Goal: Information Seeking & Learning: Check status

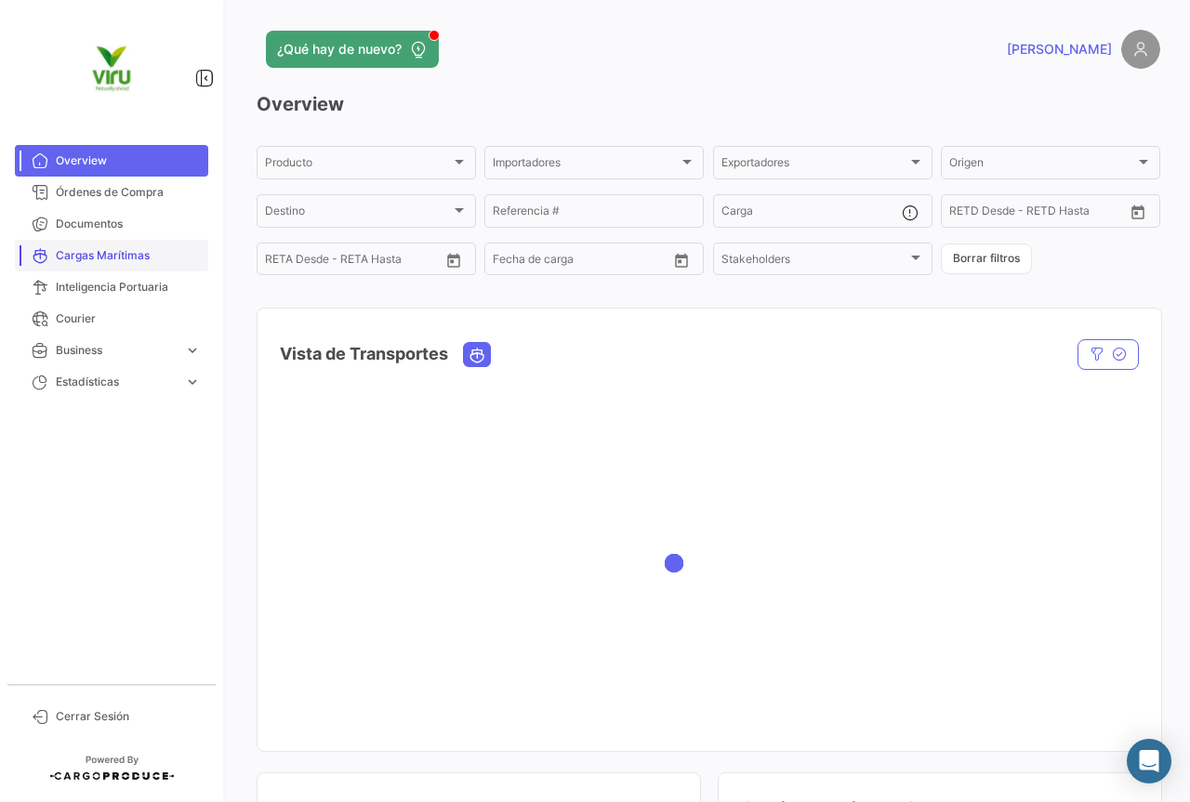
click at [126, 269] on link "Cargas Marítimas" at bounding box center [111, 256] width 193 height 32
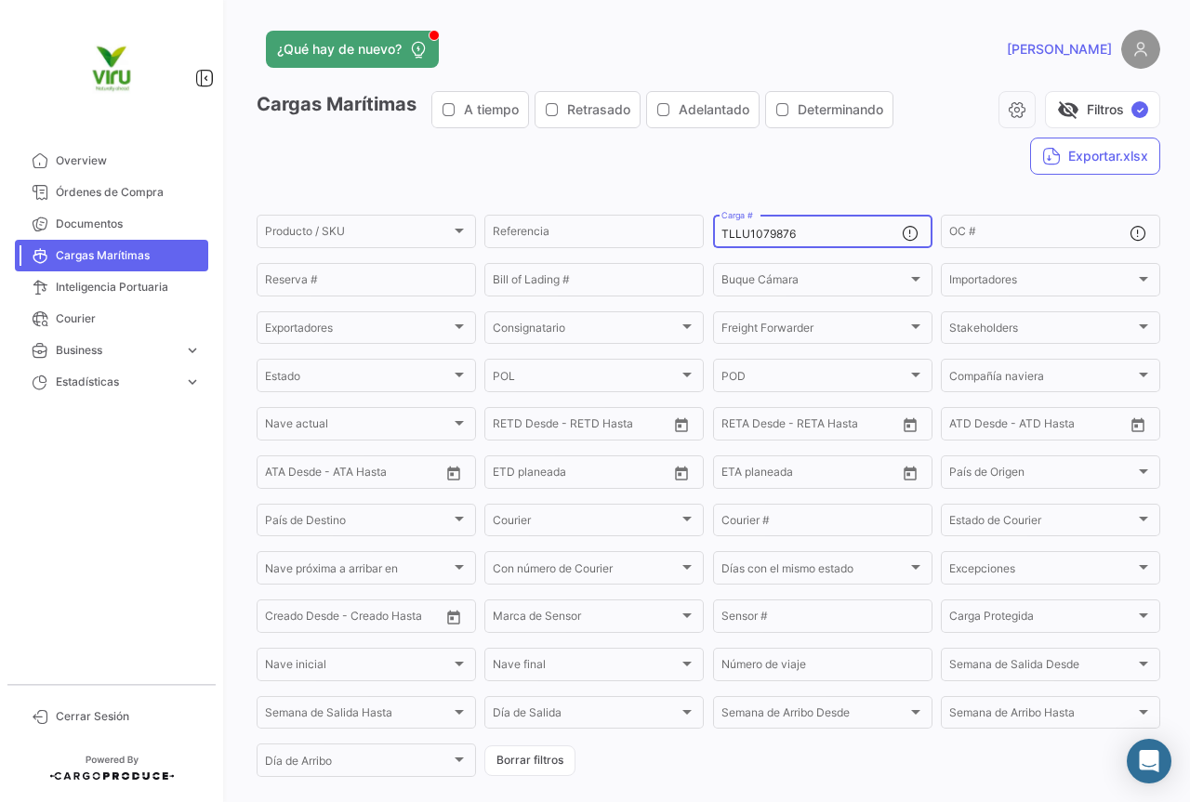
drag, startPoint x: 789, startPoint y: 238, endPoint x: 718, endPoint y: 237, distance: 71.6
click at [721, 237] on input "TLLU1079876" at bounding box center [811, 234] width 180 height 13
paste input "MMAU134231"
type input "MMAU1342316"
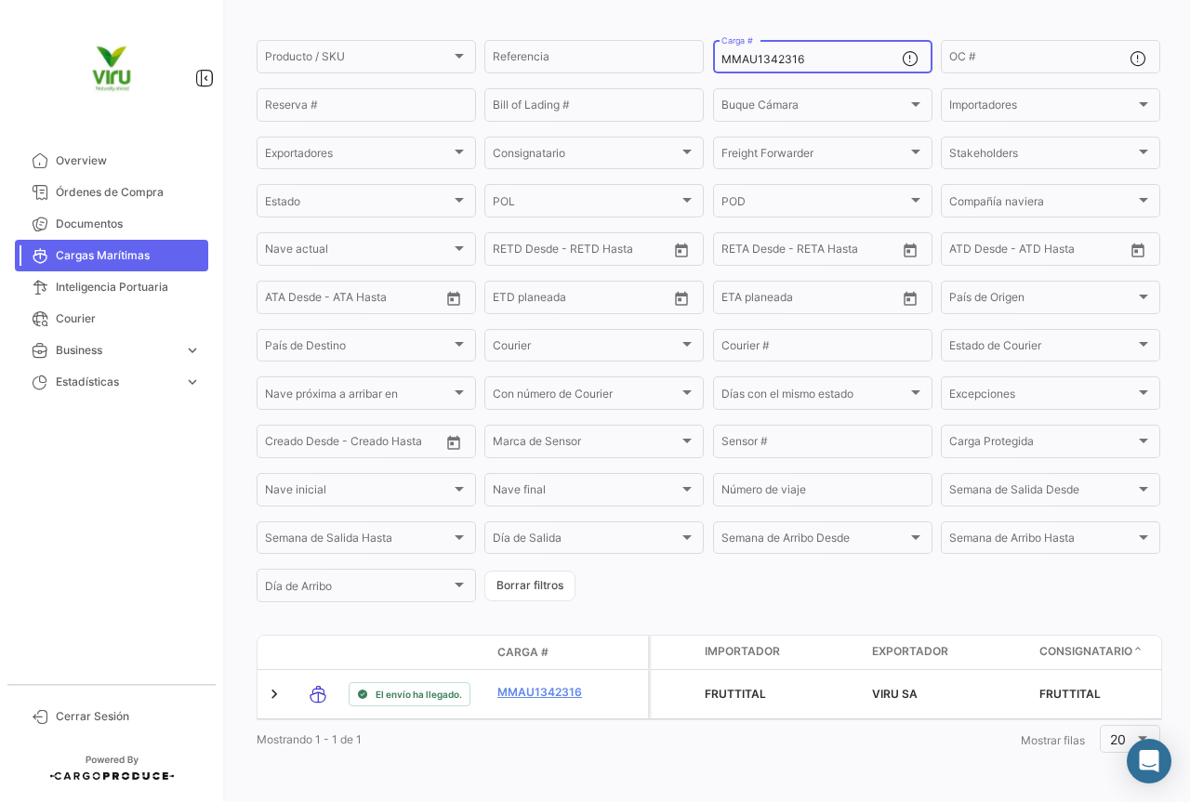
scroll to position [189, 0]
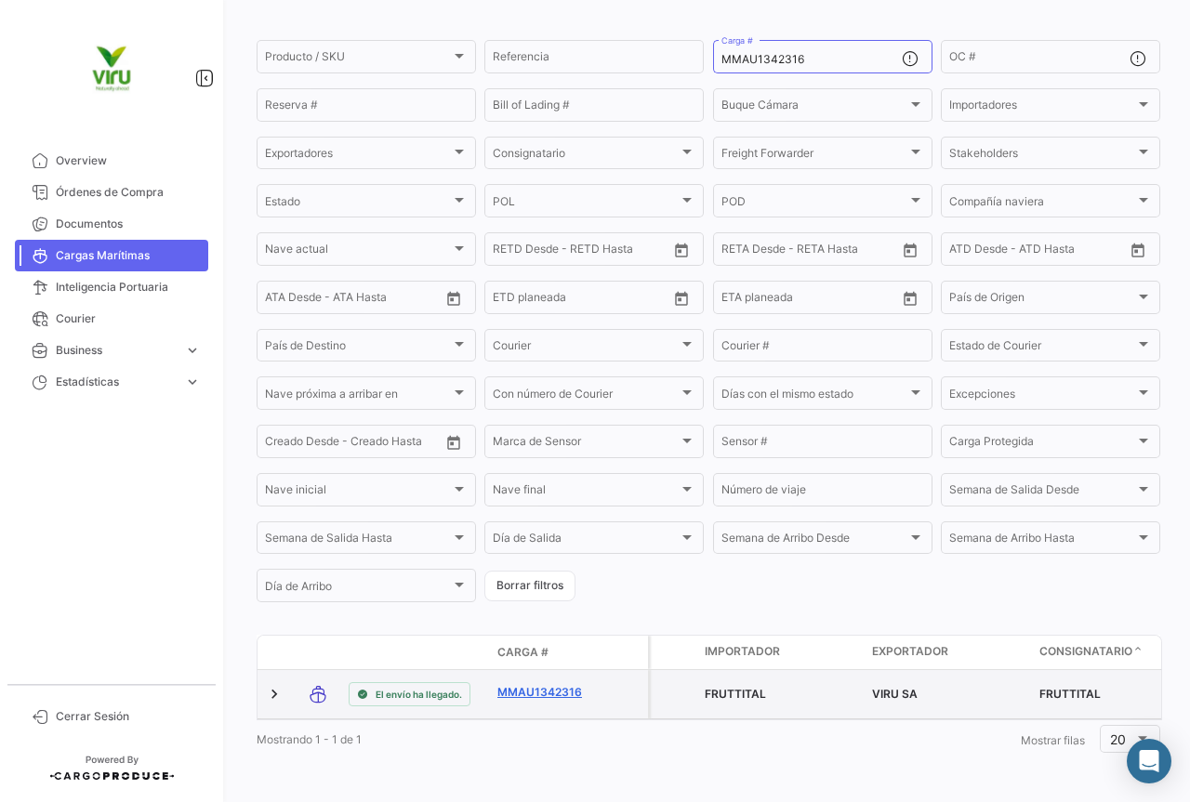
click at [558, 684] on link "MMAU1342316" at bounding box center [545, 692] width 97 height 17
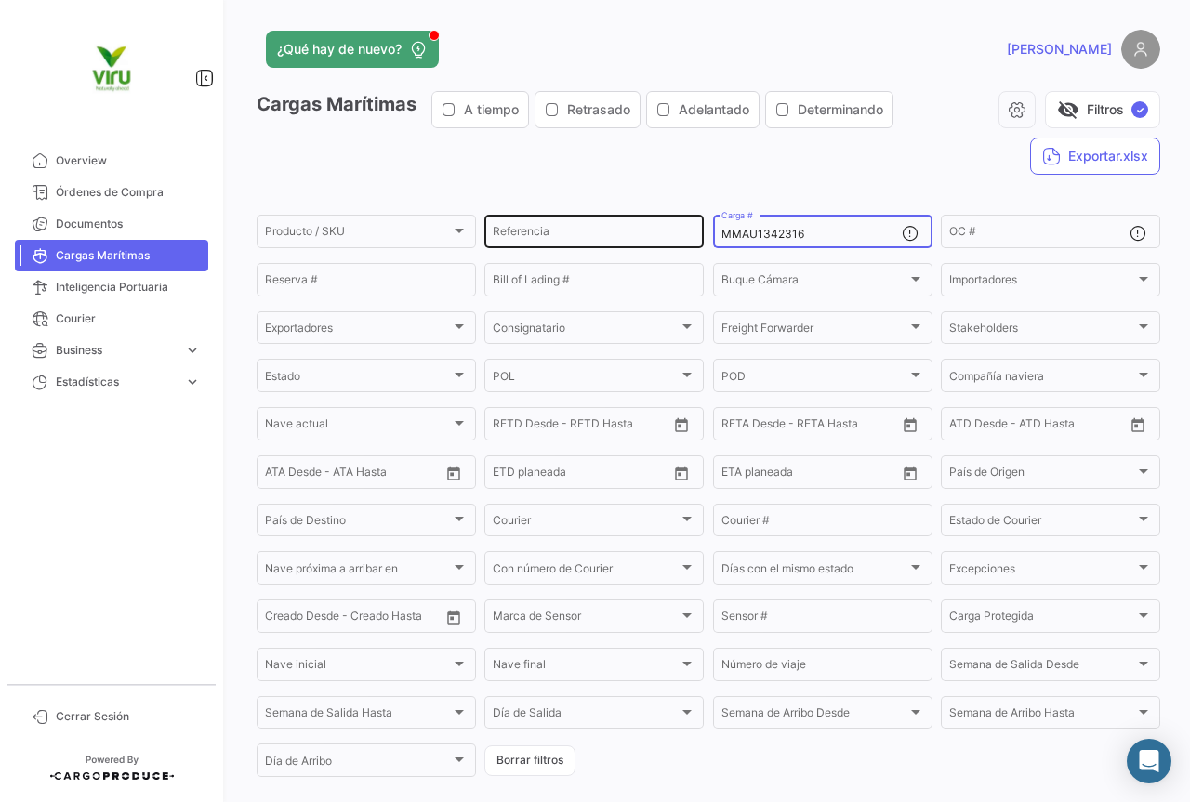
drag, startPoint x: 833, startPoint y: 240, endPoint x: 698, endPoint y: 240, distance: 134.8
click at [0, 0] on div "Producto / SKU Producto / SKU Referencia MMAU1342316 Carga # OC # Reserva # Bil…" at bounding box center [0, 0] width 0 height 0
paste input "EDU9721280"
type input "MEDU9721280"
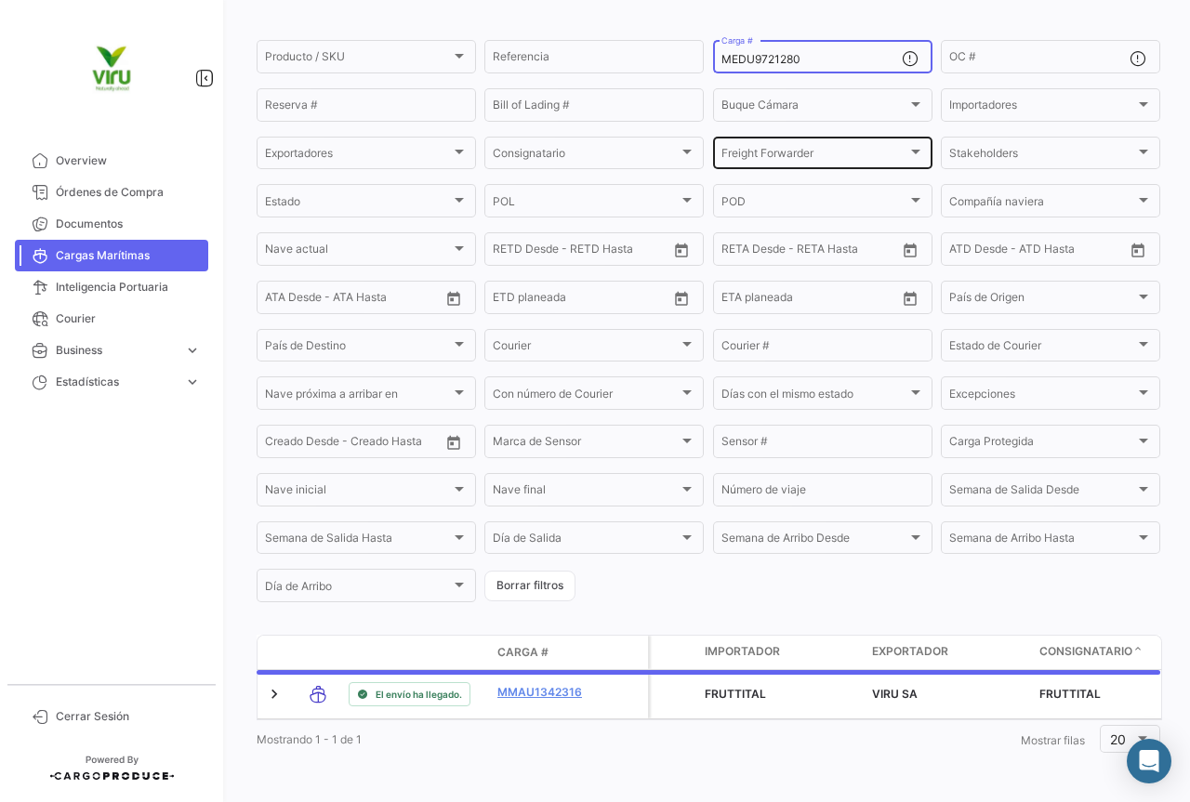
scroll to position [189, 0]
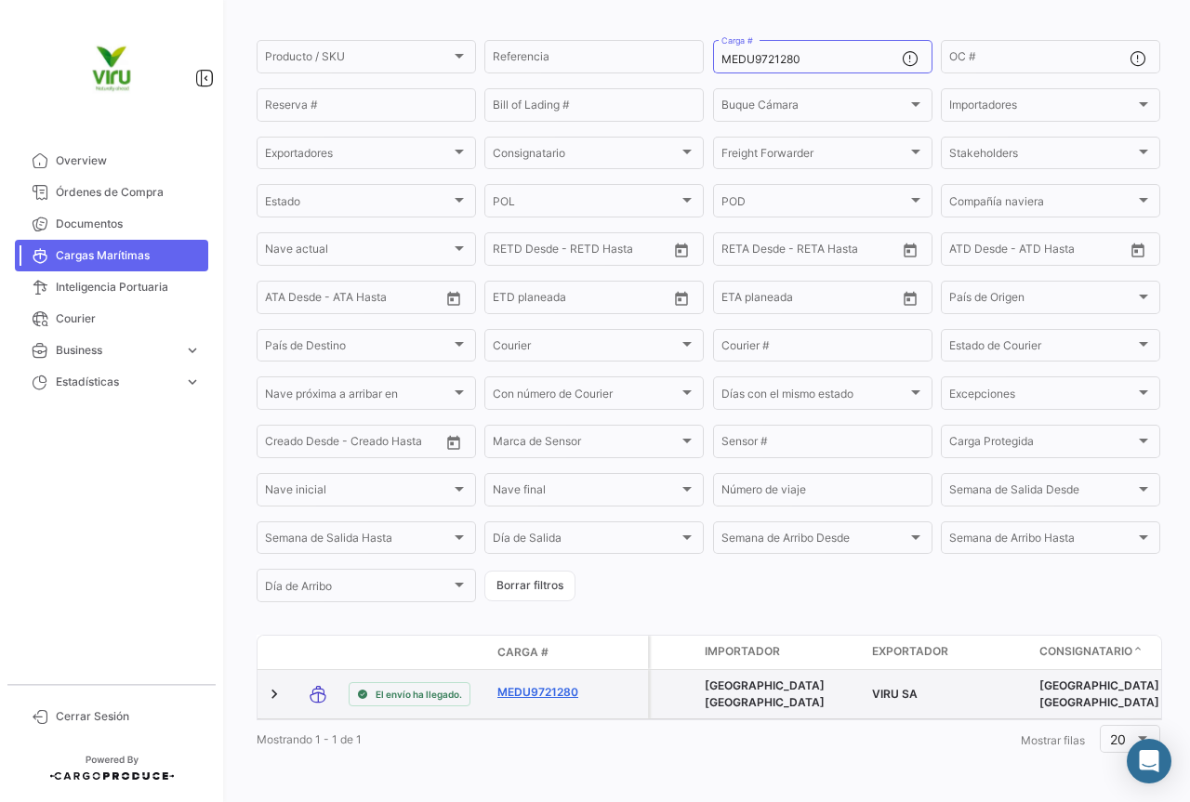
click at [554, 684] on link "MEDU9721280" at bounding box center [545, 692] width 97 height 17
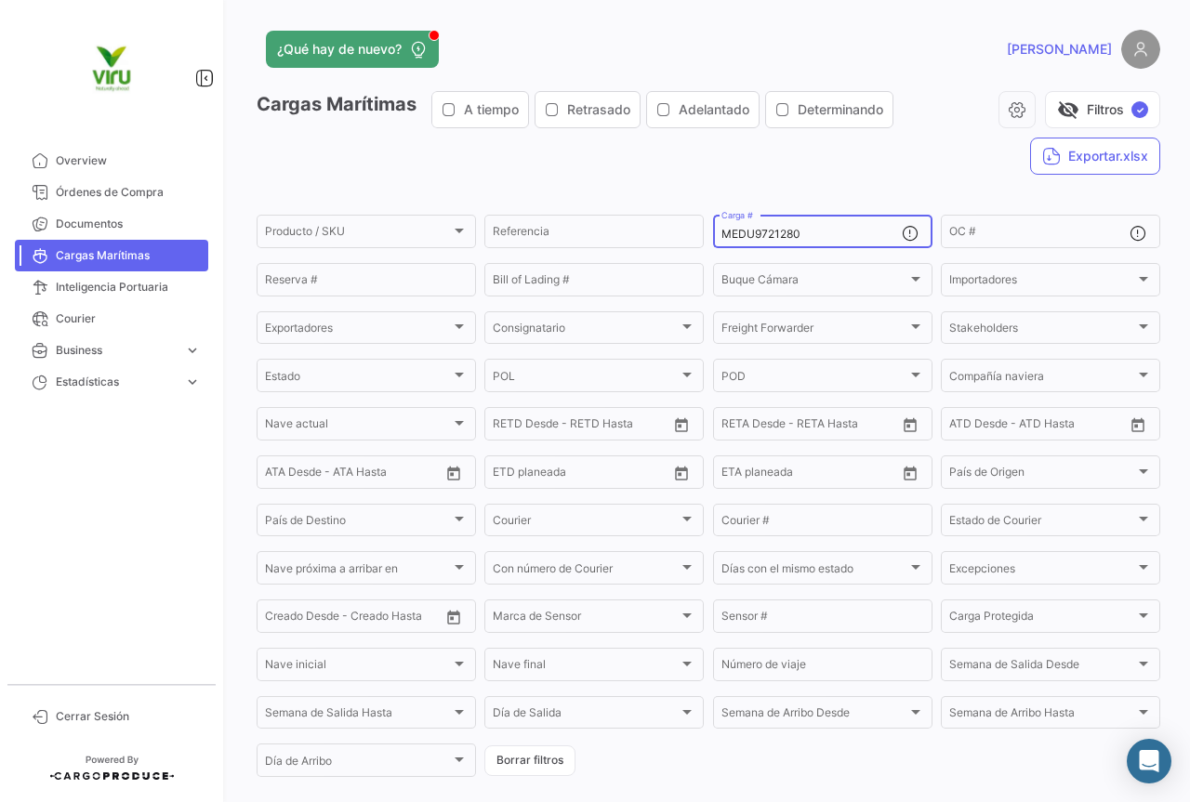
drag, startPoint x: 839, startPoint y: 237, endPoint x: 712, endPoint y: 231, distance: 127.5
click at [713, 231] on div "MEDU9721280 Carga #" at bounding box center [822, 230] width 219 height 36
paste input "62276"
type input "MEDU9622760"
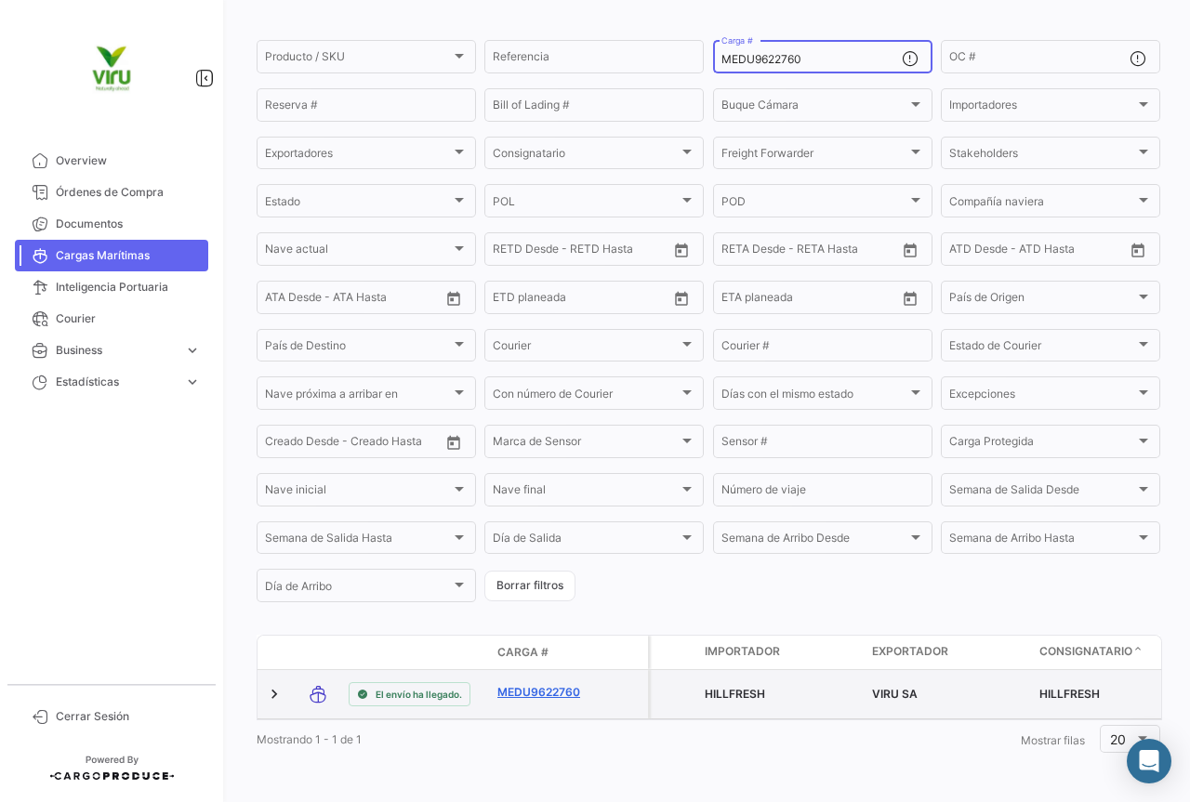
click at [548, 684] on link "MEDU9622760" at bounding box center [545, 692] width 97 height 17
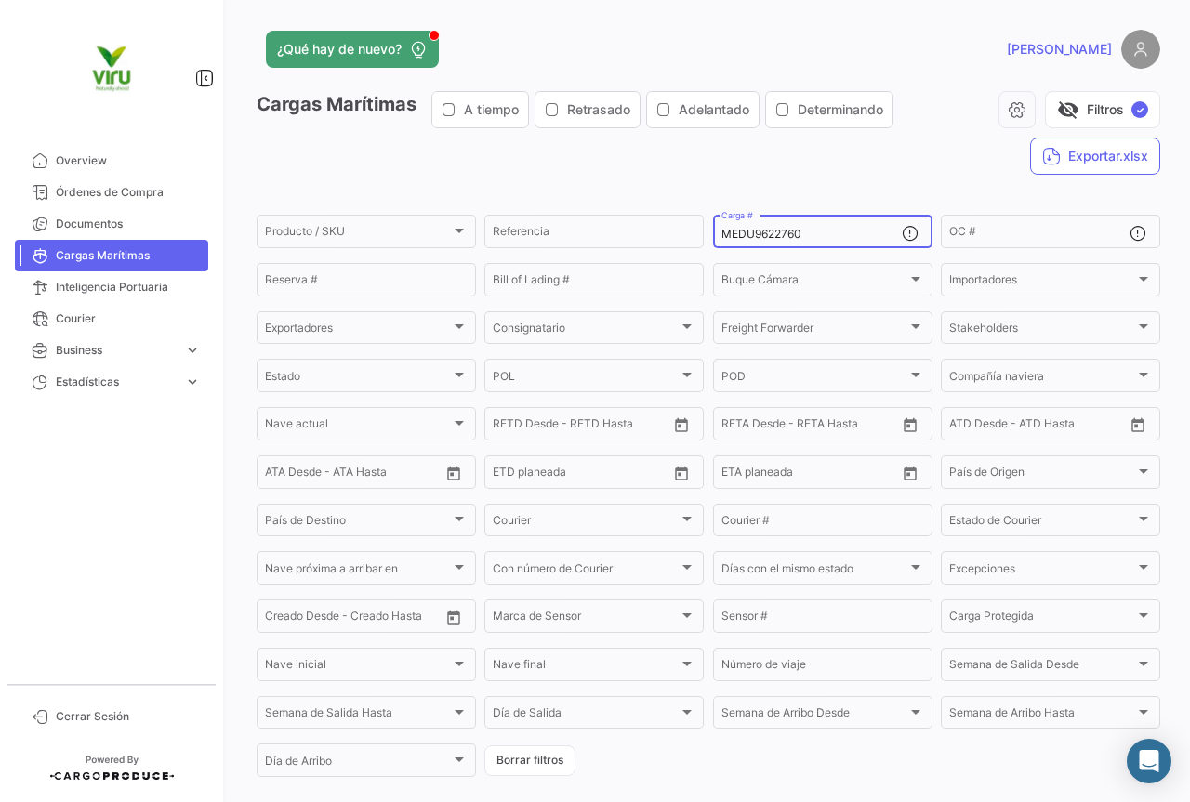
drag, startPoint x: 824, startPoint y: 231, endPoint x: 705, endPoint y: 235, distance: 119.0
click at [705, 235] on form "Producto / SKU Producto / SKU Referencia MEDU9622760 Carga # OC # Reserva # Bil…" at bounding box center [708, 496] width 903 height 568
paste input "SDU9757166"
type input "MSDU9757166"
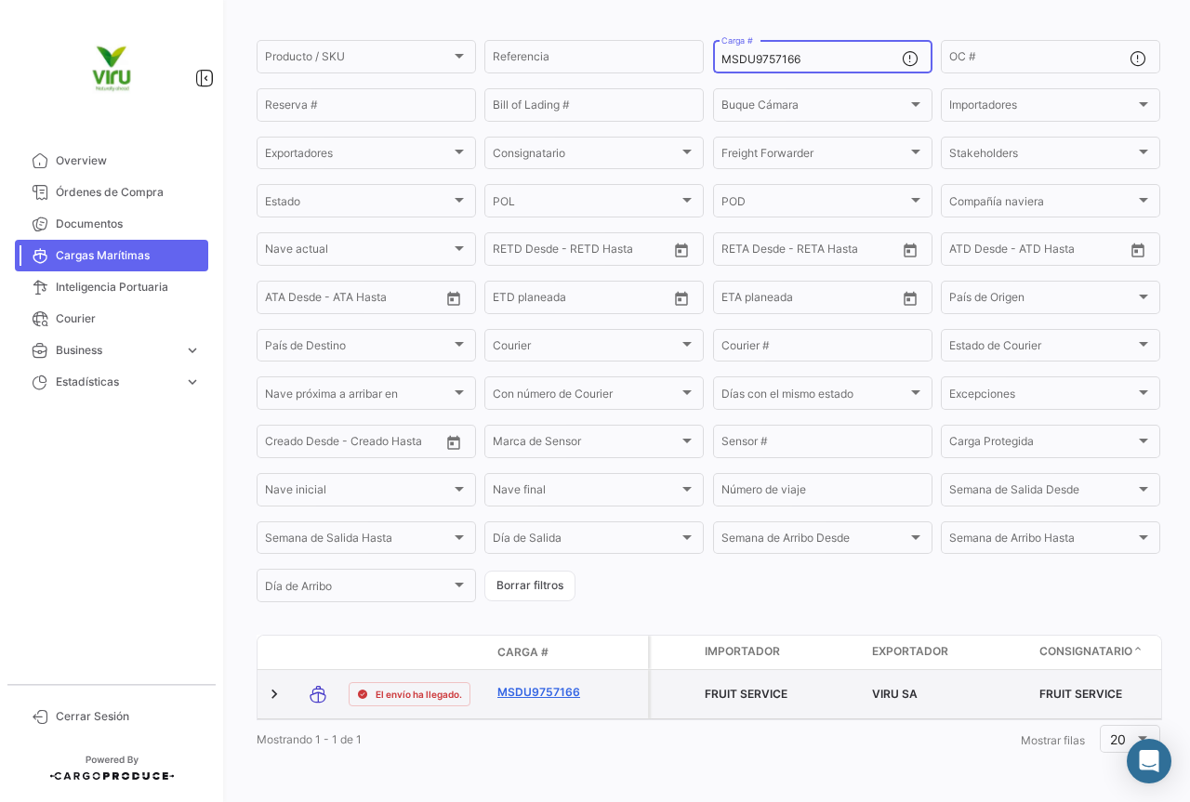
click at [539, 684] on link "MSDU9757166" at bounding box center [545, 692] width 97 height 17
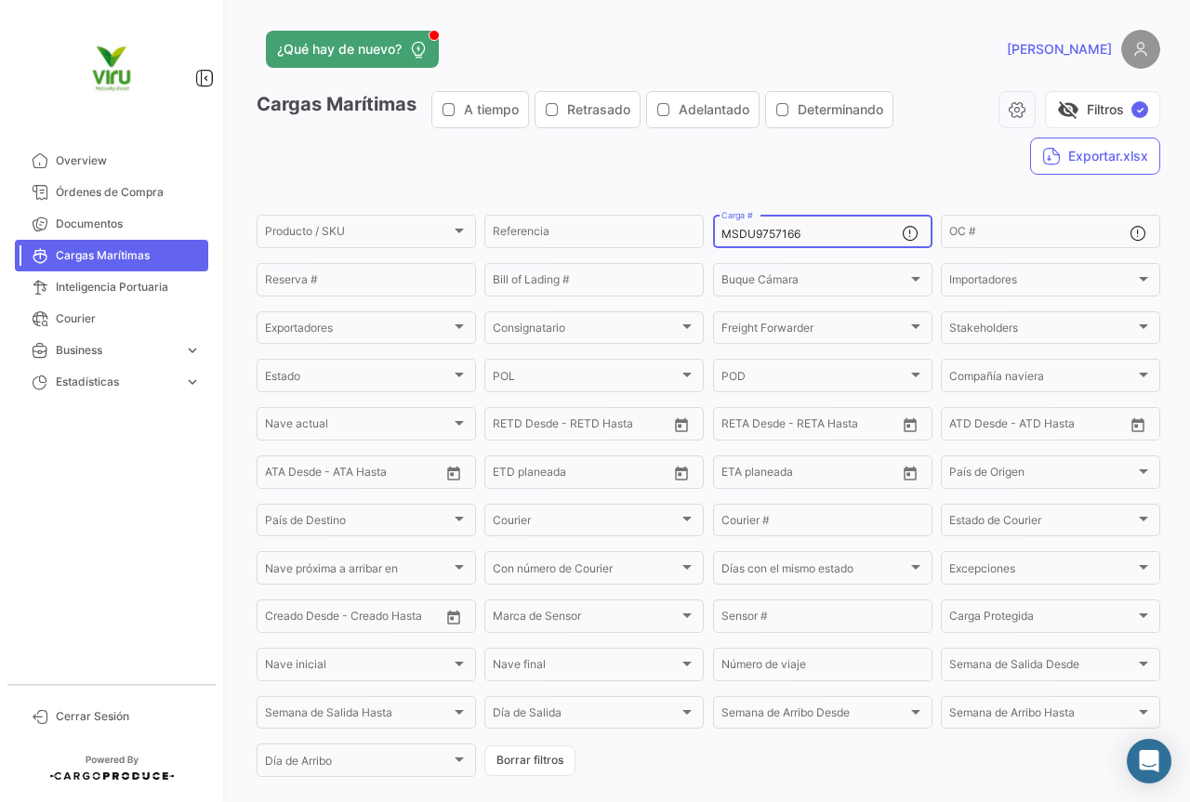
drag, startPoint x: 841, startPoint y: 237, endPoint x: 711, endPoint y: 237, distance: 130.1
click at [713, 237] on div "MSDU9757166 Carga #" at bounding box center [822, 230] width 219 height 36
paste input "EDU9754508"
type input "MEDU9754508"
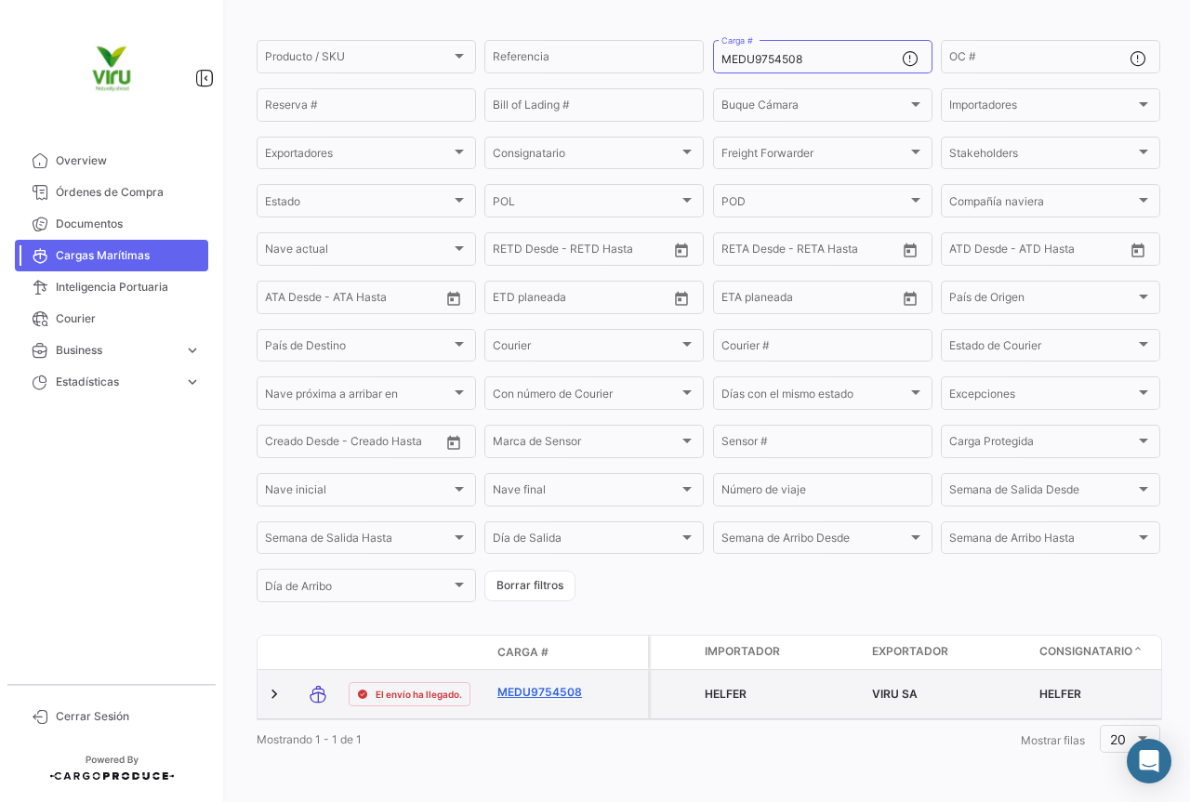
click at [534, 684] on link "MEDU9754508" at bounding box center [545, 692] width 97 height 17
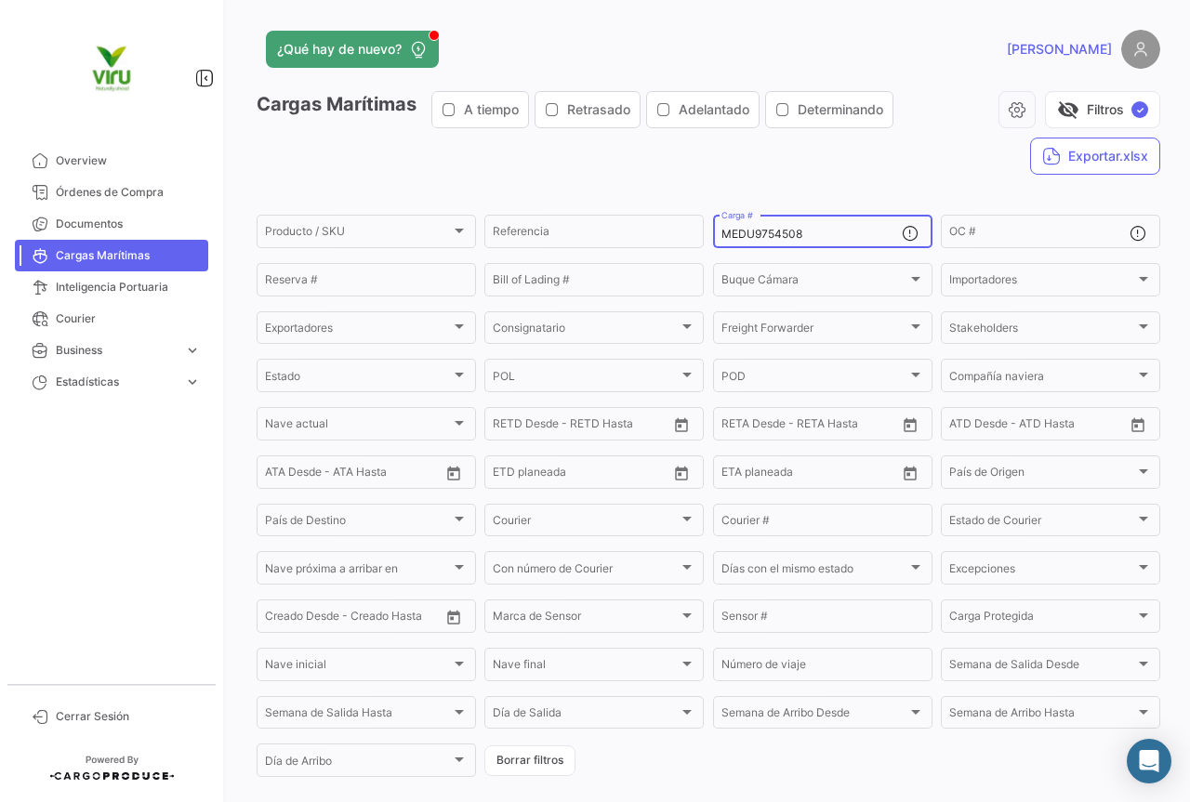
click at [833, 226] on div "MEDU9754508 Carga #" at bounding box center [811, 230] width 180 height 36
drag, startPoint x: 816, startPoint y: 230, endPoint x: 702, endPoint y: 238, distance: 114.6
click at [702, 238] on form "Producto / SKU Producto / SKU Referencia MEDU9754508 Carga # OC # Reserva # Bil…" at bounding box center [708, 496] width 903 height 568
paste input "SDU9741724"
type input "MSDU9741724"
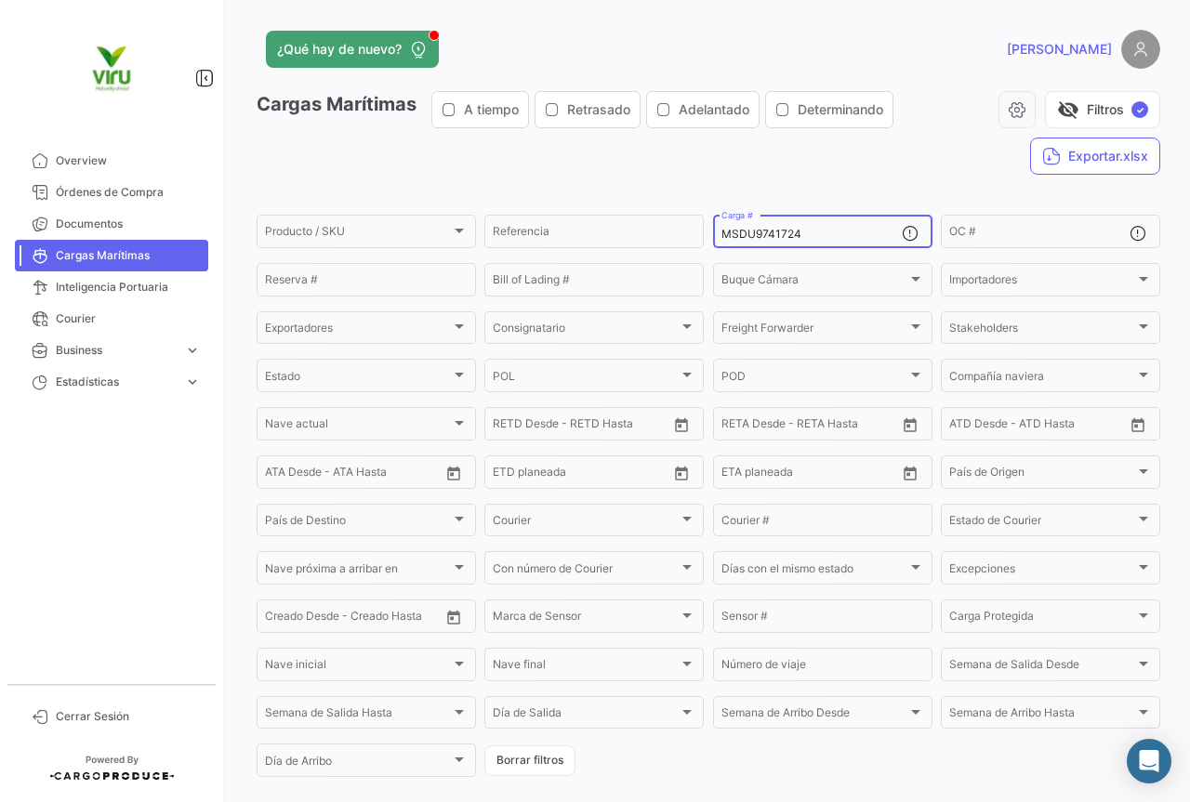
scroll to position [189, 0]
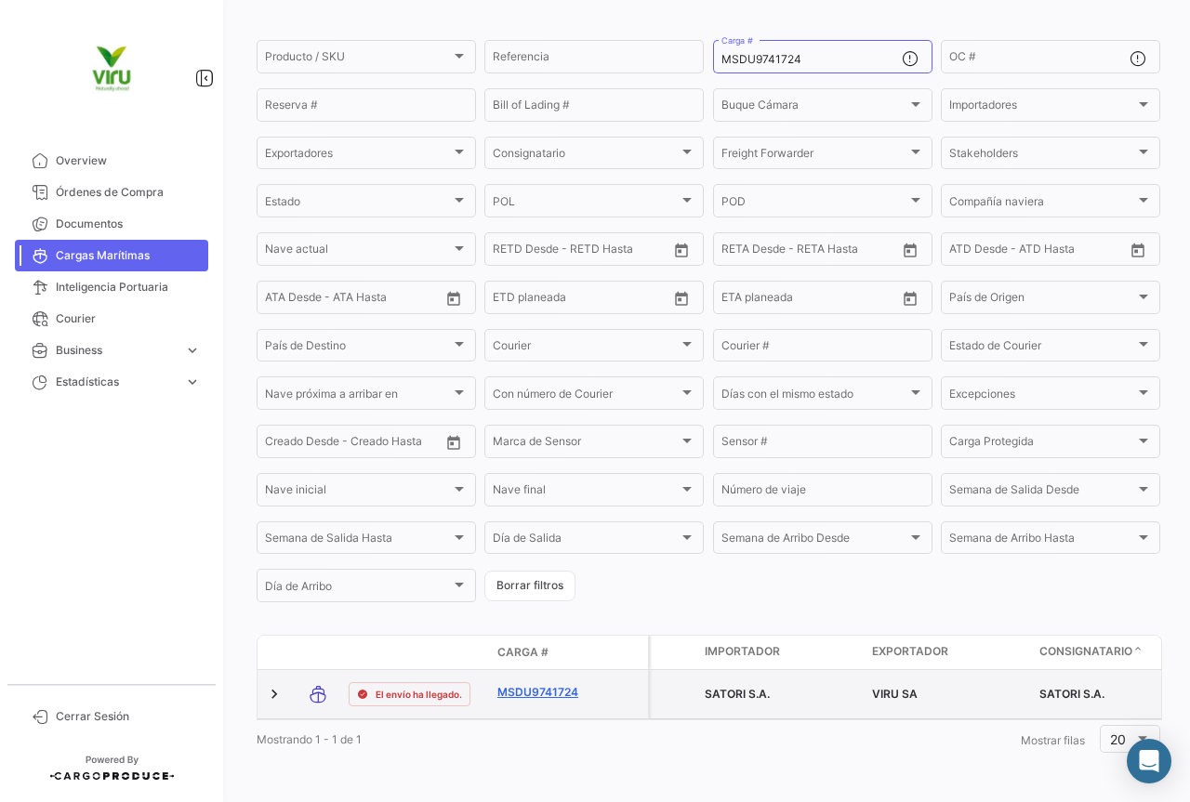
click at [546, 686] on link "MSDU9741724" at bounding box center [545, 692] width 97 height 17
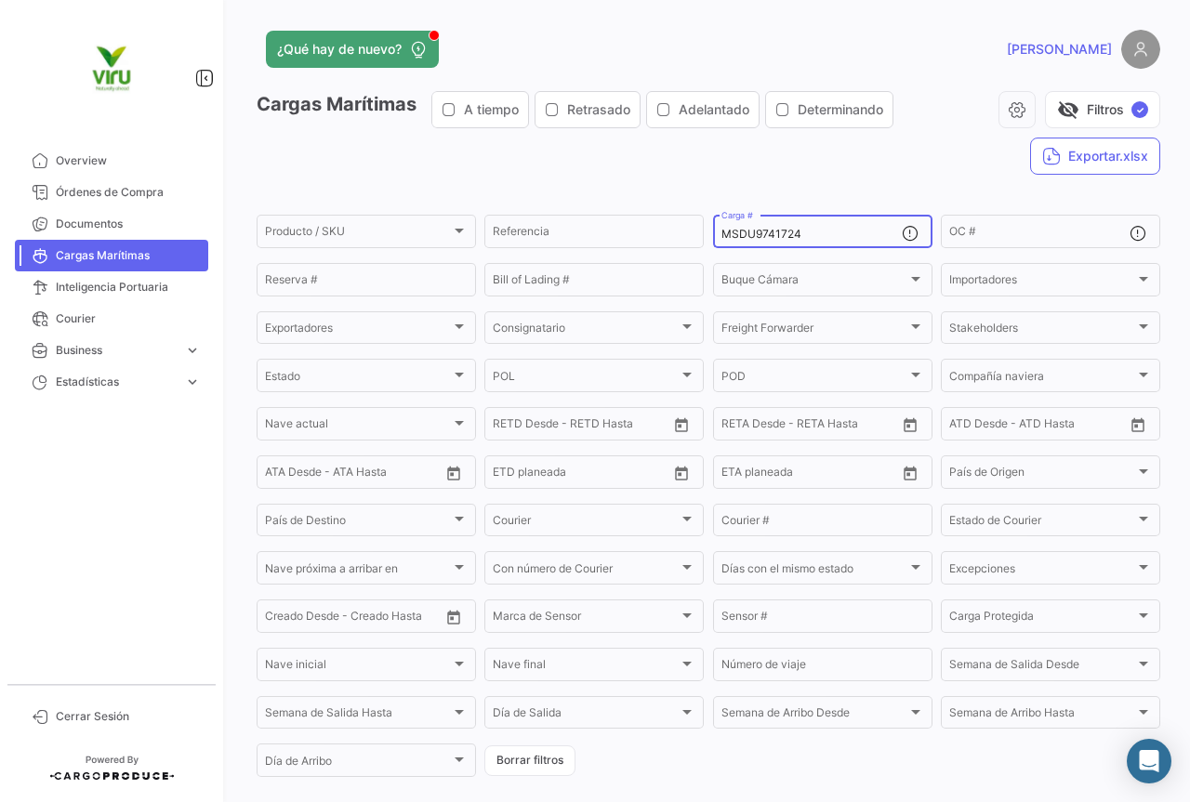
click at [815, 226] on div "MSDU9741724 Carga #" at bounding box center [811, 230] width 180 height 36
drag, startPoint x: 805, startPoint y: 240, endPoint x: 714, endPoint y: 233, distance: 91.3
click at [714, 233] on div "MSDU9741724 Carga #" at bounding box center [822, 230] width 219 height 36
paste input "92125"
type input "MSDU9792125"
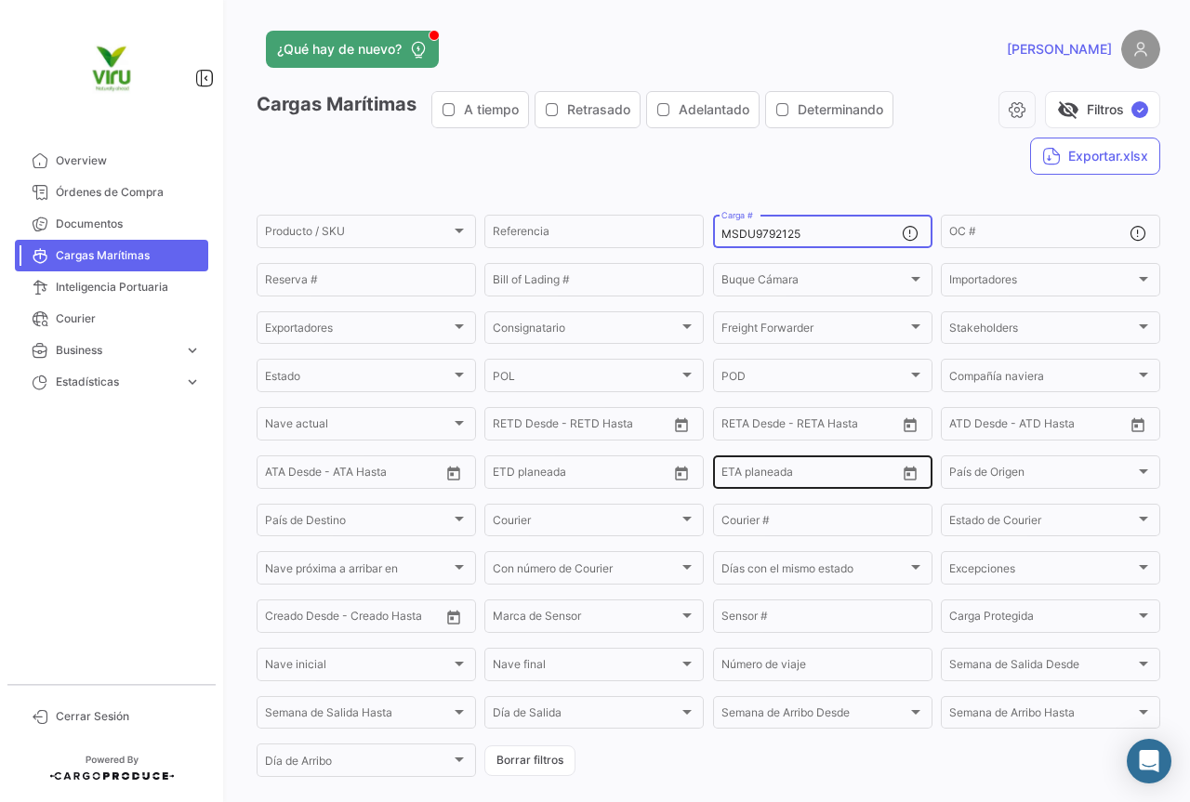
scroll to position [189, 0]
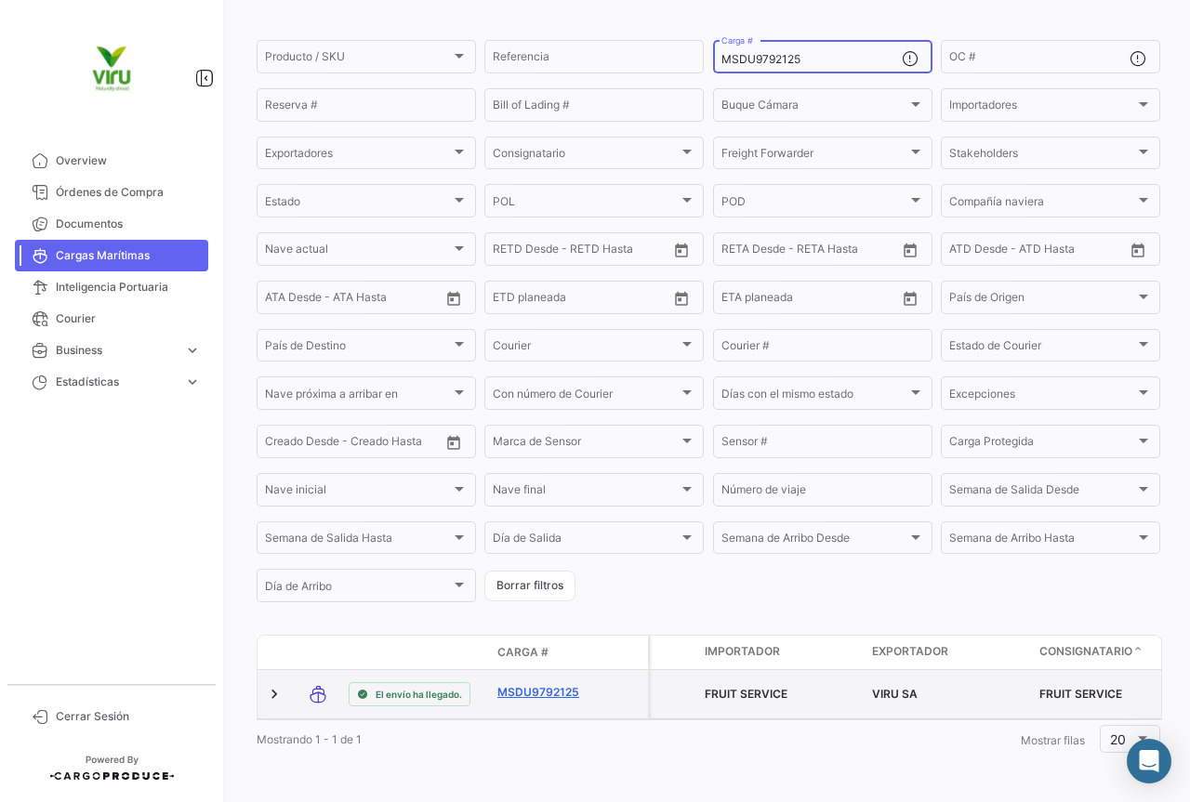
click at [546, 684] on link "MSDU9792125" at bounding box center [545, 692] width 97 height 17
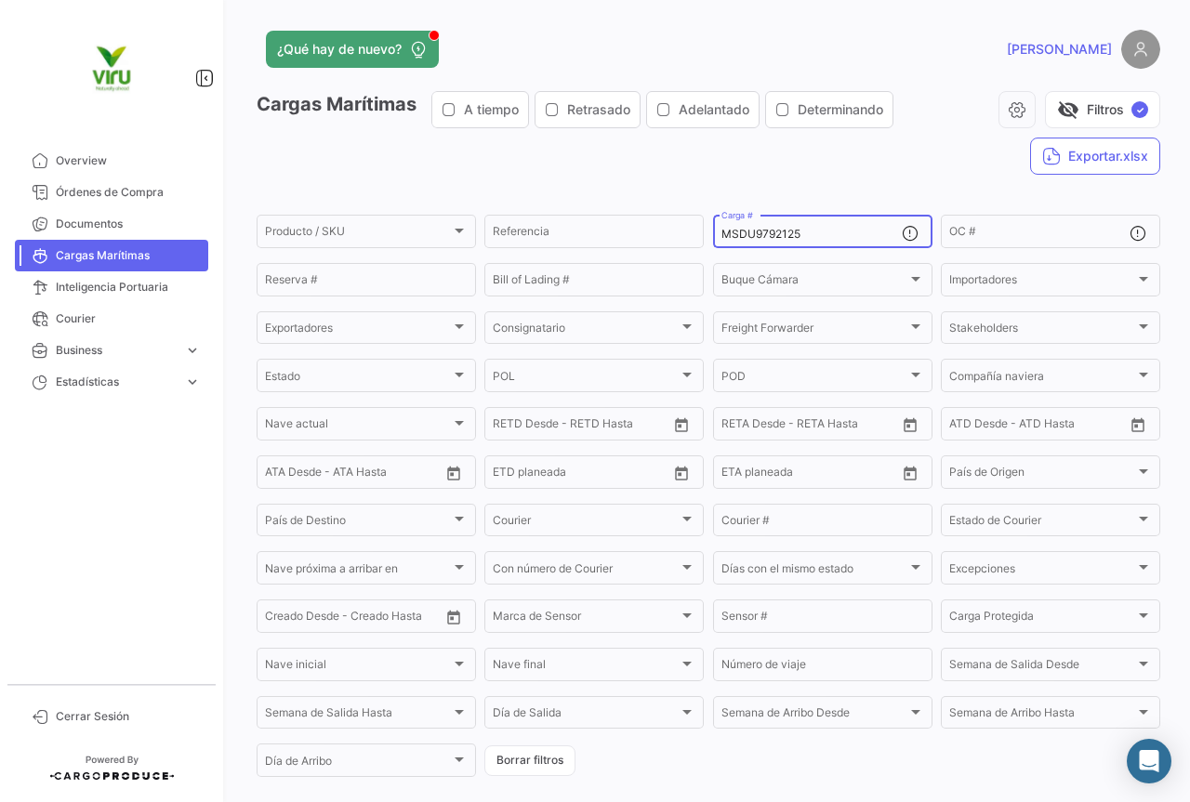
drag, startPoint x: 803, startPoint y: 237, endPoint x: 709, endPoint y: 238, distance: 93.9
click at [713, 238] on div "MSDU9792125 Carga #" at bounding box center [822, 230] width 219 height 36
paste input "56299"
type input "MSDU9756299"
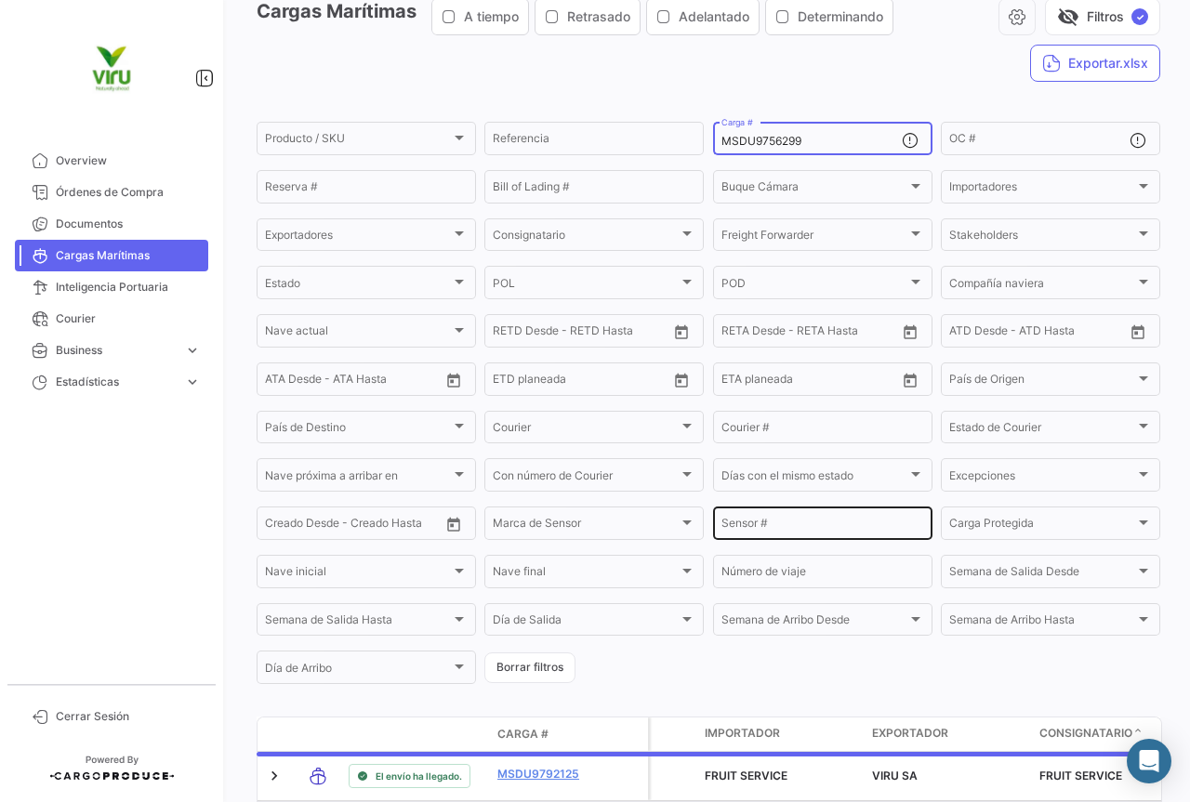
scroll to position [186, 0]
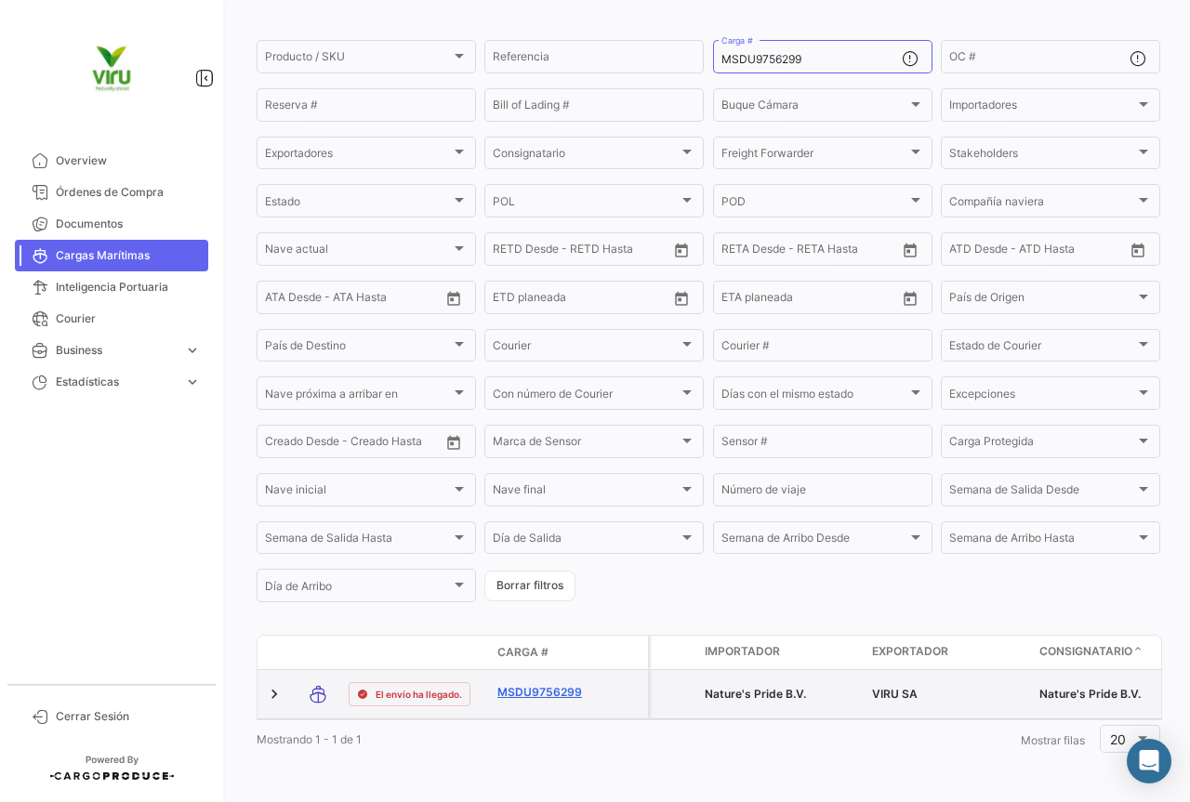
click at [561, 684] on link "MSDU9756299" at bounding box center [545, 692] width 97 height 17
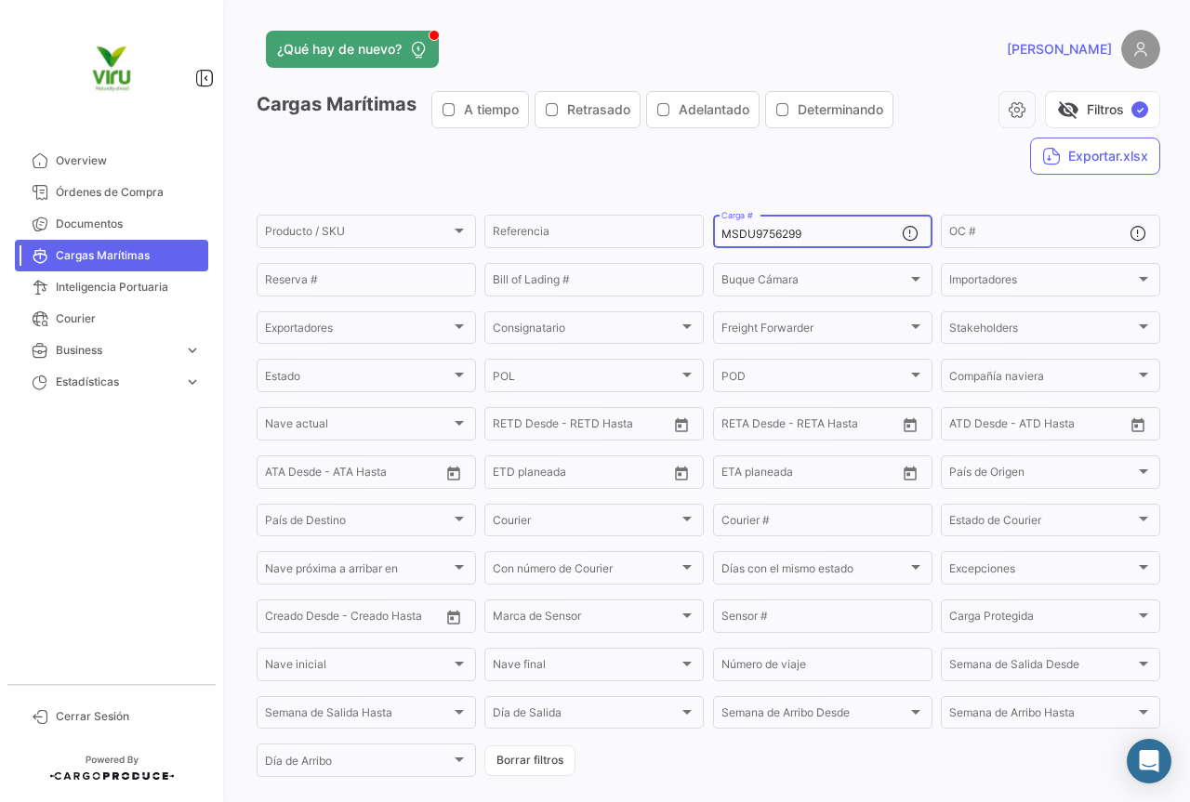
drag, startPoint x: 820, startPoint y: 235, endPoint x: 708, endPoint y: 236, distance: 111.5
click at [713, 236] on div "MSDU9756299 Carga #" at bounding box center [822, 230] width 219 height 36
paste input "04021"
type input "MSDU9704021"
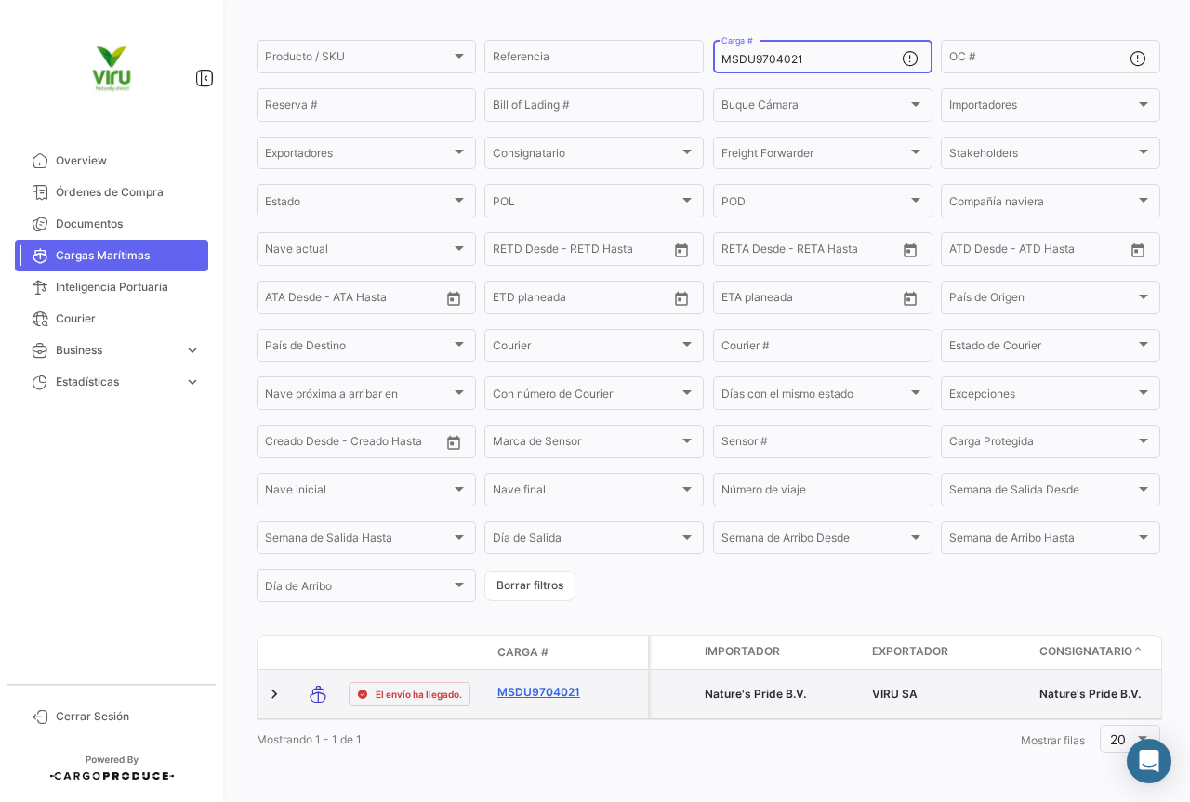
click at [535, 685] on link "MSDU9704021" at bounding box center [545, 692] width 97 height 17
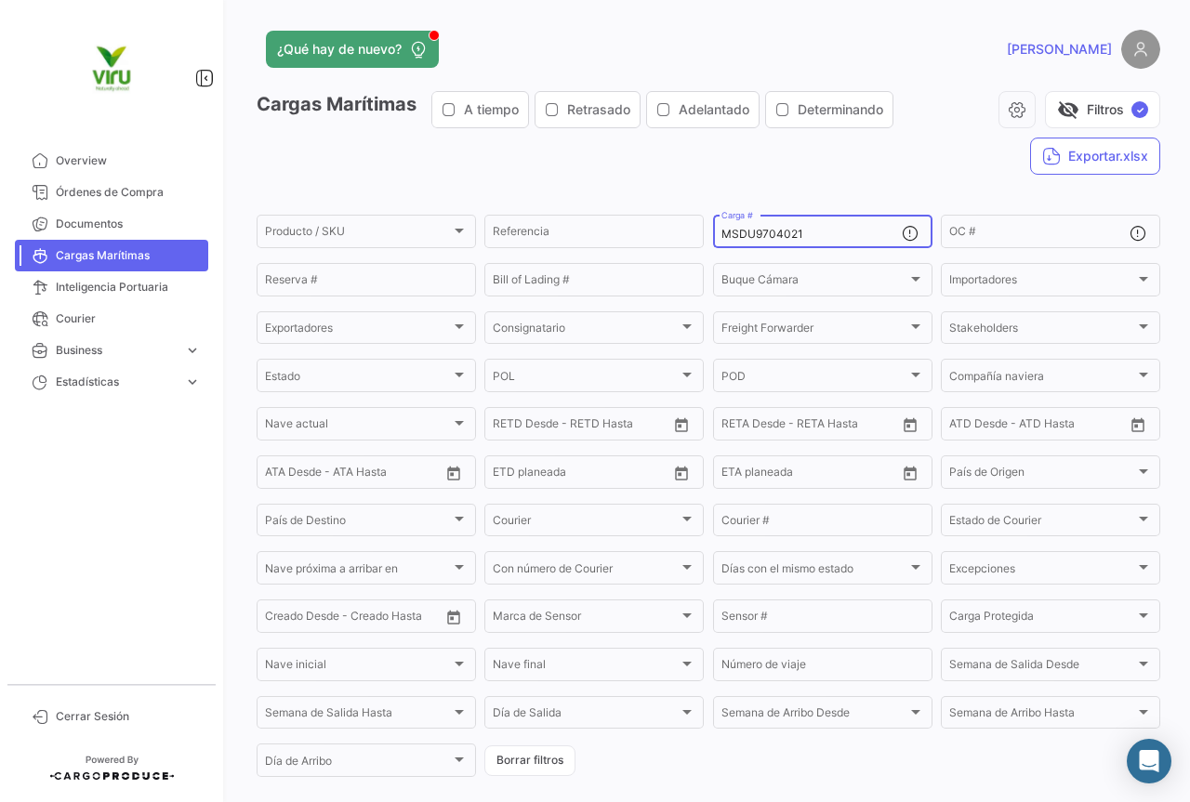
drag, startPoint x: 839, startPoint y: 236, endPoint x: 704, endPoint y: 223, distance: 136.3
click at [704, 223] on form "Producto / SKU Producto / SKU Referencia MSDU9704021 Carga # OC # Reserva # Bil…" at bounding box center [708, 496] width 903 height 568
paste input "85790"
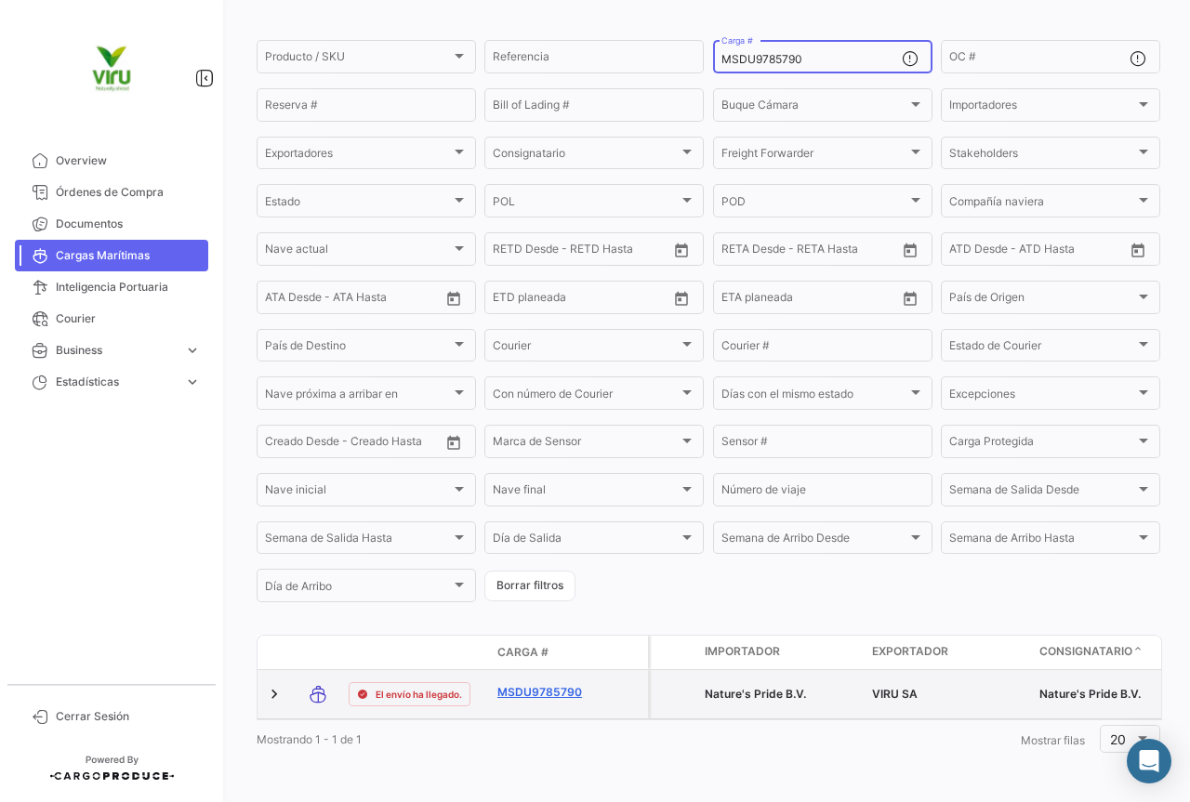
type input "MSDU9785790"
click at [538, 684] on link "MSDU9785790" at bounding box center [545, 692] width 97 height 17
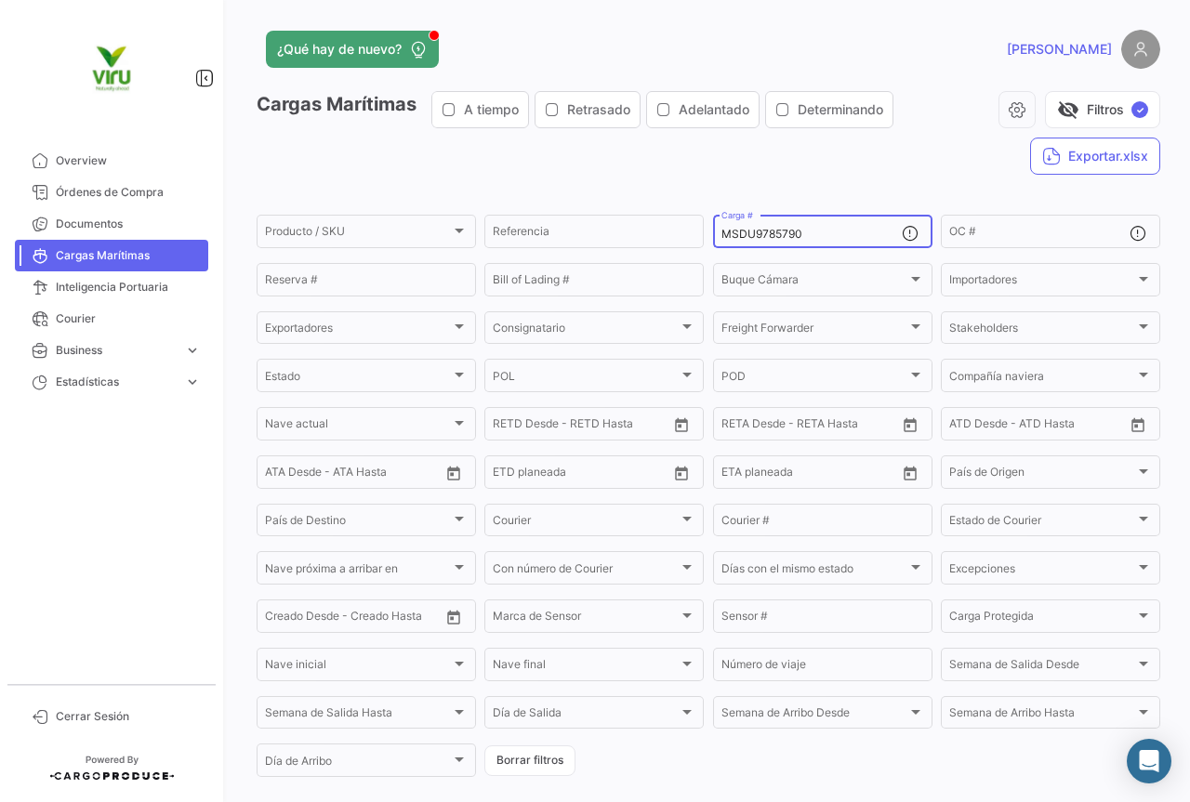
drag, startPoint x: 835, startPoint y: 233, endPoint x: 706, endPoint y: 237, distance: 128.3
click at [706, 237] on form "Producto / SKU Producto / SKU Referencia MSDU9785790 Carga # OC # Reserva # Bil…" at bounding box center [708, 496] width 903 height 568
paste input "08562"
type input "MSDU9708562"
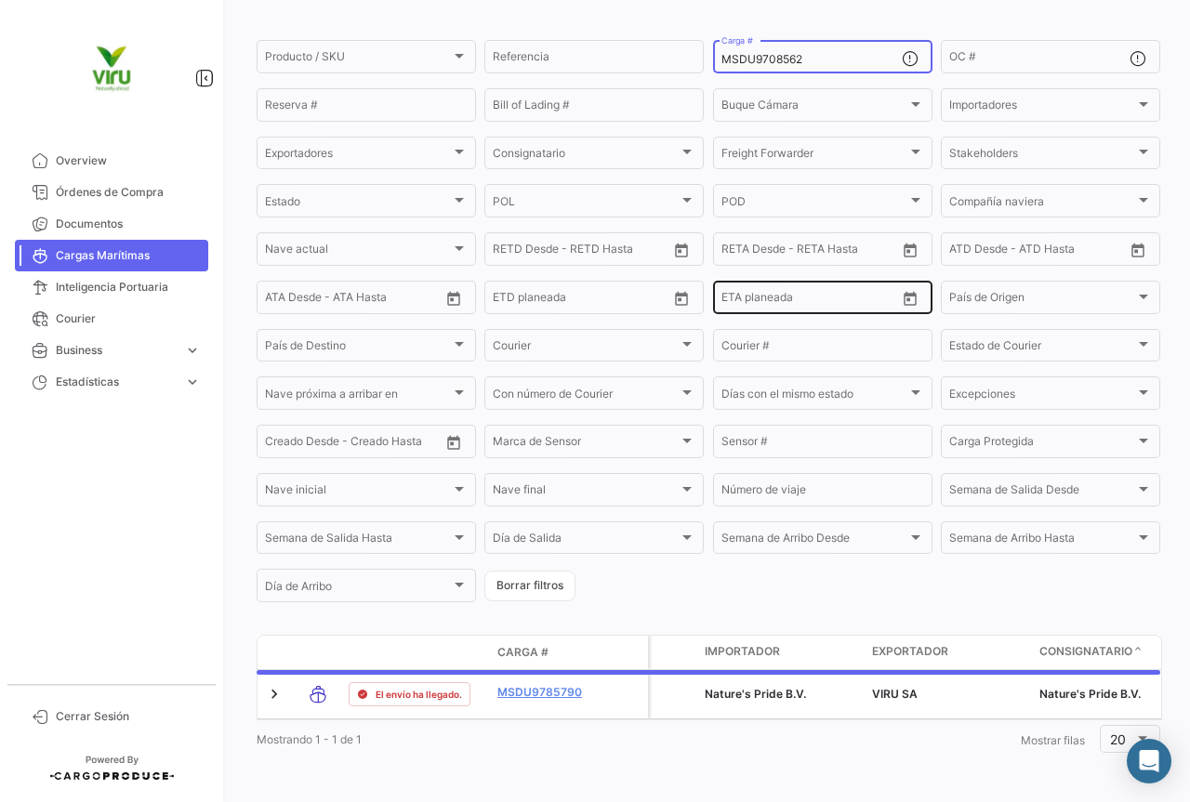
scroll to position [189, 0]
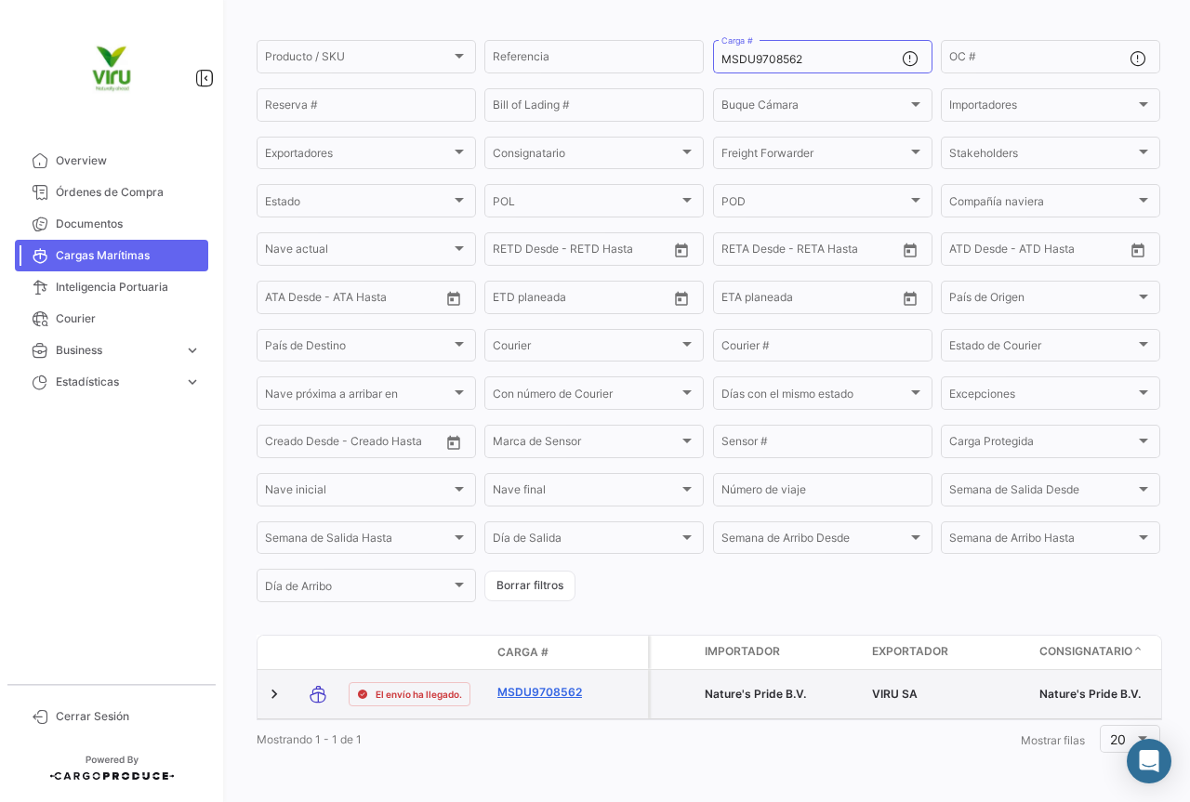
click at [542, 684] on link "MSDU9708562" at bounding box center [545, 692] width 97 height 17
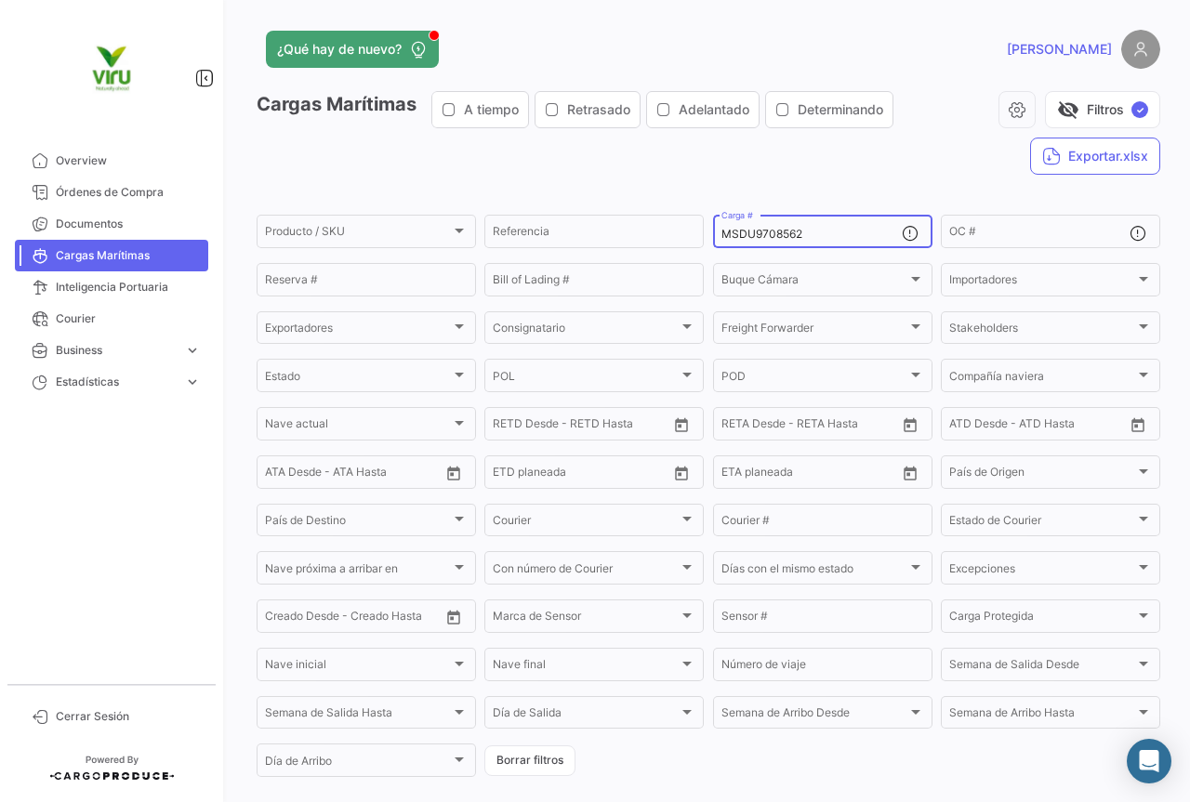
click at [817, 226] on div "MSDU9708562 Carga #" at bounding box center [811, 230] width 180 height 36
drag, startPoint x: 818, startPoint y: 231, endPoint x: 710, endPoint y: 237, distance: 108.0
click at [713, 237] on div "MSDU9708562 Carga #" at bounding box center [822, 230] width 219 height 36
paste input "EDU9783846"
type input "MEDU9783846"
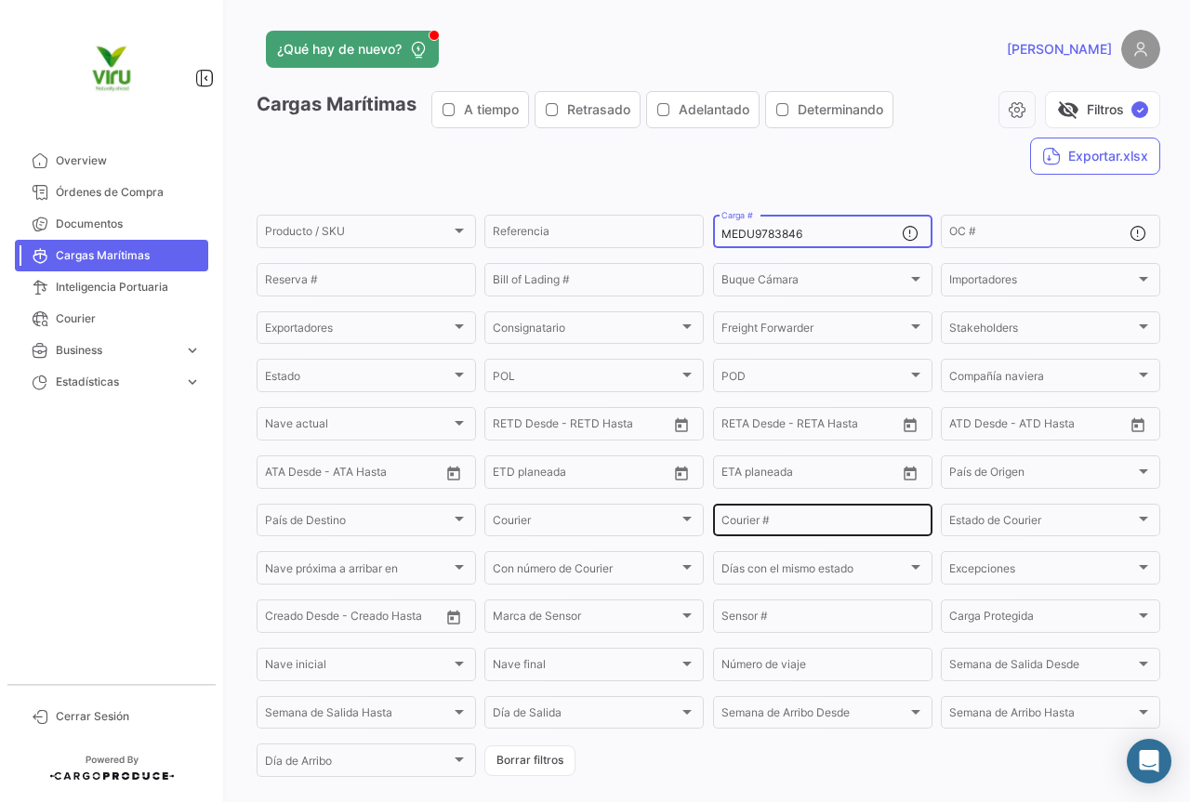
scroll to position [189, 0]
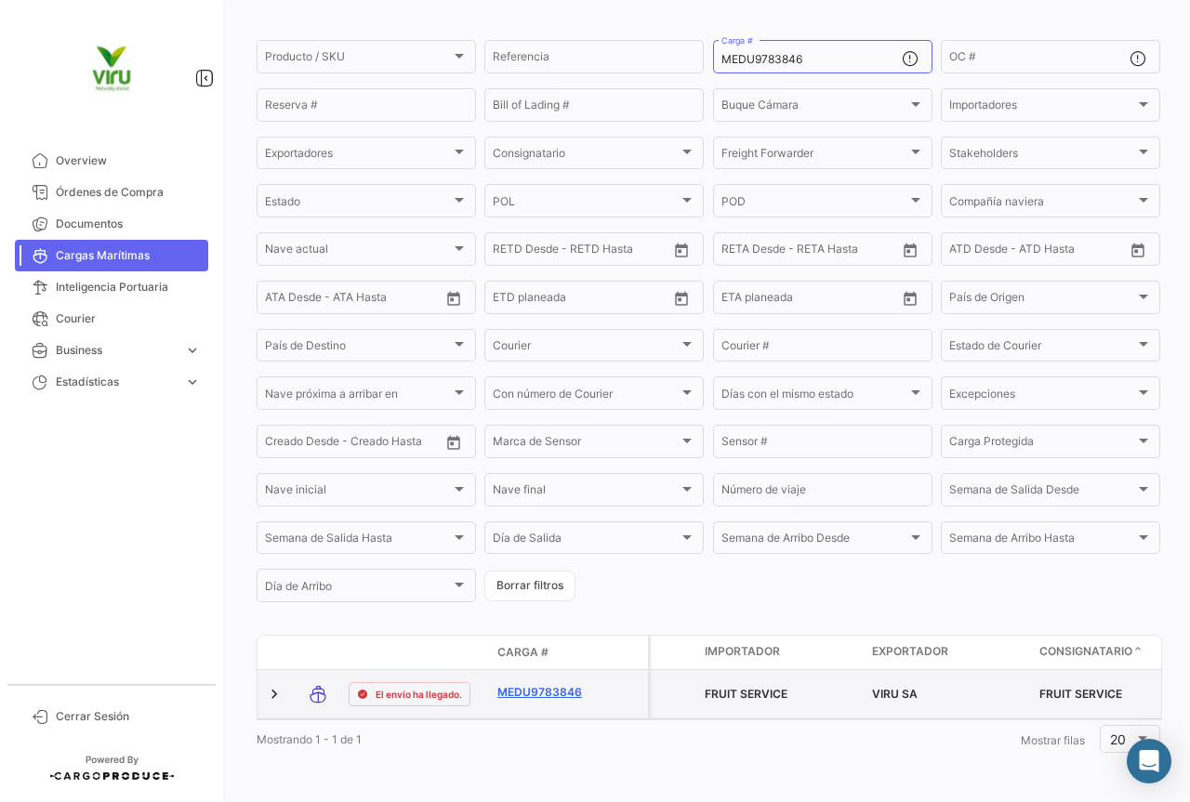
click at [558, 684] on link "MEDU9783846" at bounding box center [545, 692] width 97 height 17
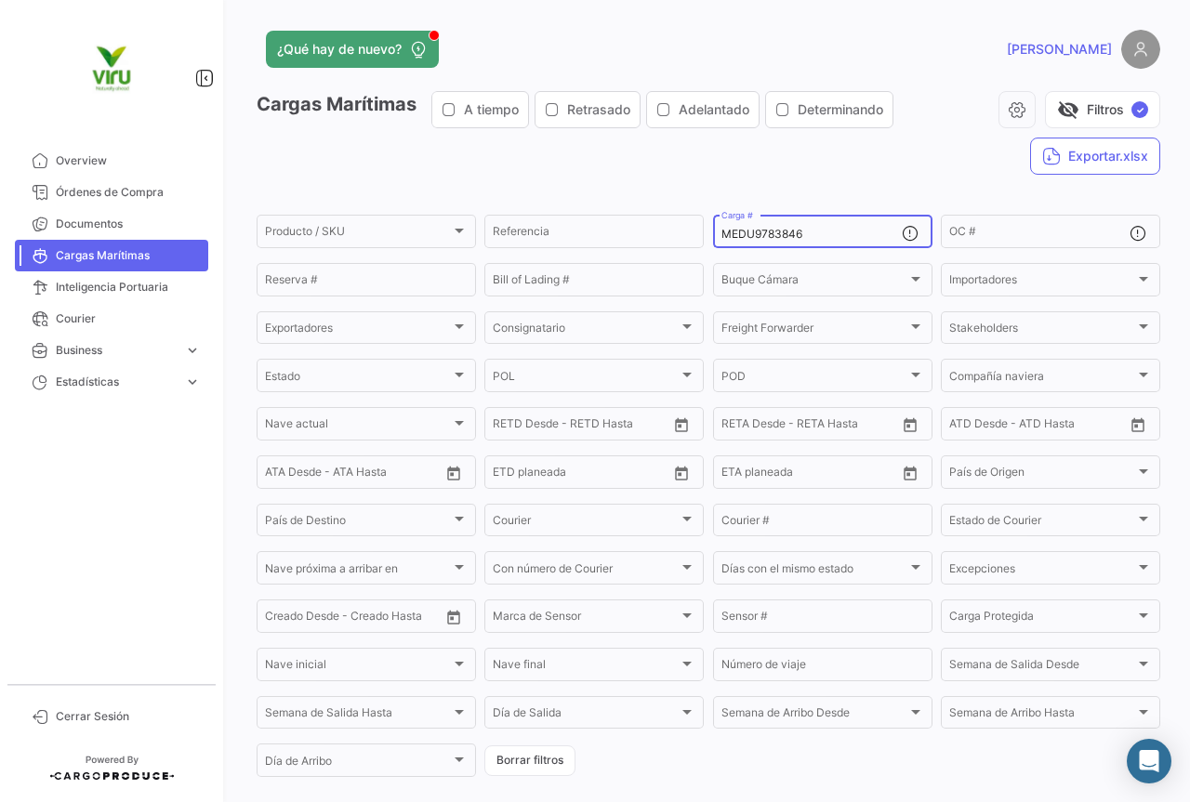
drag, startPoint x: 810, startPoint y: 237, endPoint x: 710, endPoint y: 241, distance: 99.5
click at [713, 241] on div "MEDU9783846 Carga #" at bounding box center [822, 230] width 219 height 36
paste input "SDU9767668"
type input "MSDU9767668"
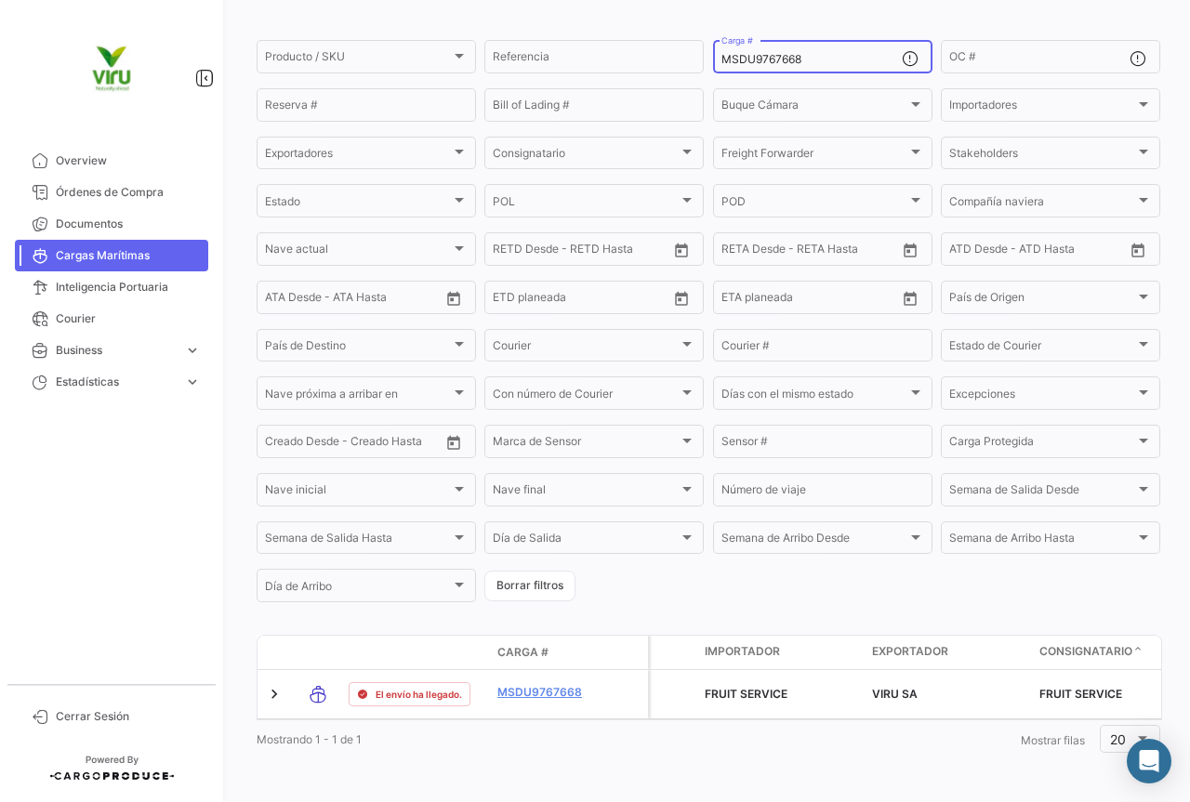
scroll to position [189, 0]
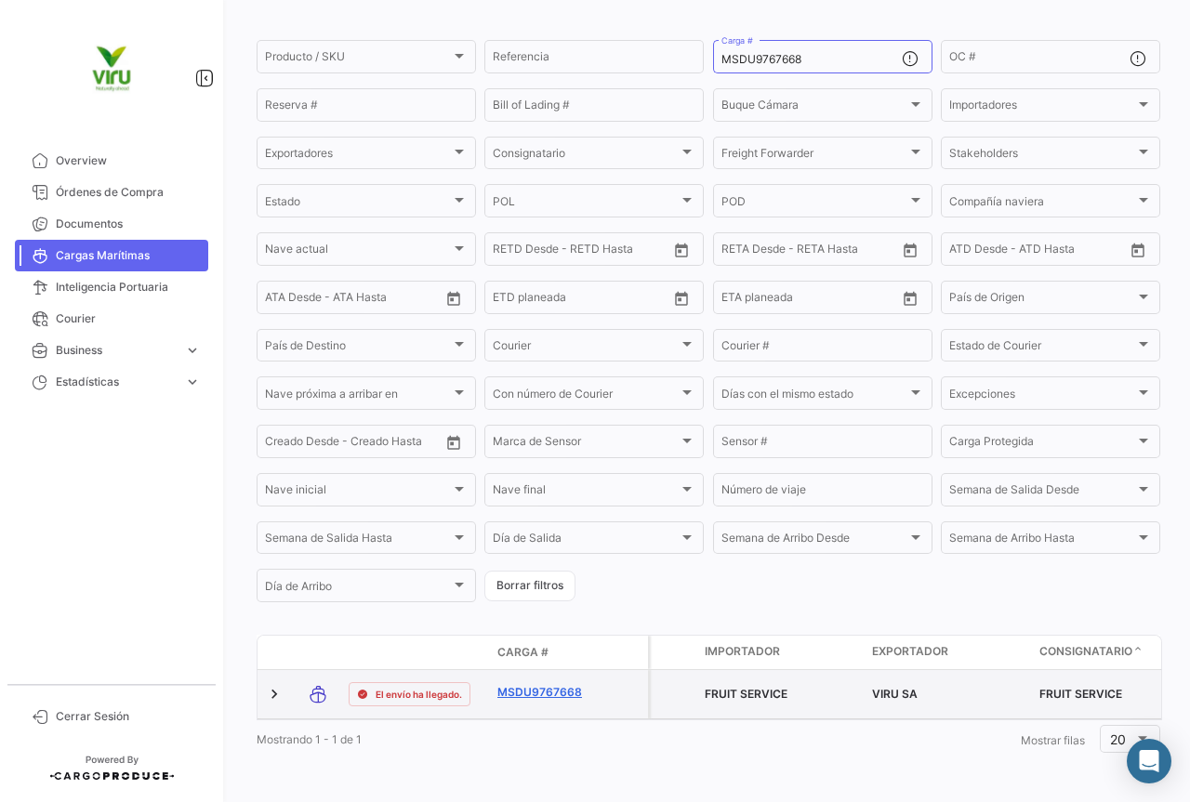
click at [548, 684] on link "MSDU9767668" at bounding box center [545, 692] width 97 height 17
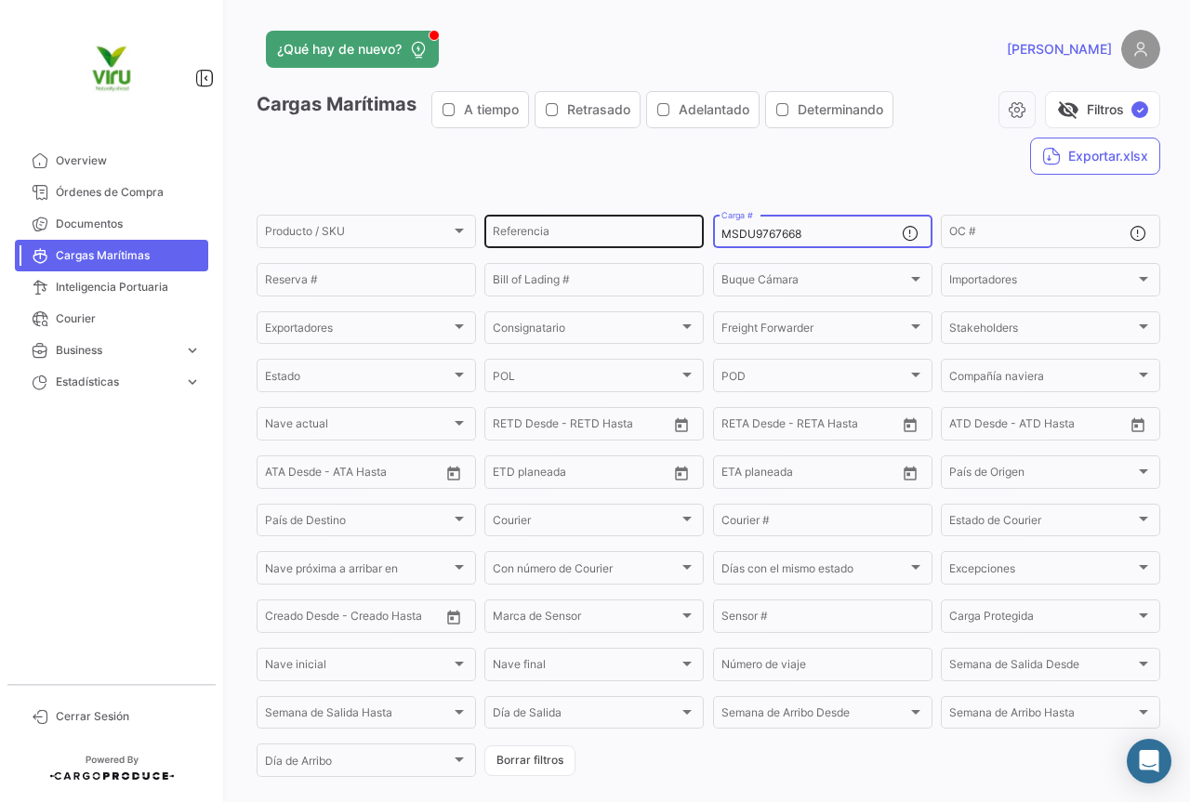
drag, startPoint x: 812, startPoint y: 231, endPoint x: 692, endPoint y: 232, distance: 120.8
click at [0, 0] on div "Producto / SKU Producto / SKU Referencia MSDU9767668 Carga # OC # Reserva # Bil…" at bounding box center [0, 0] width 0 height 0
paste input "EDU9627015"
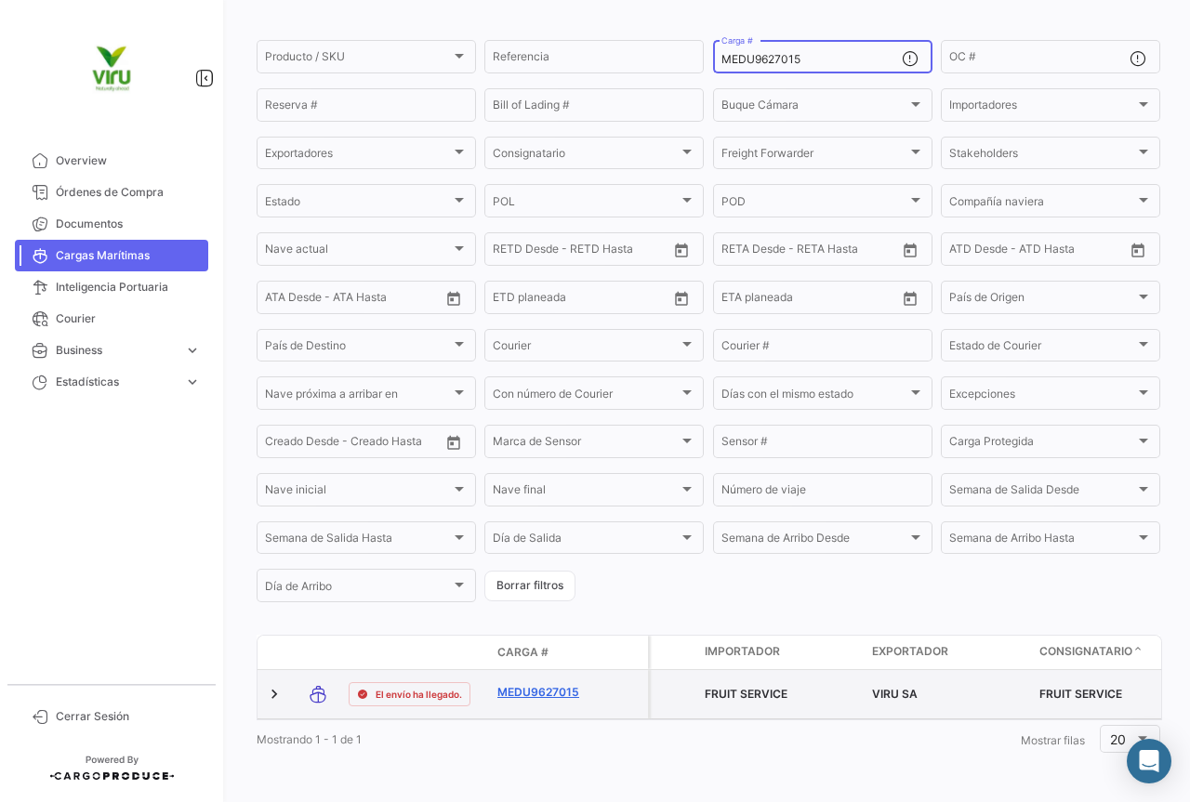
type input "MEDU9627015"
click at [561, 686] on link "MEDU9627015" at bounding box center [545, 692] width 97 height 17
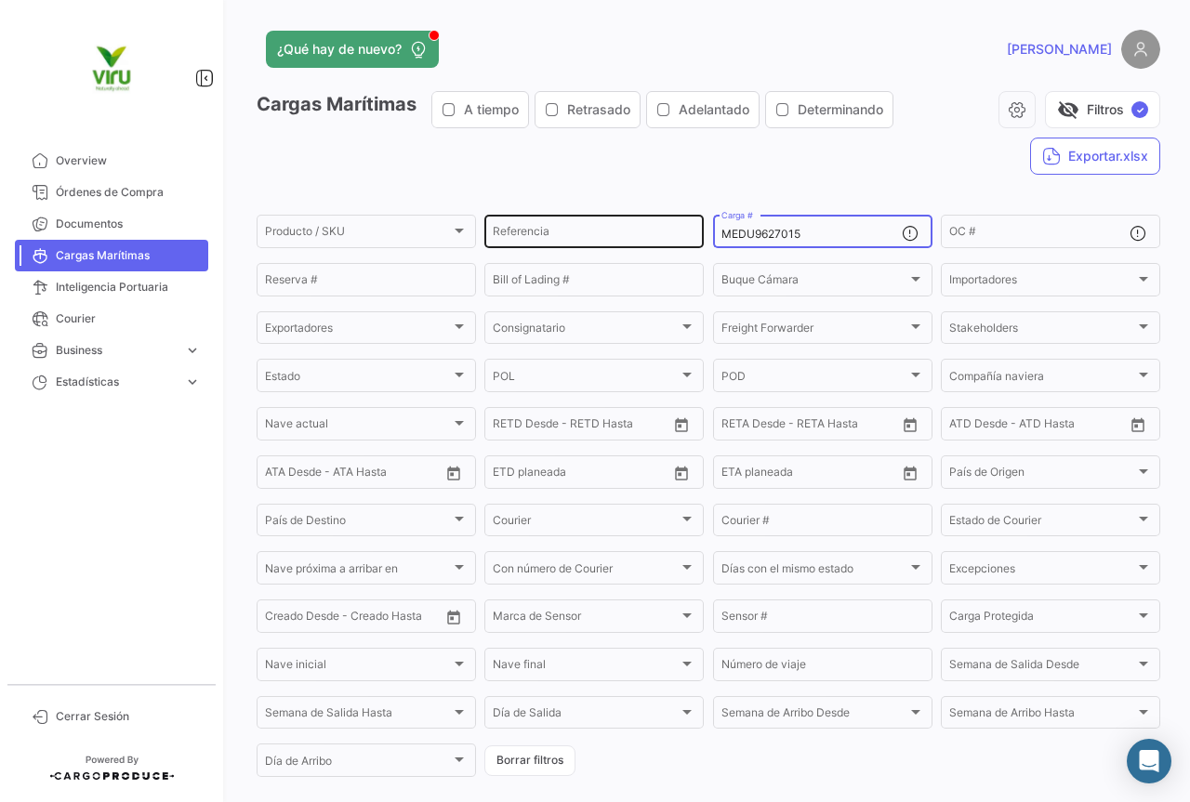
drag, startPoint x: 837, startPoint y: 232, endPoint x: 692, endPoint y: 233, distance: 145.0
click at [0, 0] on div "Producto / SKU Producto / SKU Referencia MEDU9627015 Carga # OC # Reserva # Bil…" at bounding box center [0, 0] width 0 height 0
paste input "MAU1445973"
type input "MMAU1445973"
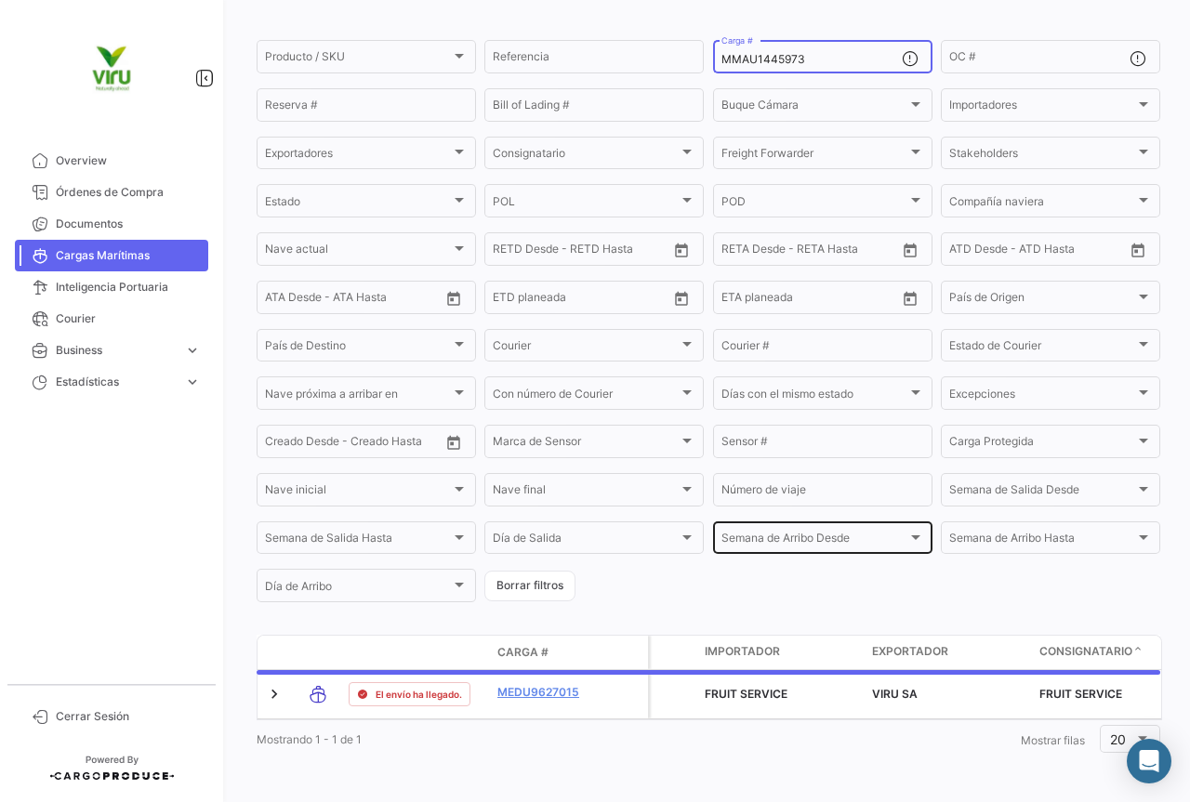
scroll to position [189, 0]
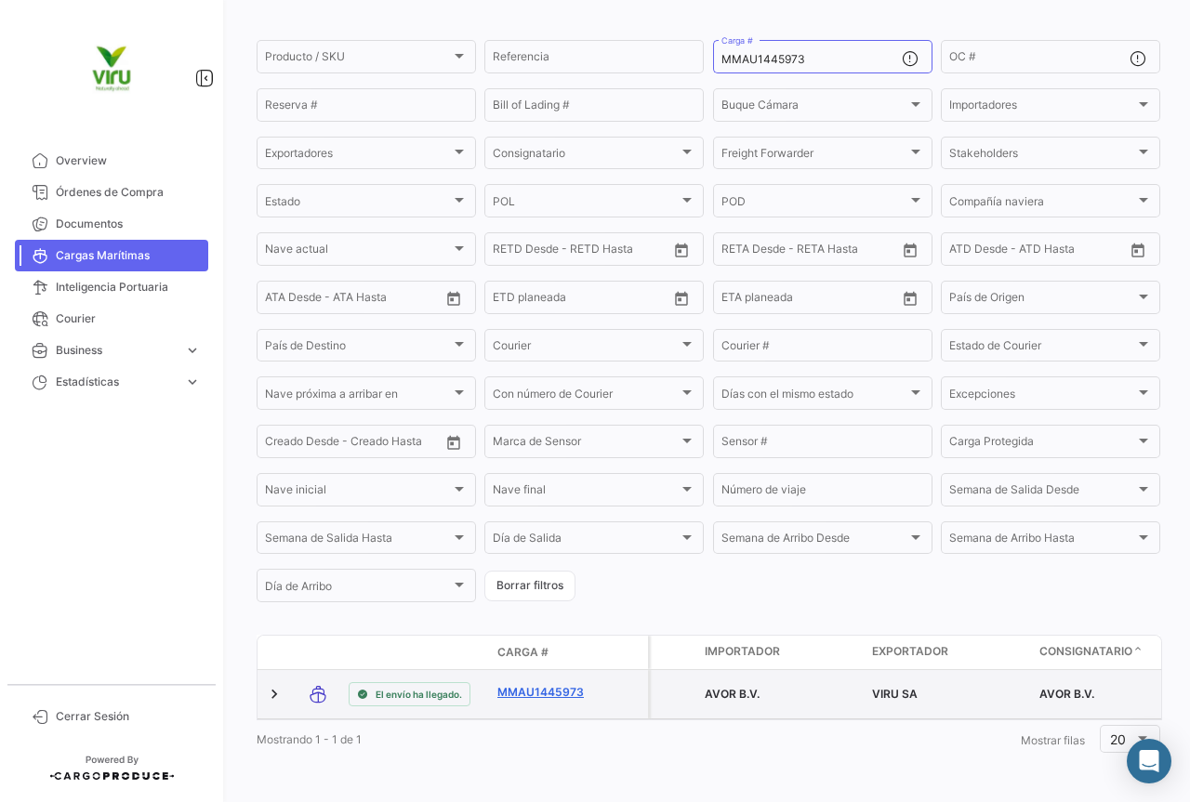
click at [561, 686] on link "MMAU1445973" at bounding box center [545, 692] width 97 height 17
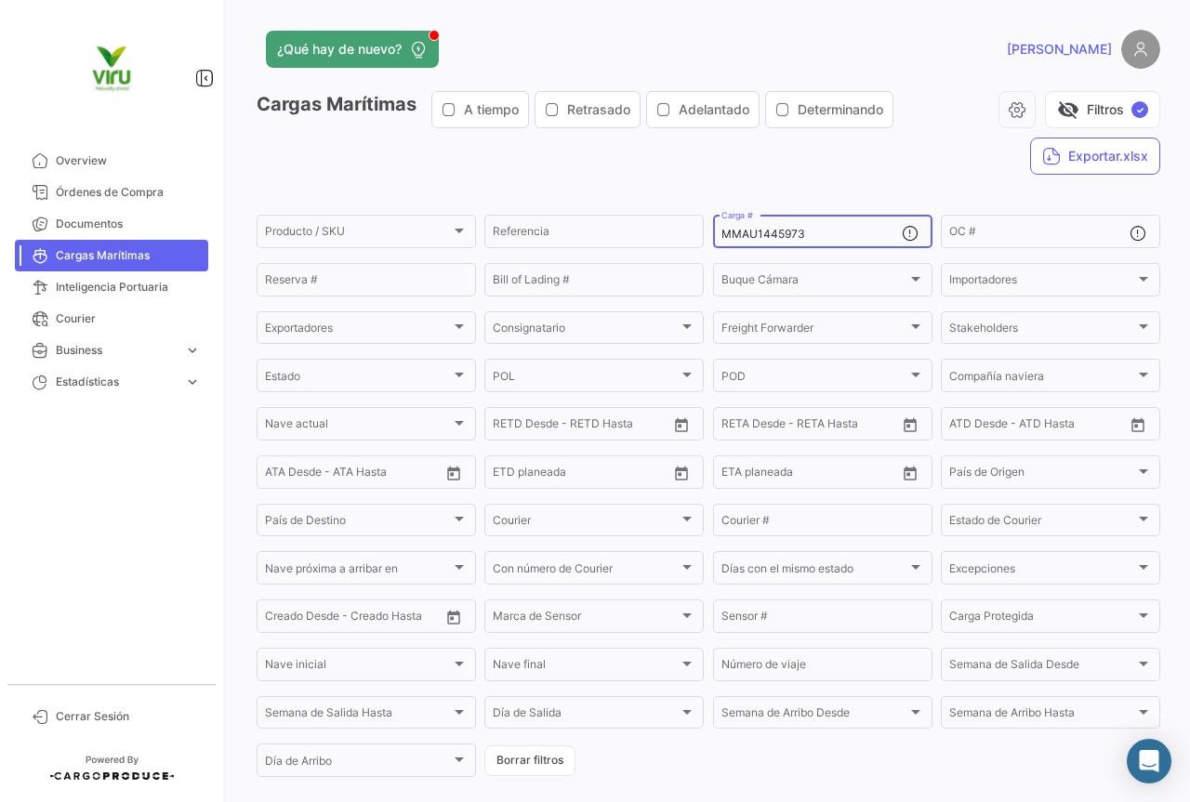
drag, startPoint x: 810, startPoint y: 235, endPoint x: 716, endPoint y: 235, distance: 93.9
click at [721, 235] on input "MMAU1445973" at bounding box center [811, 234] width 180 height 13
paste input "CAU5004826"
type input "MCAU5004826"
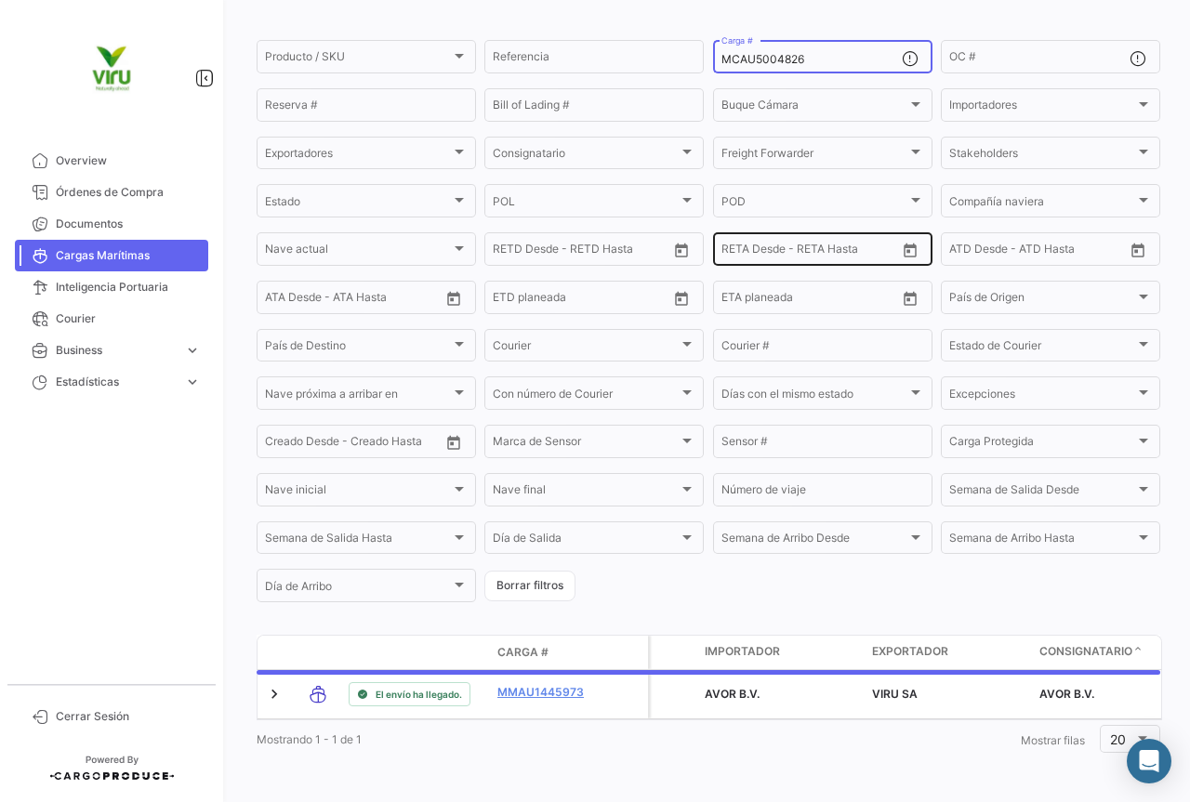
scroll to position [189, 0]
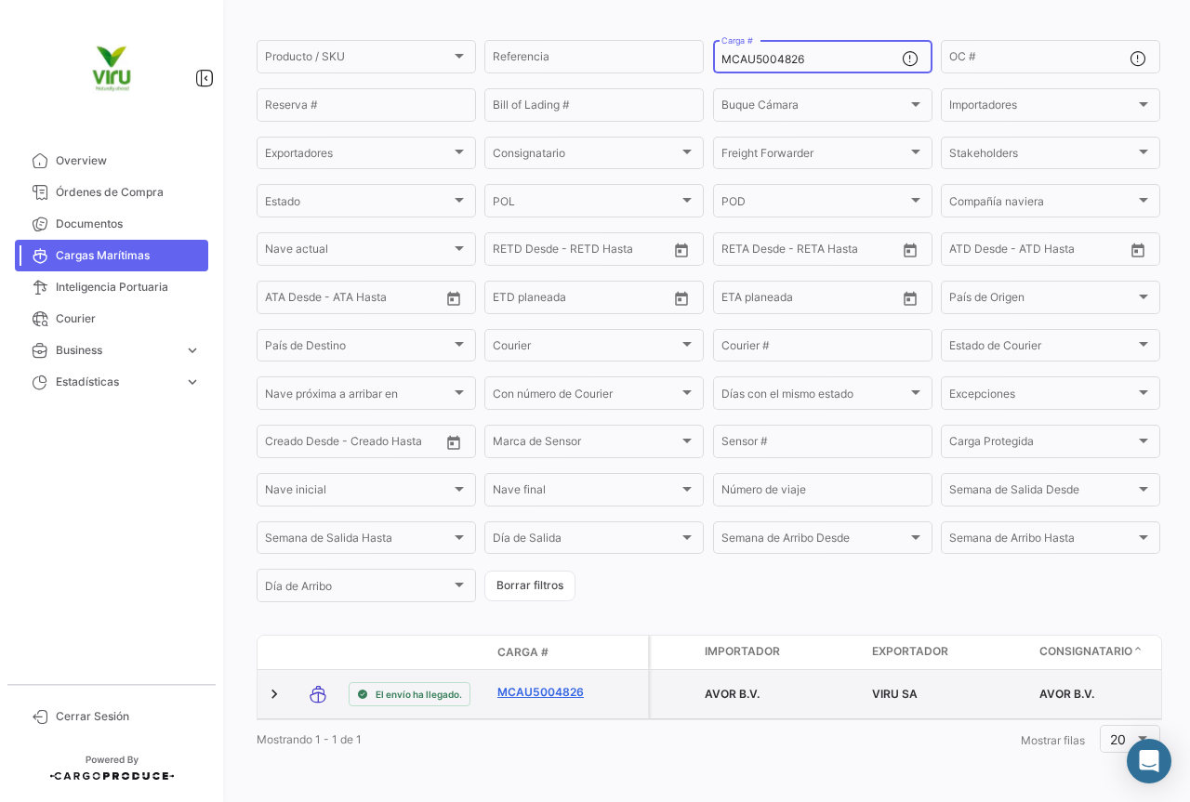
click at [579, 684] on link "MCAU5004826" at bounding box center [545, 692] width 97 height 17
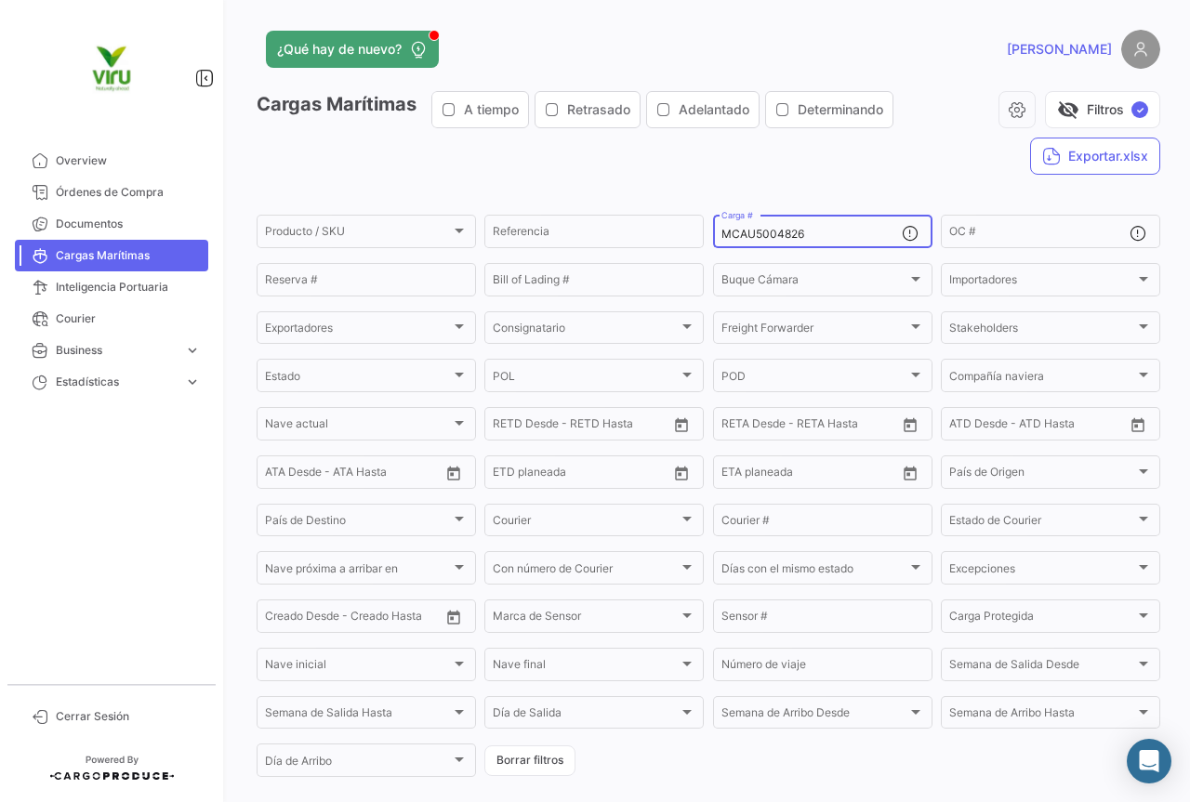
drag, startPoint x: 861, startPoint y: 232, endPoint x: 709, endPoint y: 233, distance: 151.5
click at [713, 233] on div "MCAU5004826 Carga #" at bounding box center [822, 230] width 219 height 36
paste input "6217"
type input "MCAU5006217"
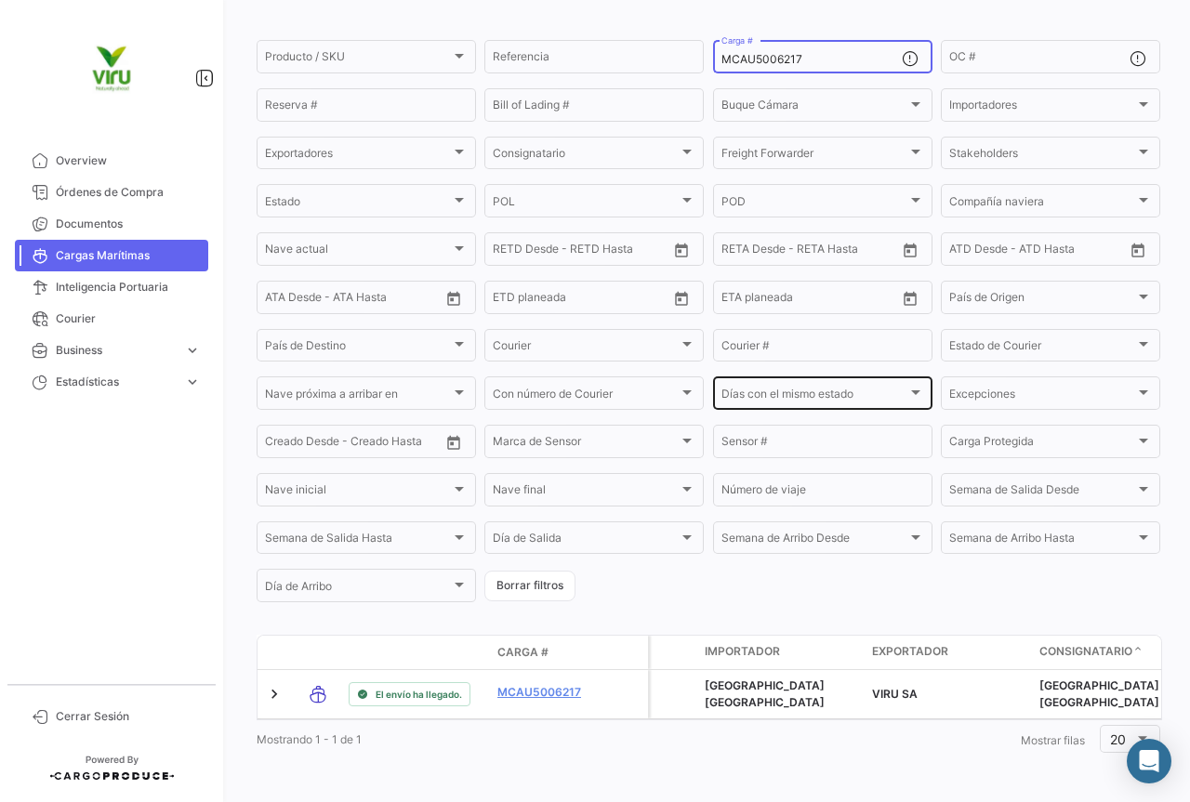
scroll to position [189, 0]
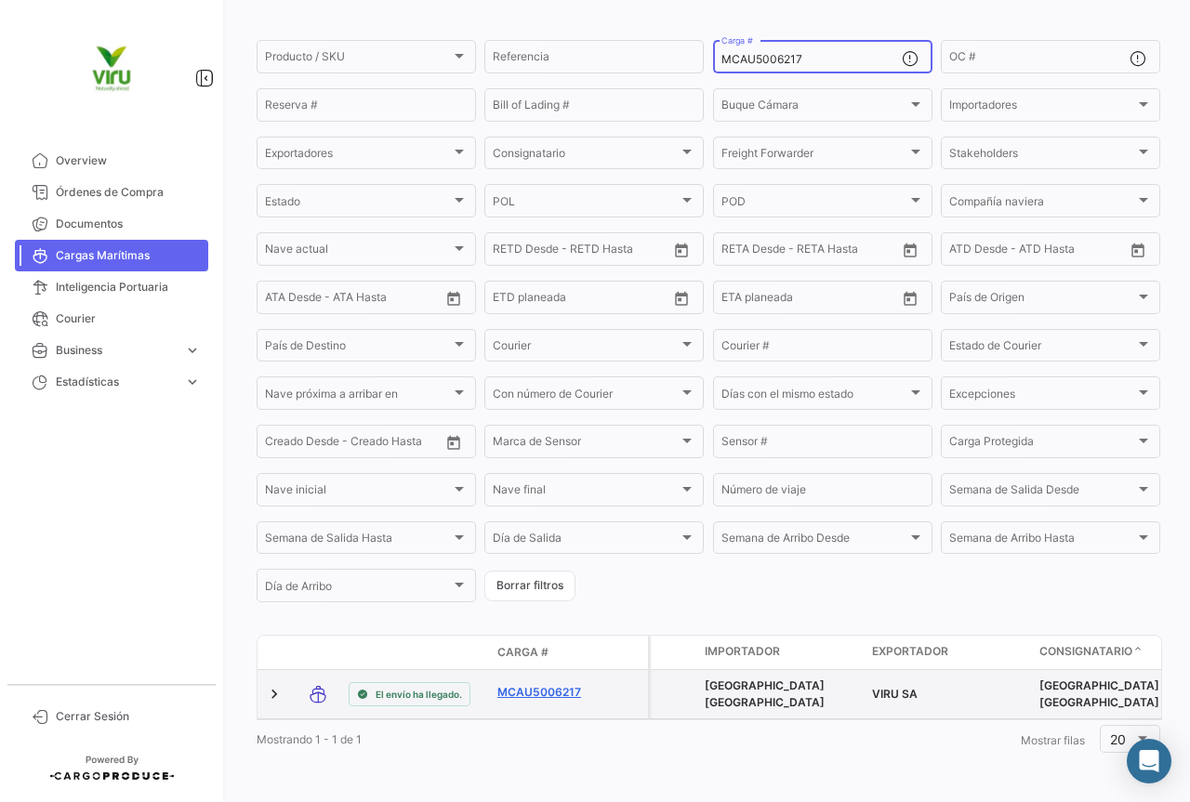
click at [563, 684] on link "MCAU5006217" at bounding box center [545, 692] width 97 height 17
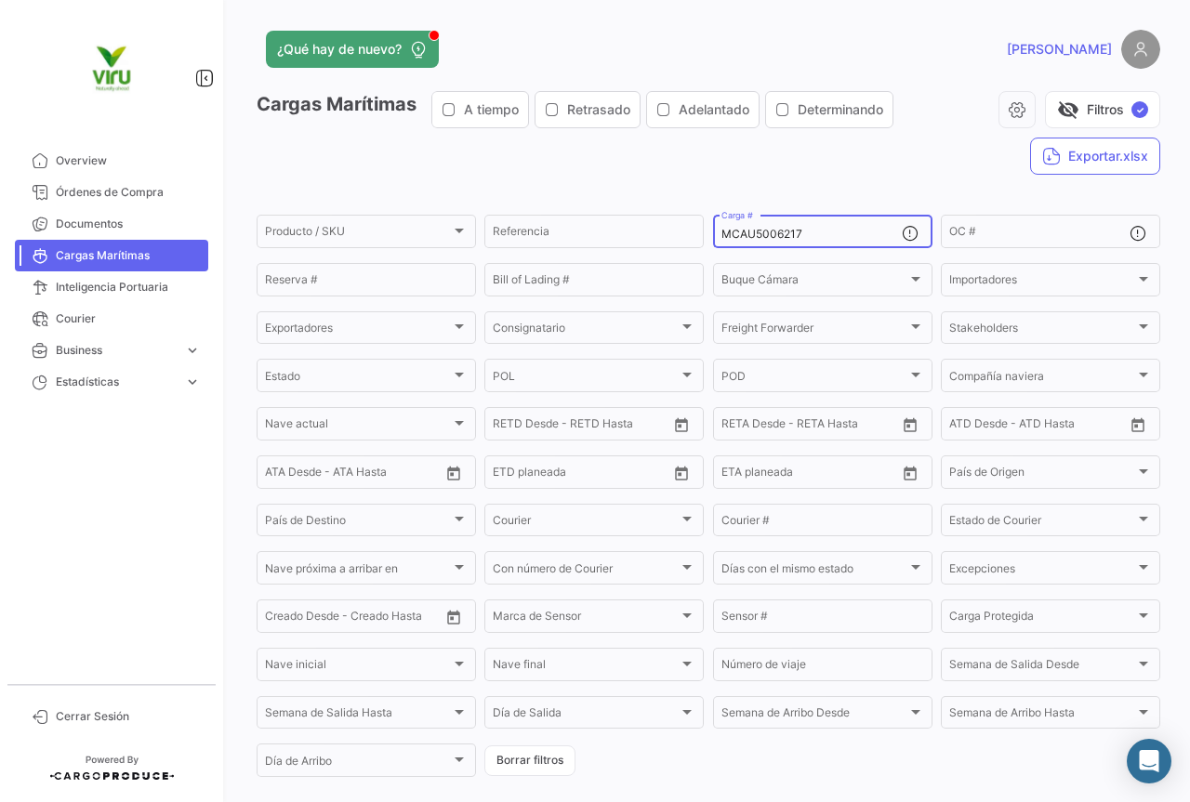
drag, startPoint x: 812, startPoint y: 236, endPoint x: 711, endPoint y: 236, distance: 101.3
click at [713, 236] on div "MCAU5006217 Carga #" at bounding box center [822, 230] width 219 height 36
paste input "MAU1331749"
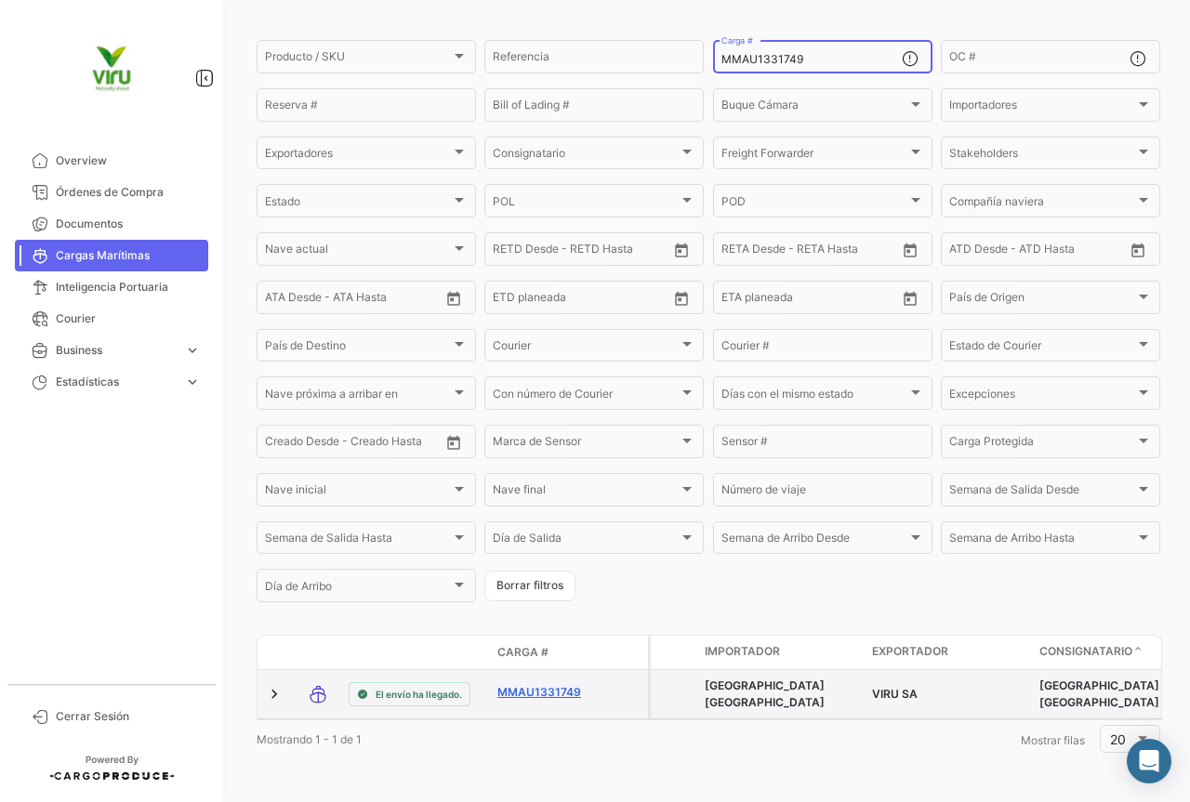
type input "MMAU1331749"
click at [559, 684] on link "MMAU1331749" at bounding box center [545, 692] width 97 height 17
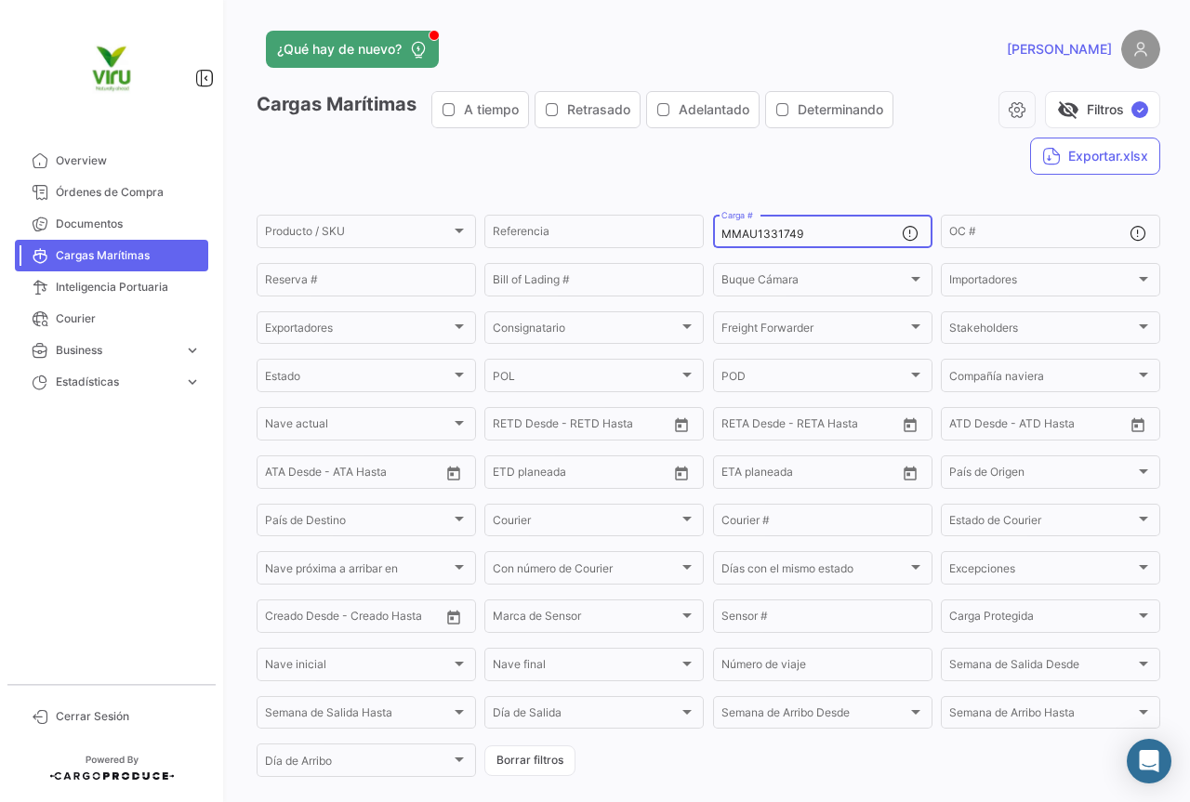
drag, startPoint x: 846, startPoint y: 244, endPoint x: 811, endPoint y: 243, distance: 34.4
click at [811, 244] on div "MMAU1331749 Carga #" at bounding box center [811, 230] width 180 height 36
drag, startPoint x: 809, startPoint y: 233, endPoint x: 713, endPoint y: 232, distance: 95.7
click at [713, 232] on div "MMAU1331749 Carga #" at bounding box center [822, 230] width 219 height 36
paste input "CAU5008478"
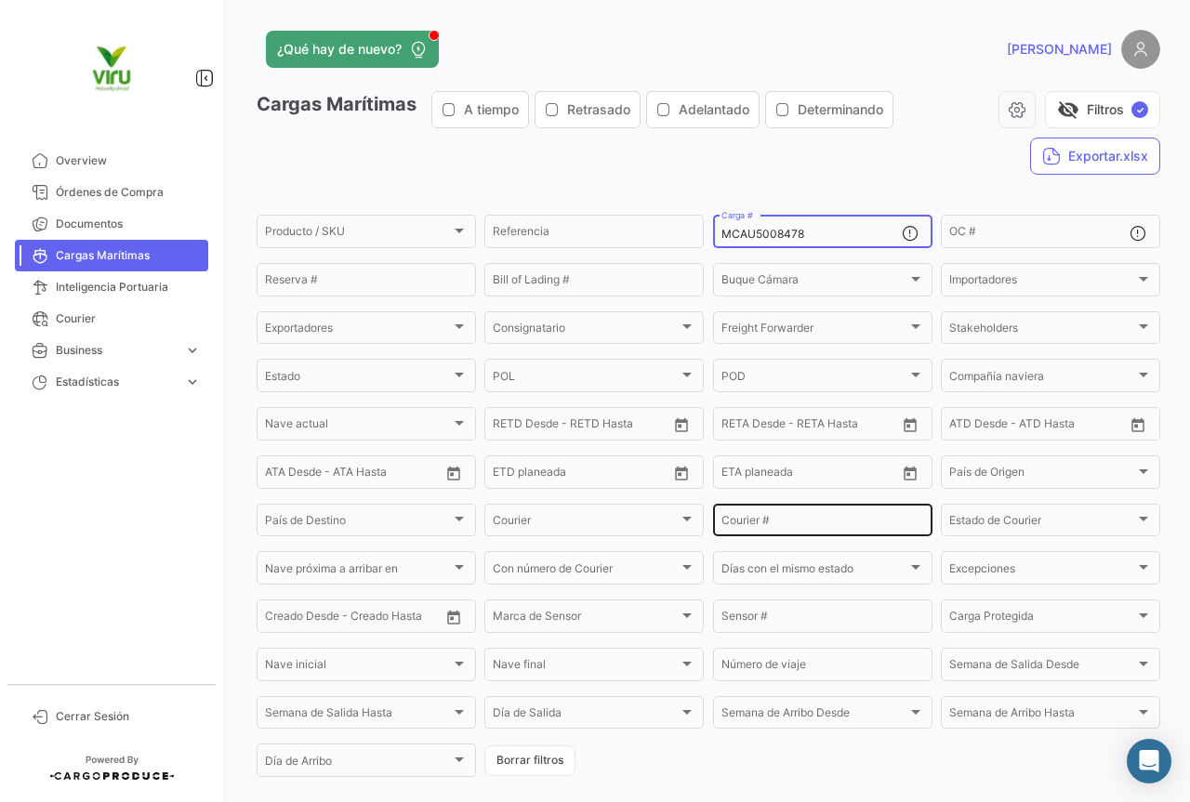
scroll to position [189, 0]
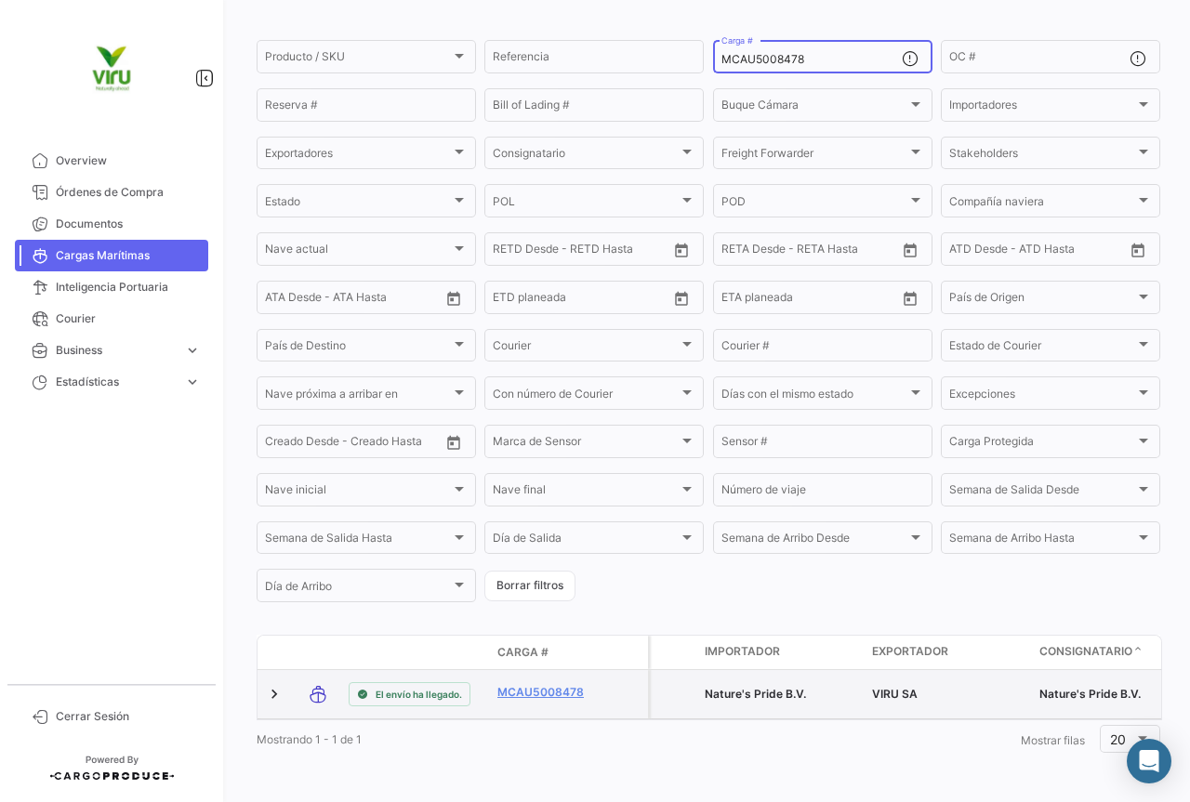
type input "MCAU5008478"
click at [520, 687] on div "MCAU5008478" at bounding box center [545, 694] width 97 height 21
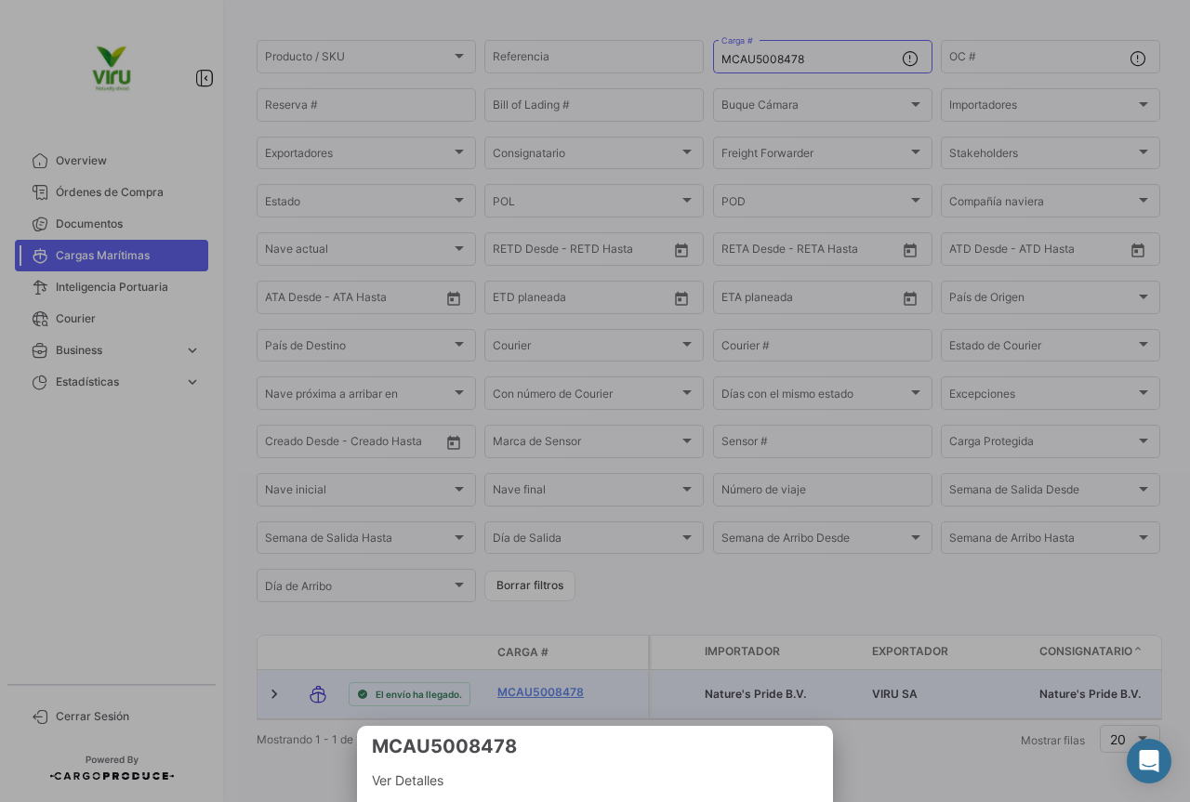
click at [524, 677] on div at bounding box center [595, 401] width 1190 height 802
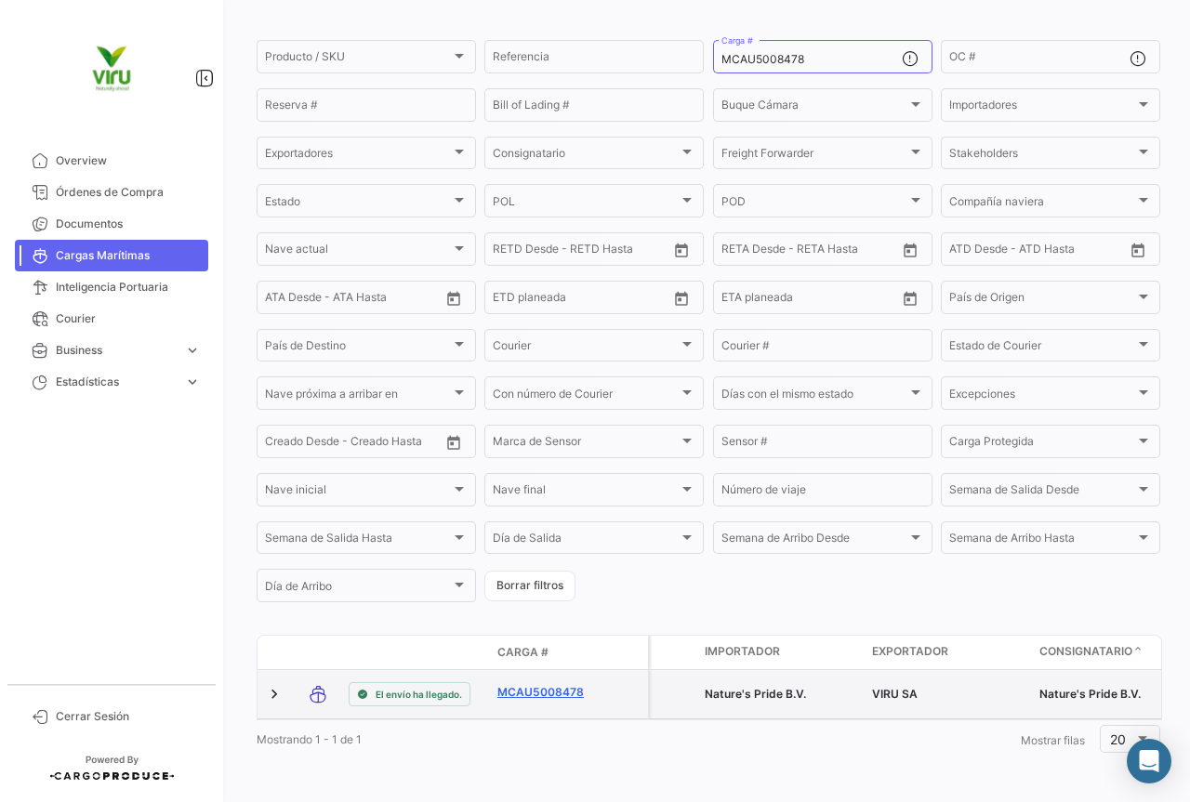
click at [560, 684] on link "MCAU5008478" at bounding box center [545, 692] width 97 height 17
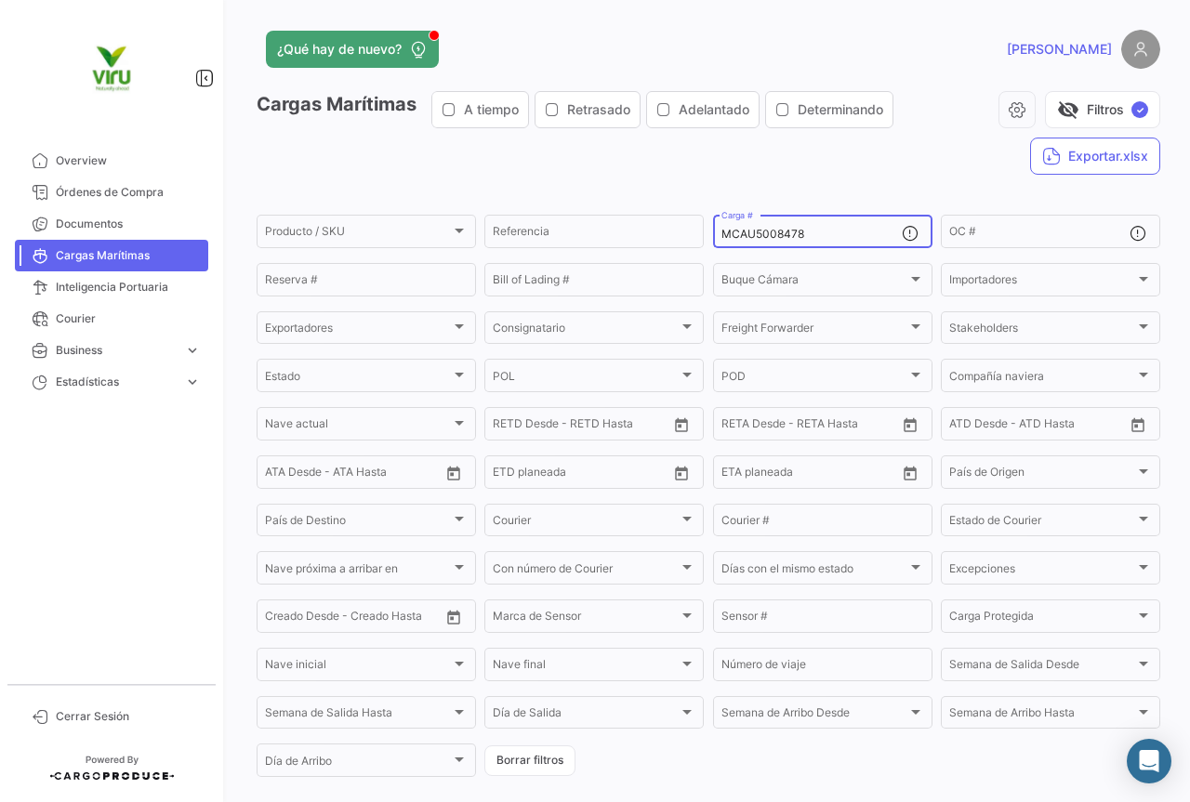
drag, startPoint x: 826, startPoint y: 239, endPoint x: 718, endPoint y: 240, distance: 108.7
click at [721, 240] on input "MCAU5008478" at bounding box center [811, 234] width 180 height 13
paste input "MAU1429550"
type input "MMAU1429550"
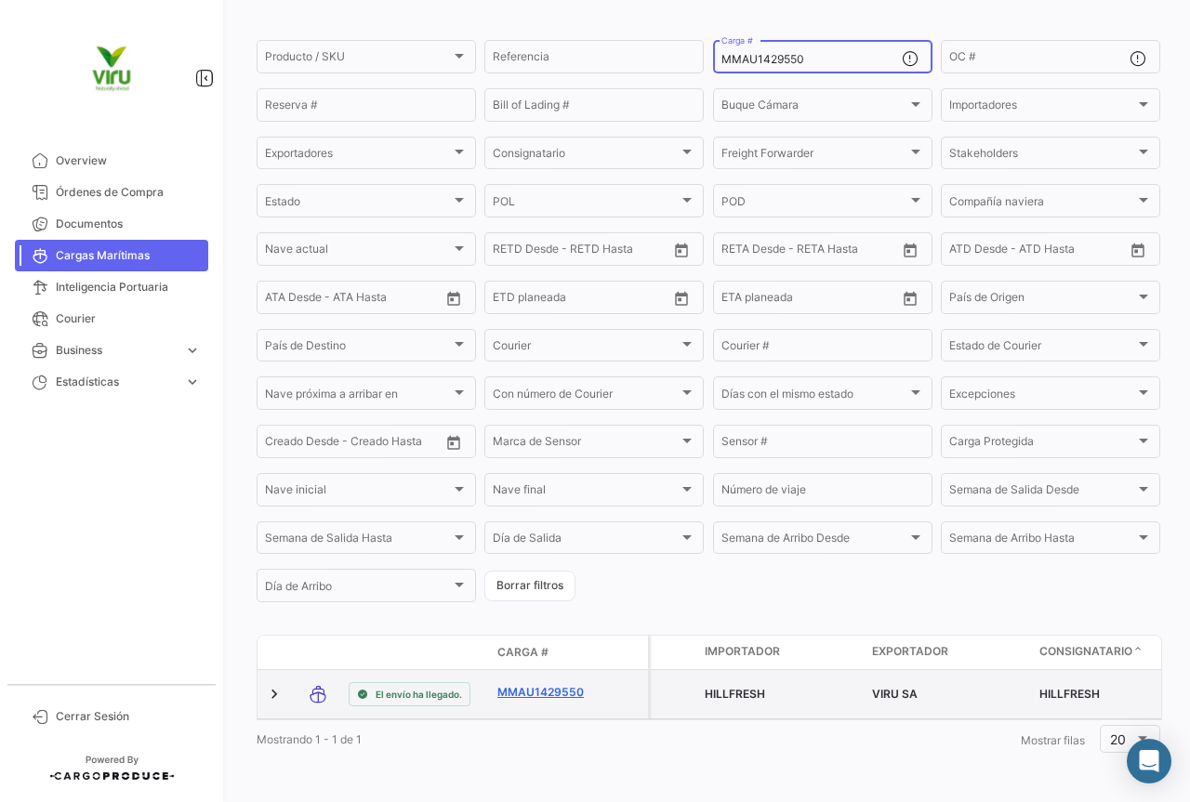
click at [545, 684] on link "MMAU1429550" at bounding box center [545, 692] width 97 height 17
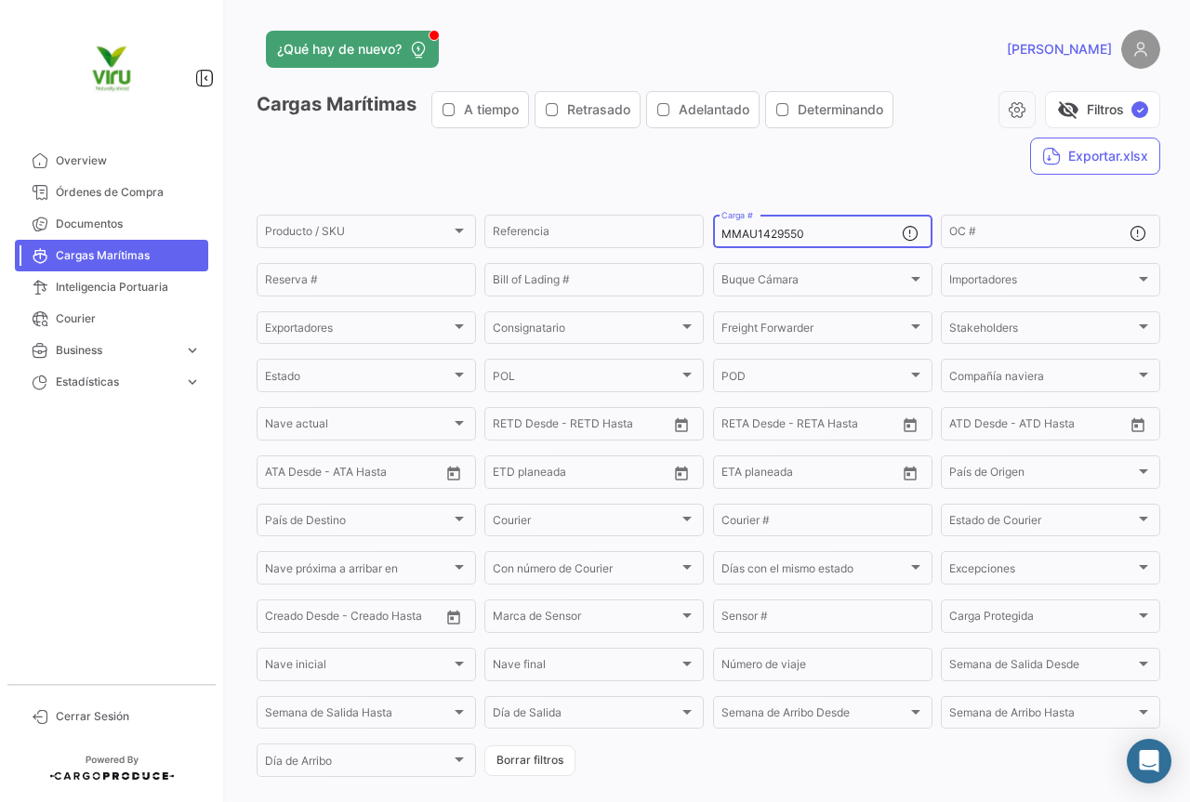
drag, startPoint x: 809, startPoint y: 237, endPoint x: 714, endPoint y: 234, distance: 94.8
click at [714, 234] on div "MMAU1429550 Carga #" at bounding box center [822, 230] width 219 height 36
paste input "342933 MMAU1365667 MMAU1309616"
click at [809, 232] on input "MMAU1342933 MMAU1365667 MMAU1309616" at bounding box center [811, 234] width 180 height 13
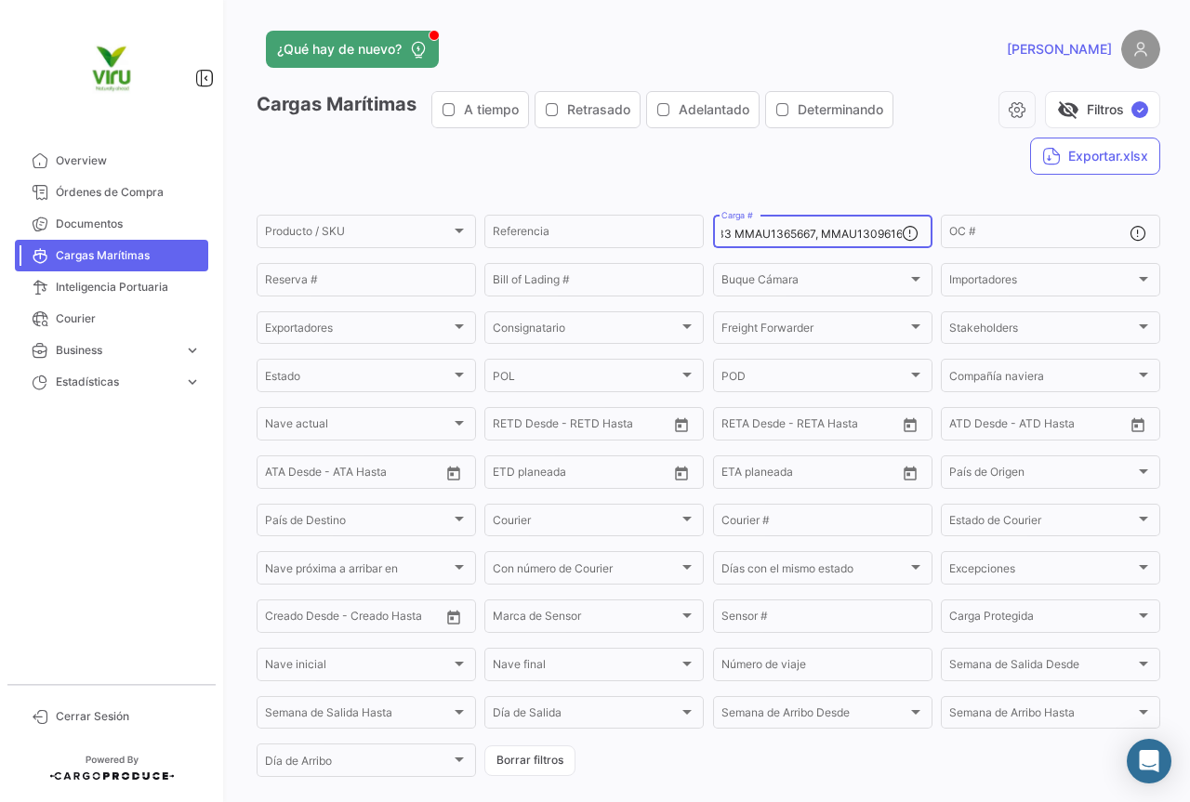
click at [722, 231] on input "MMAU1342933 MMAU1365667, MMAU1309616" at bounding box center [811, 234] width 180 height 13
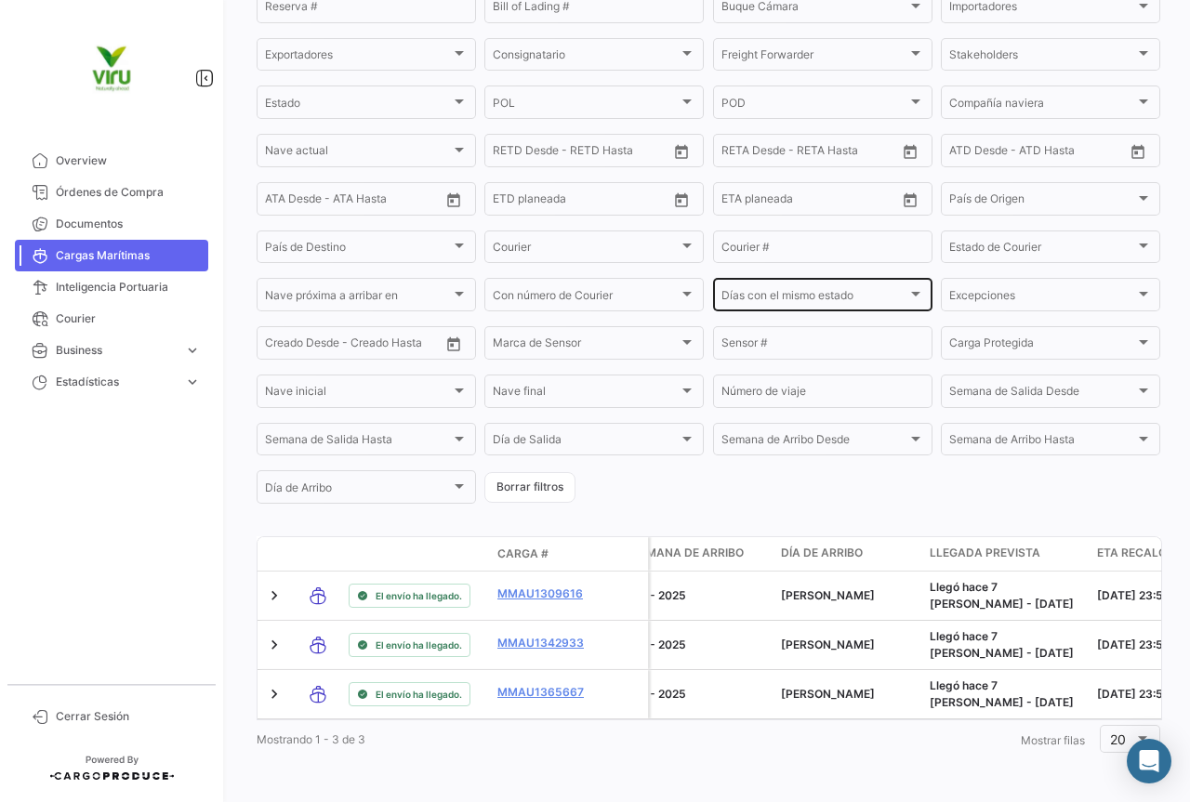
scroll to position [8, 0]
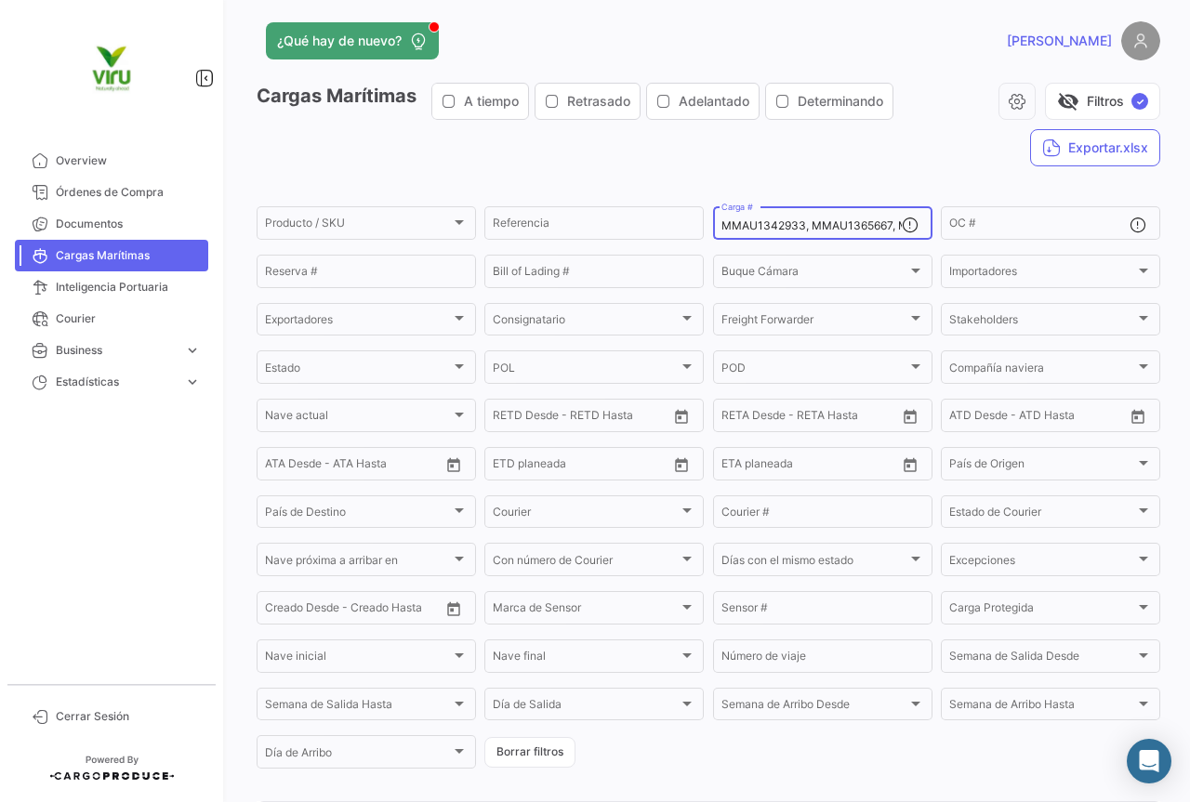
click at [791, 217] on div "MMAU1342933, MMAU1365667, MMAU1309616 Carga #" at bounding box center [811, 222] width 180 height 36
click at [722, 225] on div "MMAU1342933, MMAU1365667, MMAU1309616 Carga #" at bounding box center [822, 222] width 219 height 36
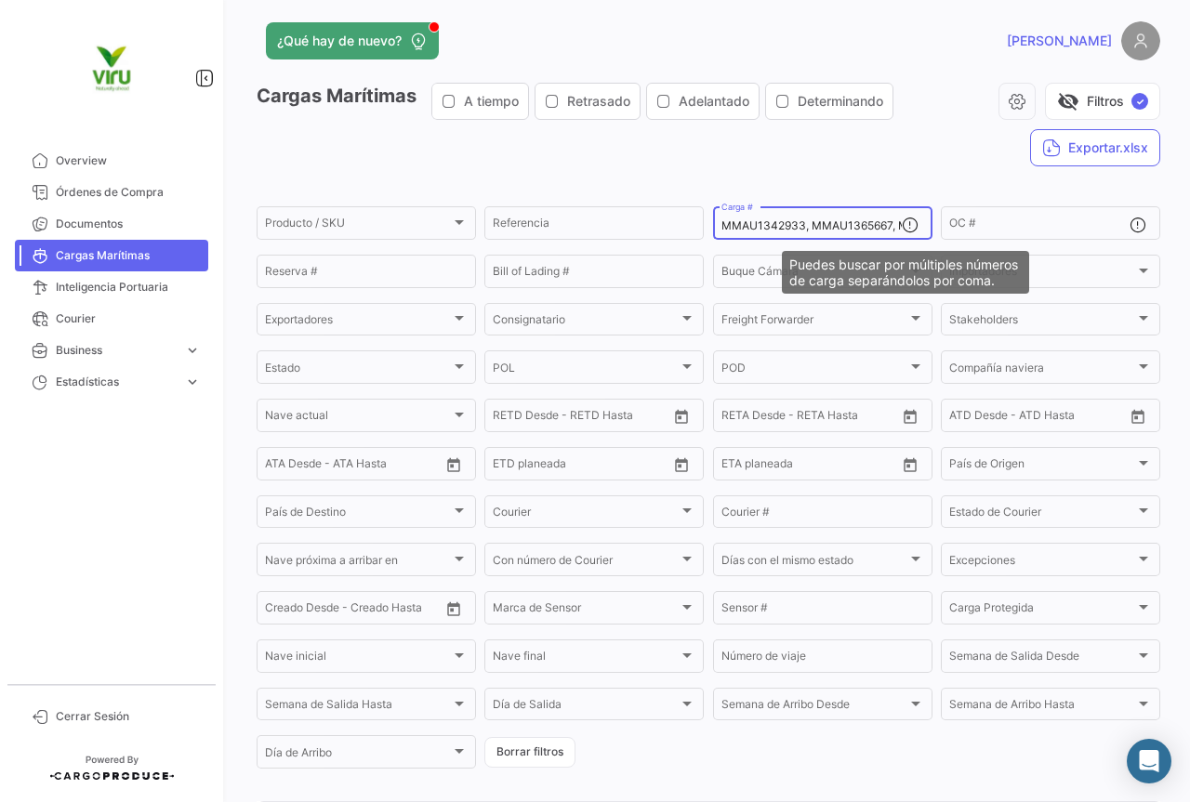
scroll to position [0, 79]
drag, startPoint x: 718, startPoint y: 224, endPoint x: 960, endPoint y: 242, distance: 243.2
click at [960, 242] on body "Overview Órdenes de Compra Documentos Cargas Marítimas Inteligencia Portuaria C…" at bounding box center [595, 401] width 1190 height 802
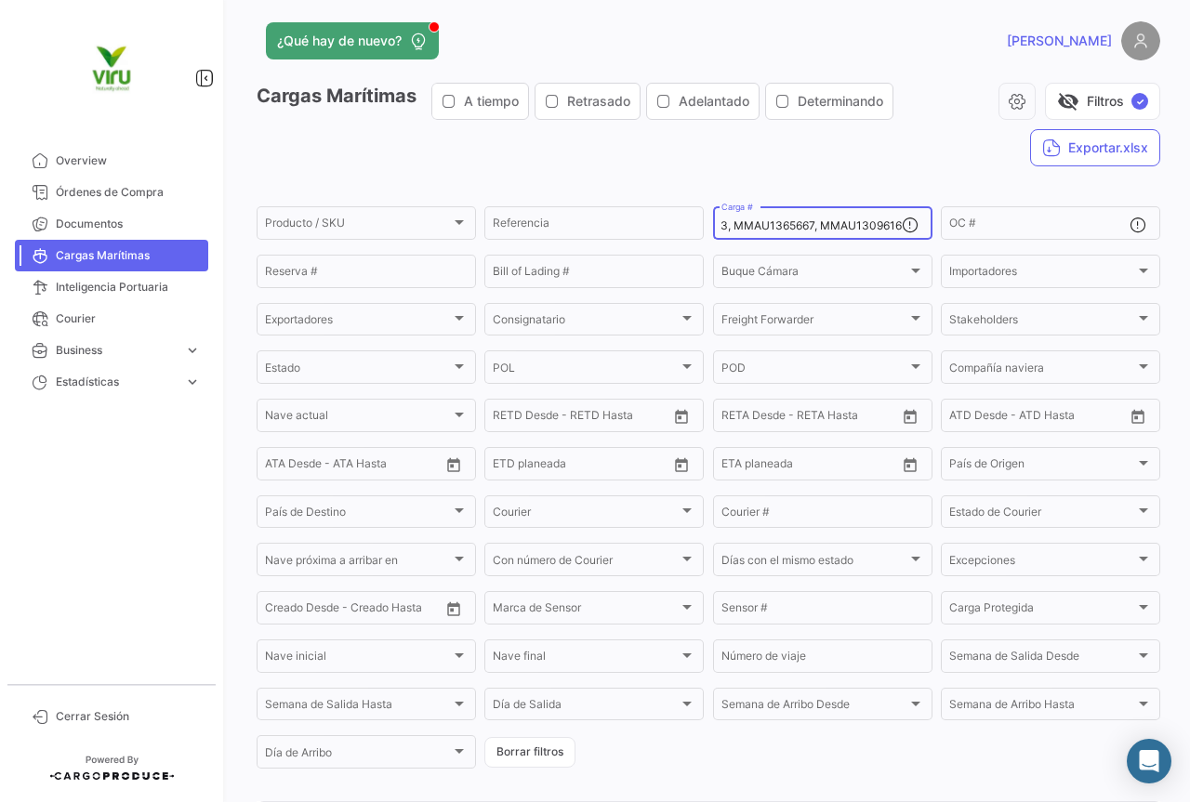
paste input "428997 MSDU9781666 MMAU1428662"
click at [726, 225] on input "MMAU1428997 MSDU9781666 MMAU1428662" at bounding box center [811, 225] width 180 height 13
click at [808, 223] on input "MMAU1428997, MSDU9781666 MMAU1428662" at bounding box center [811, 225] width 180 height 13
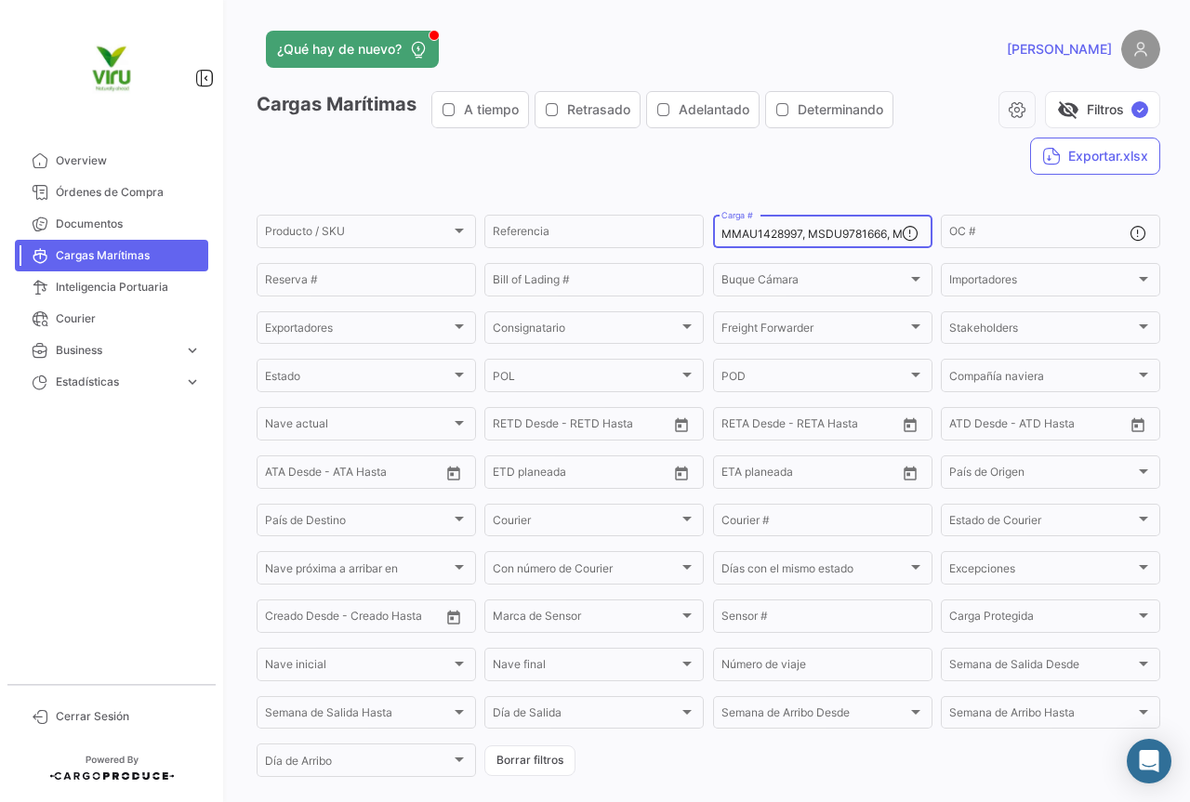
click at [799, 236] on input "MMAU1428997, MSDU9781666, MMAU1428662" at bounding box center [811, 234] width 180 height 13
drag, startPoint x: 718, startPoint y: 236, endPoint x: 966, endPoint y: 236, distance: 247.2
click at [0, 0] on div "Producto / SKU Producto / SKU Referencia MMAU1428997, MSDU9781666, MMAU1428662 …" at bounding box center [0, 0] width 0 height 0
paste input "CAU6010443 MCAU6079563 MMAU1418068"
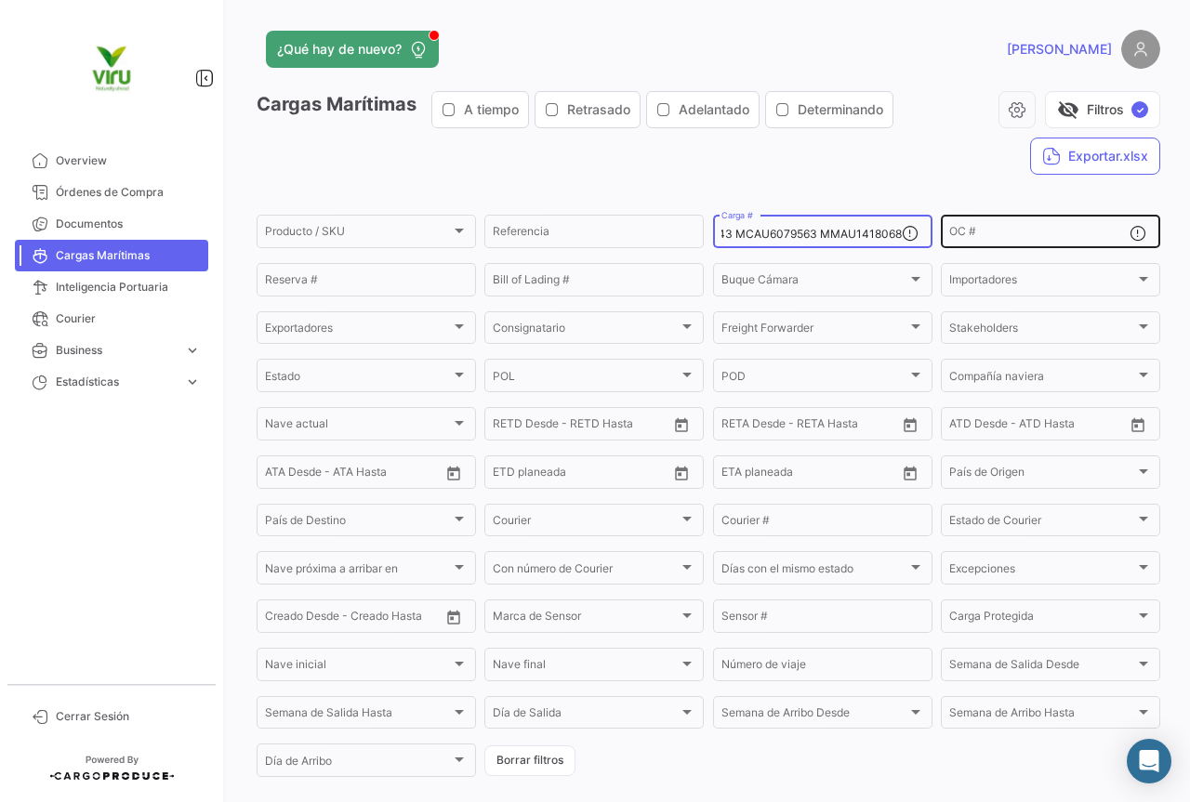
scroll to position [0, 72]
click at [724, 234] on input "MCAU6010443 MCAU6079563 MMAU1418068" at bounding box center [811, 234] width 180 height 13
click at [810, 232] on input "MCAU6010443, MCAU6079563 MMAU1418068" at bounding box center [811, 234] width 180 height 13
click at [799, 237] on input "MCAU6010443, MCAU6079563, MMAU1418068" at bounding box center [811, 234] width 180 height 13
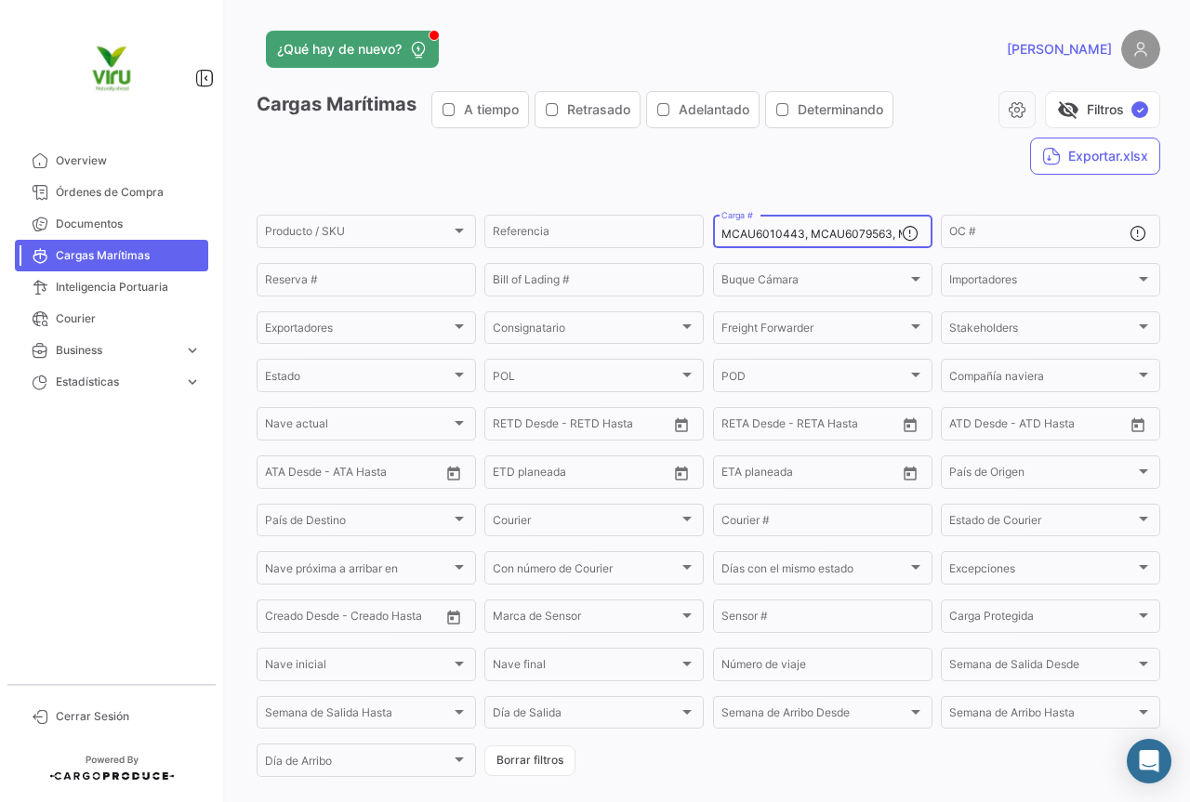
scroll to position [0, 78]
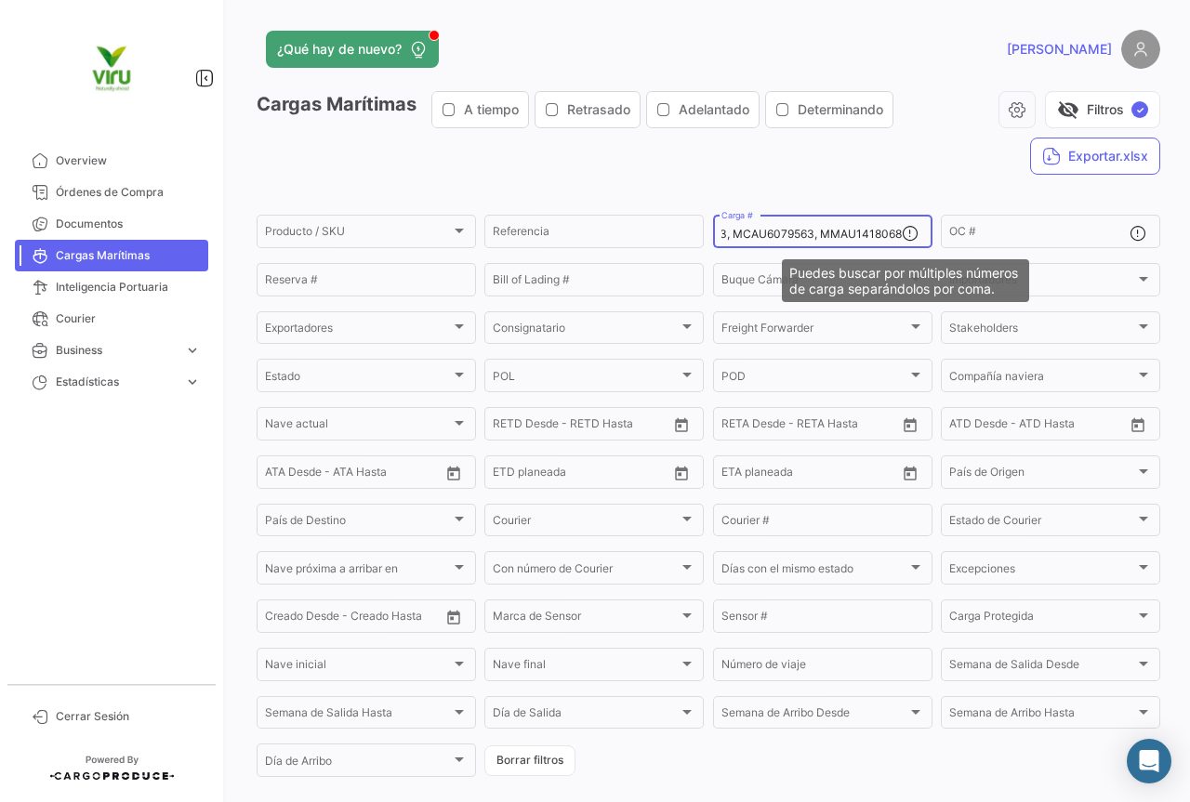
drag, startPoint x: 719, startPoint y: 233, endPoint x: 995, endPoint y: 259, distance: 277.3
click at [995, 259] on body "Overview Órdenes de Compra Documentos Cargas Marítimas Inteligencia Portuaria C…" at bounding box center [595, 401] width 1190 height 802
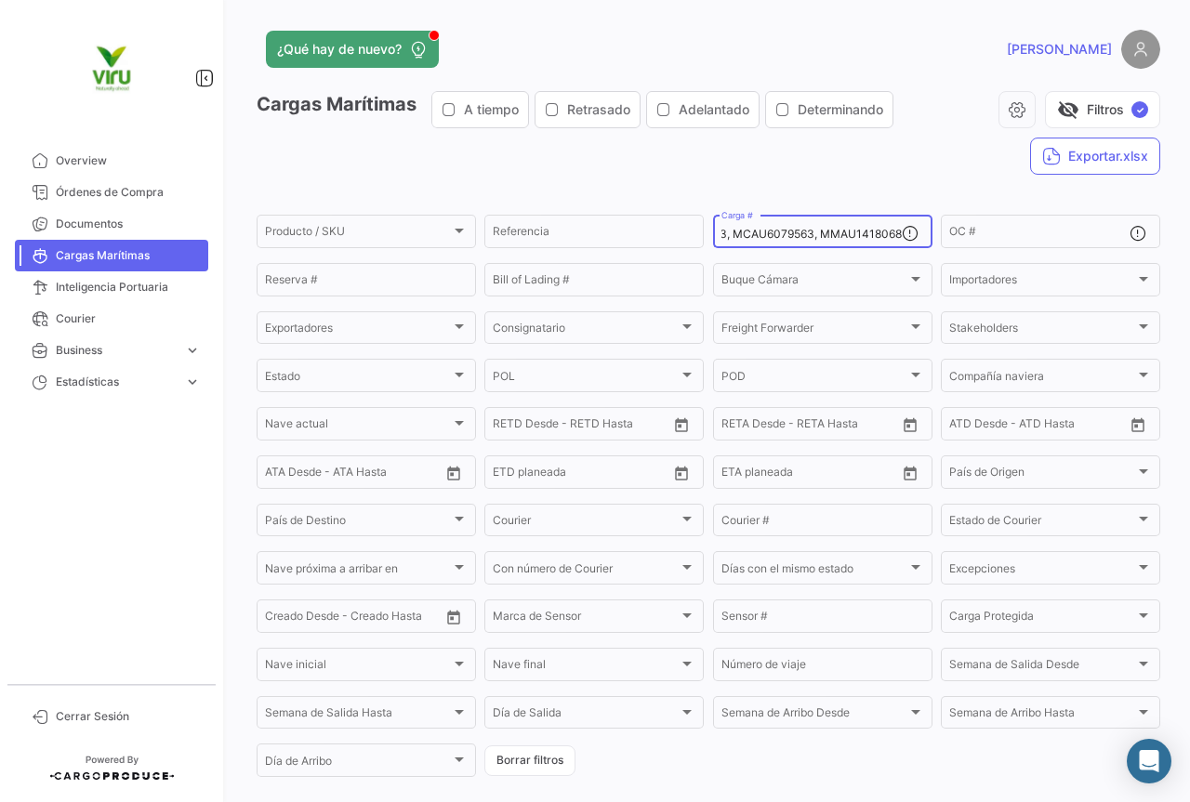
paste input "MAU1310448 MMAU1434916"
click at [796, 225] on div "MMAU1310448 MMAU1434916 Carga #" at bounding box center [811, 230] width 180 height 36
click at [796, 234] on input "MMAU1310448 MMAU1434916" at bounding box center [811, 234] width 180 height 13
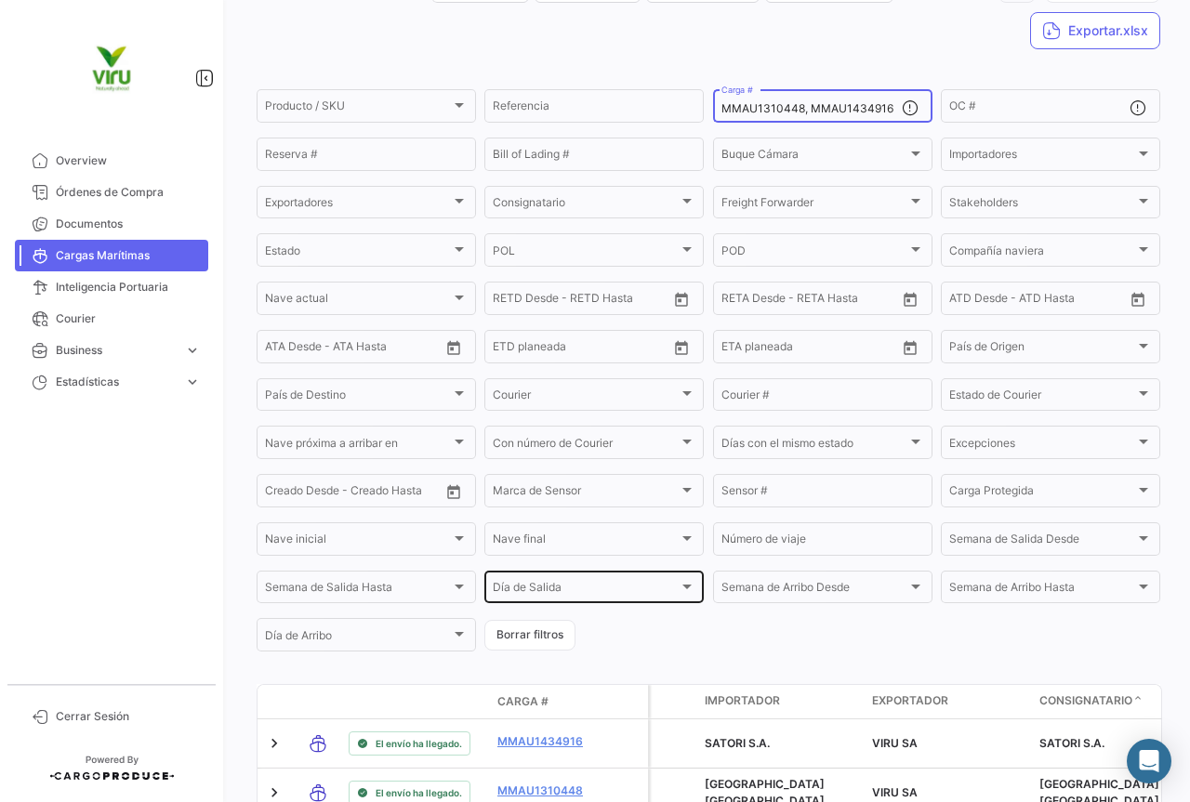
scroll to position [172, 0]
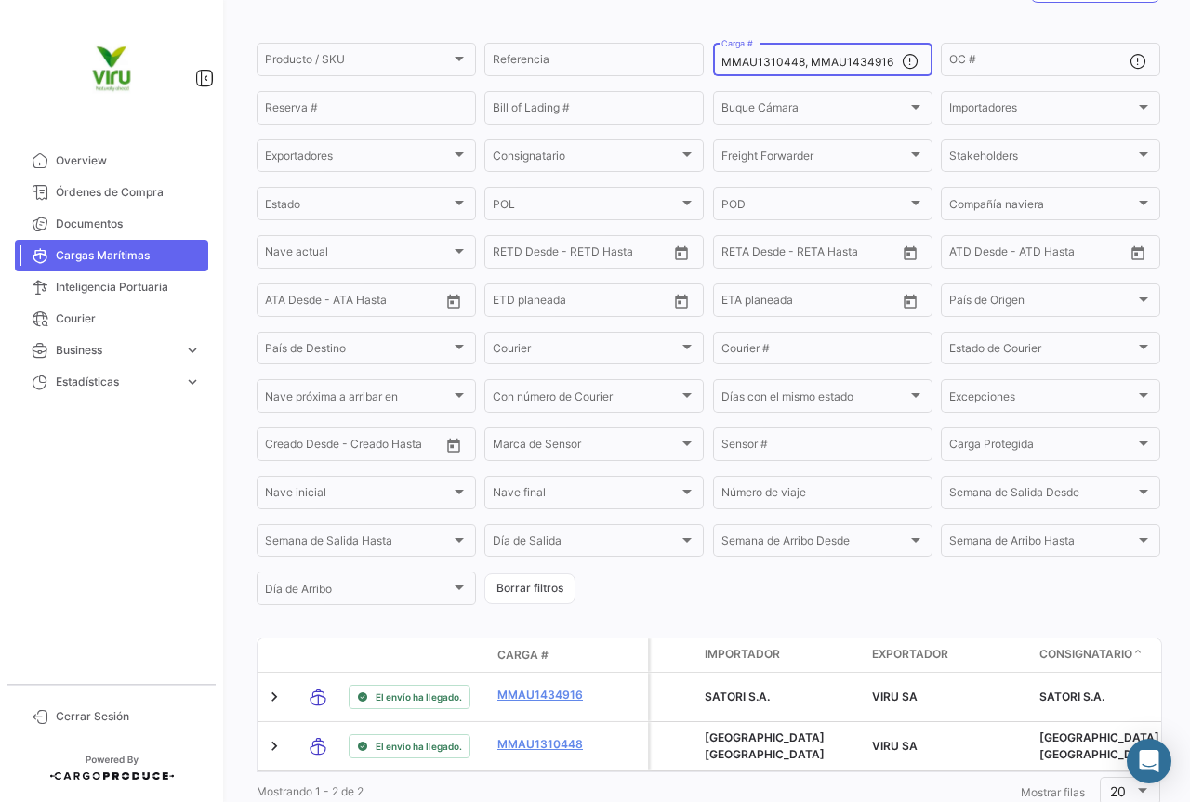
type input "MMAU1310448, MMAU1434916"
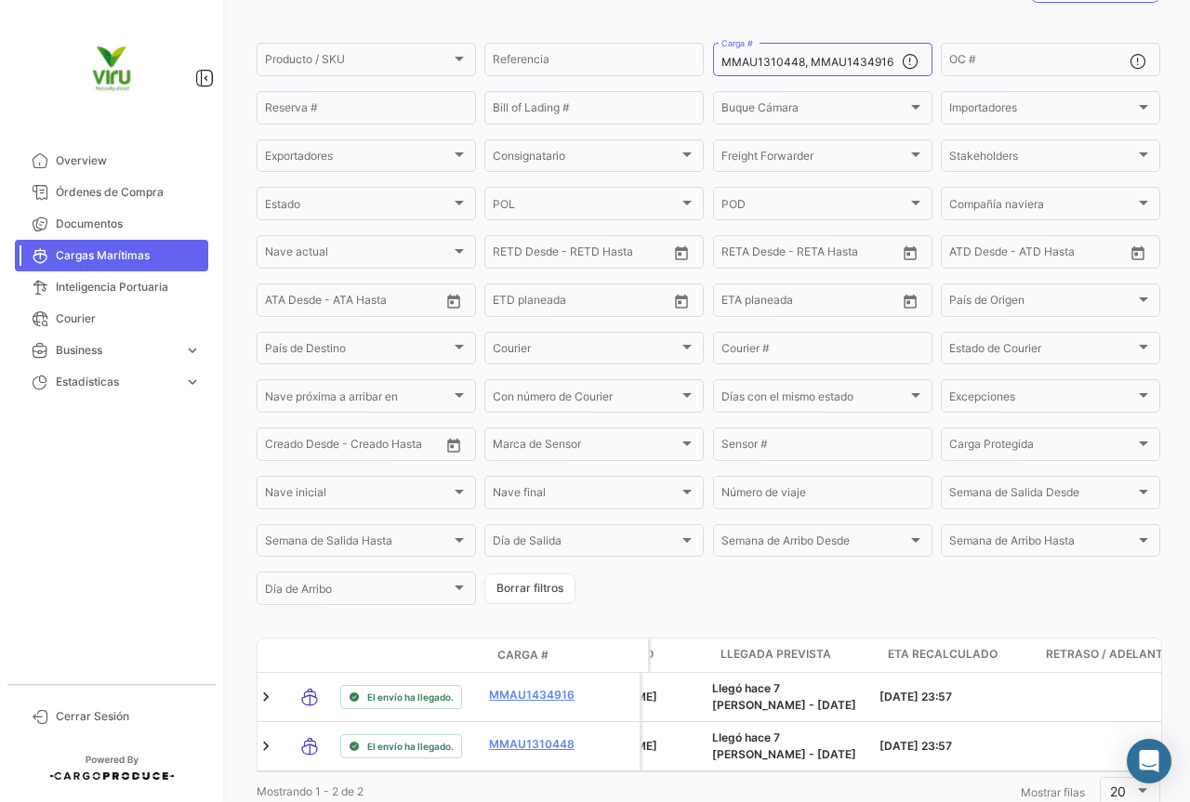
scroll to position [0, 1495]
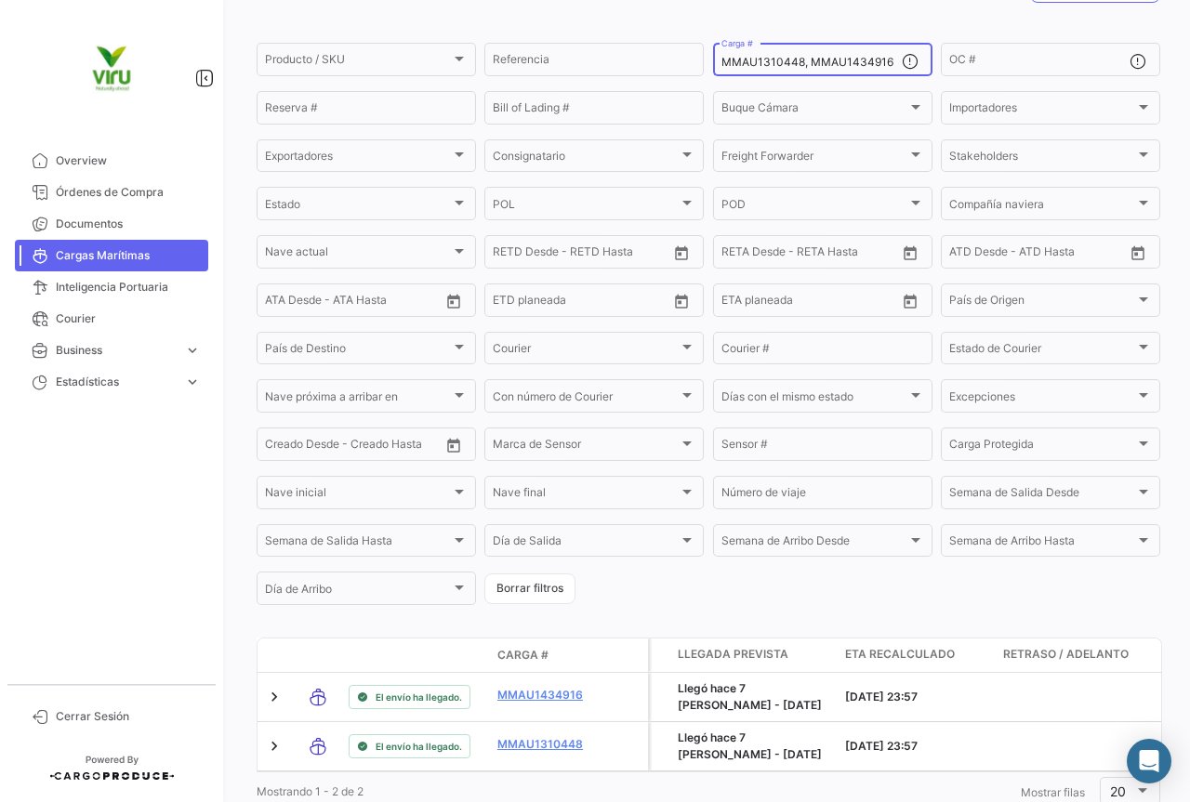
click at [714, 60] on div "MMAU1310448, MMAU1434916 Carga #" at bounding box center [822, 58] width 219 height 36
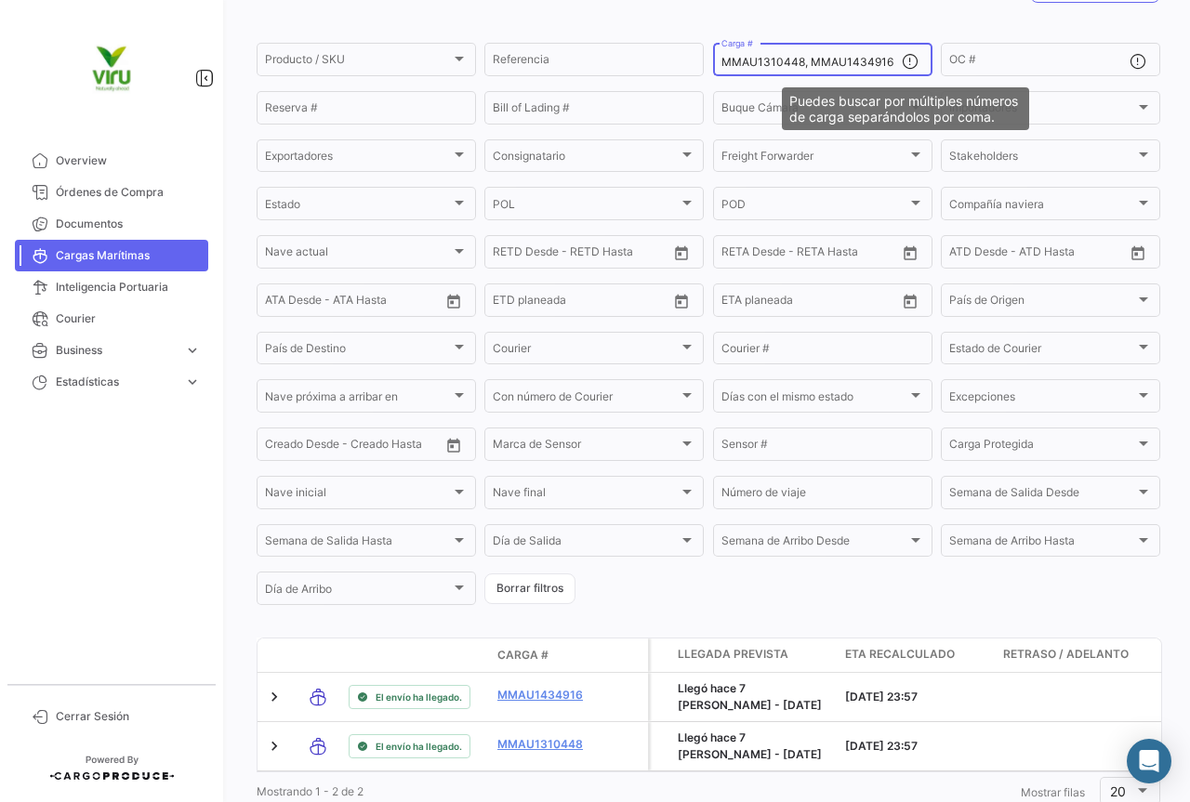
drag, startPoint x: 718, startPoint y: 63, endPoint x: 895, endPoint y: 62, distance: 177.5
click at [895, 62] on div "MMAU1310448, MMAU1434916 Carga #" at bounding box center [822, 58] width 219 height 36
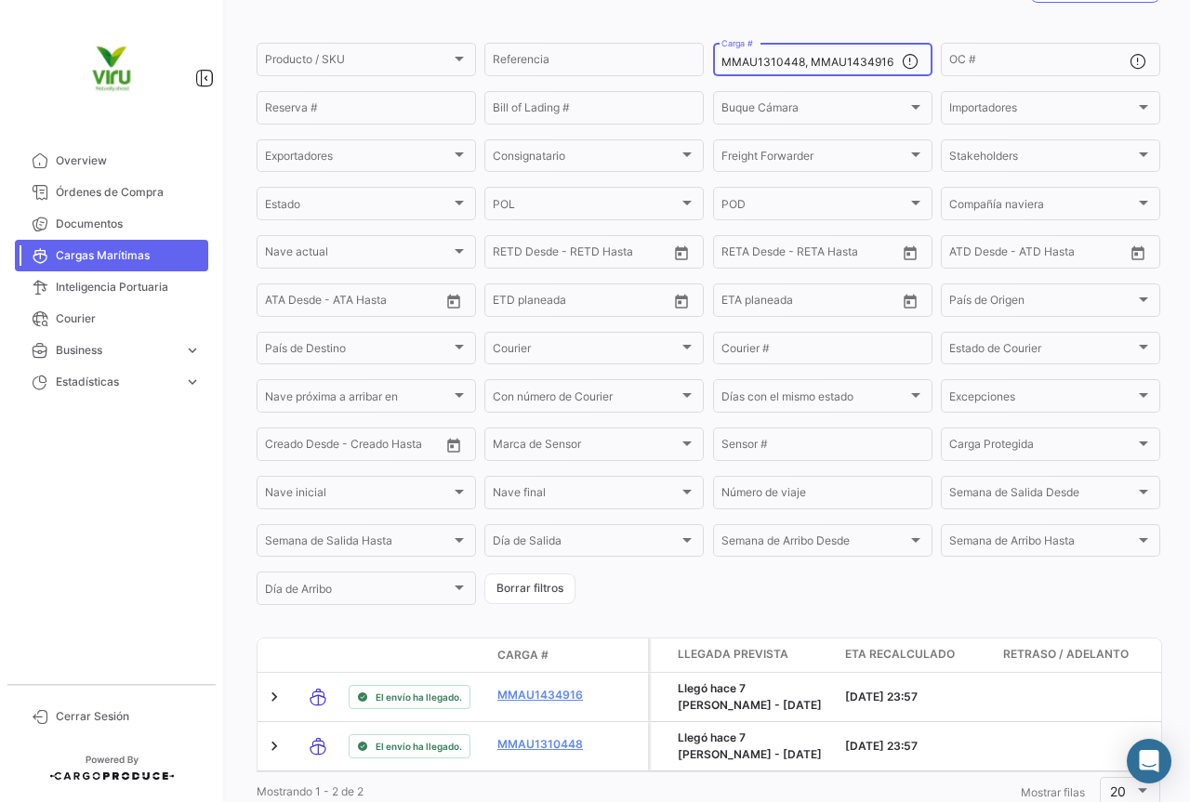
click at [902, 62] on mat-icon at bounding box center [913, 63] width 22 height 22
click at [792, 61] on input "Carga #" at bounding box center [811, 62] width 180 height 13
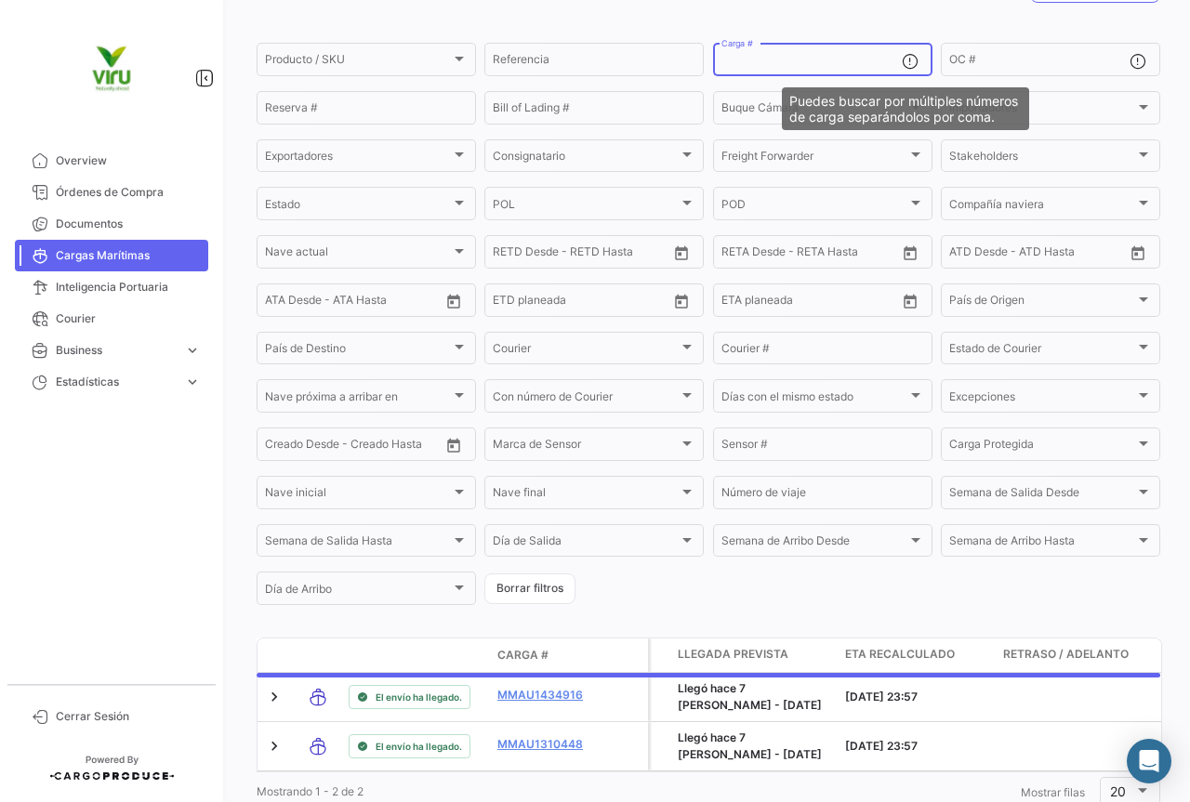
click at [902, 61] on mat-icon at bounding box center [913, 63] width 22 height 22
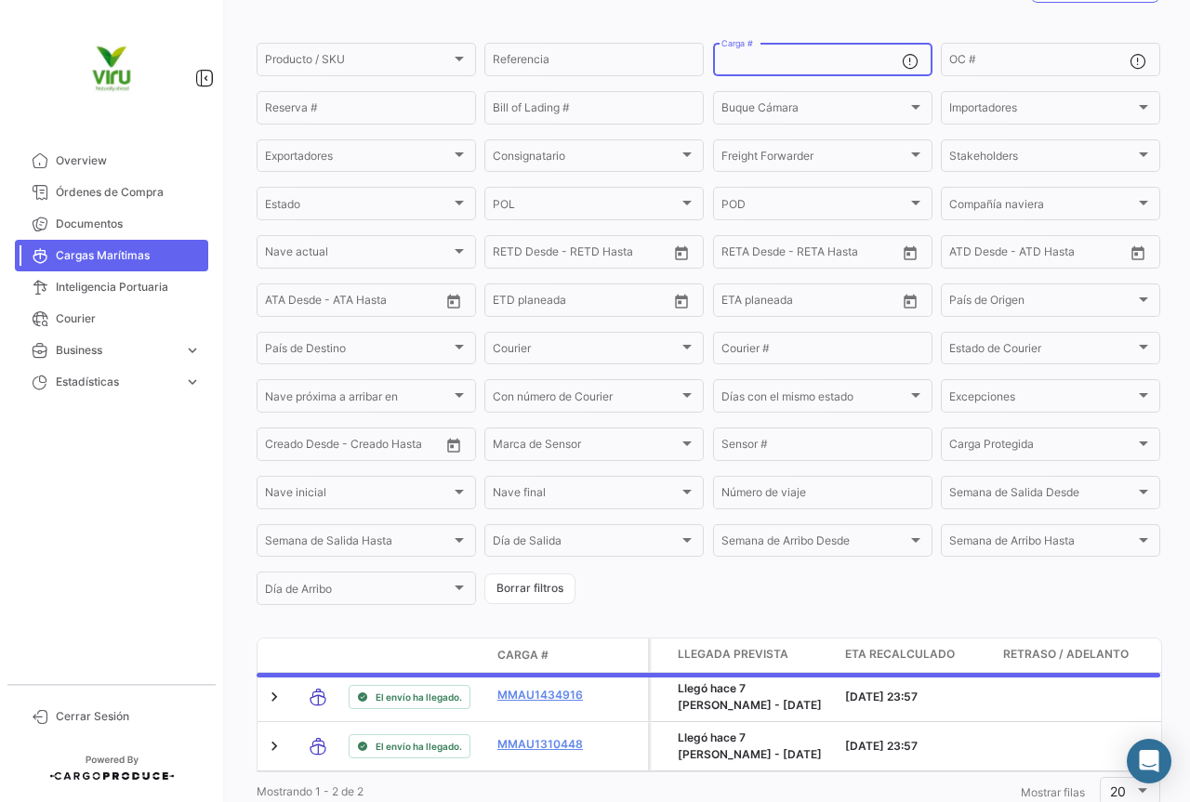
click at [833, 59] on input "Carga #" at bounding box center [811, 62] width 180 height 13
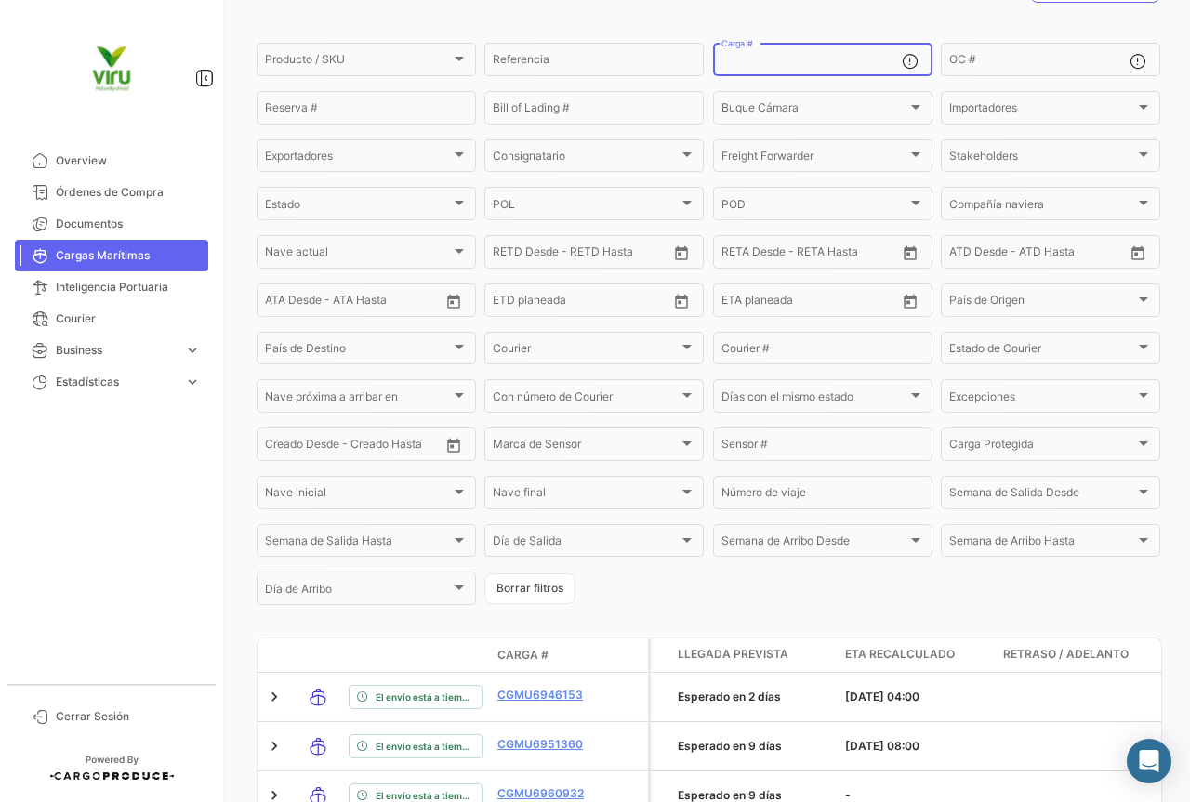
paste input "CGMU6963968 CGMU7000659 CGMU6981370 CGMU7003112 CGMU6910103 CGMU7003658 CGMU691…"
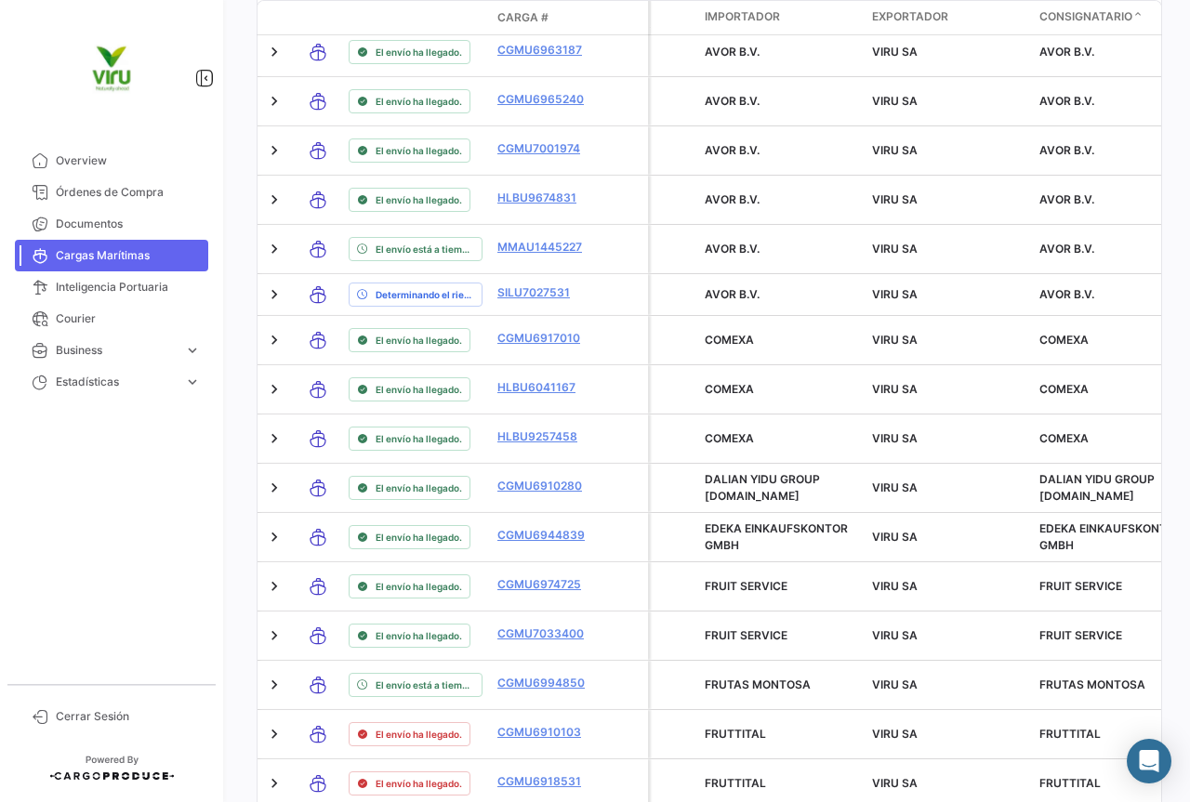
scroll to position [1117, 0]
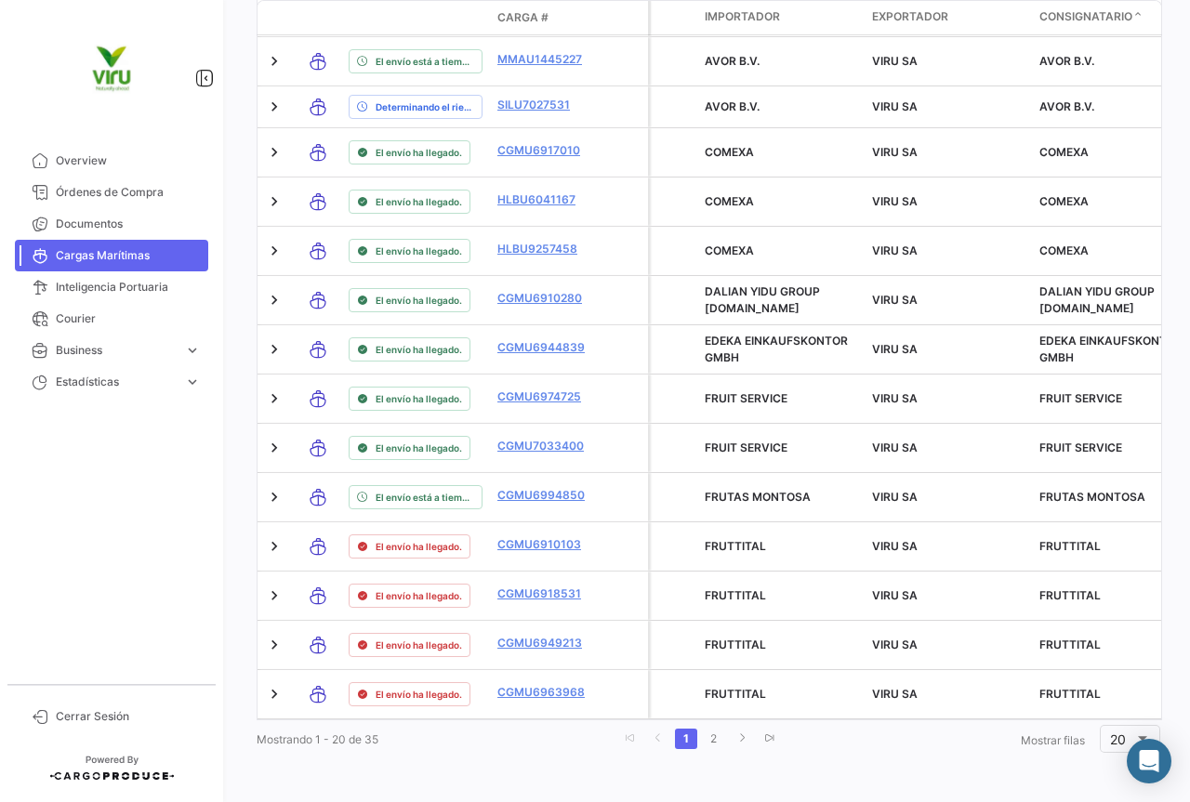
type input "CGMU6963968, CGMU7000659, CGMU6981370, CGMU7003112, CGMU6910103, CGMU7003658, C…"
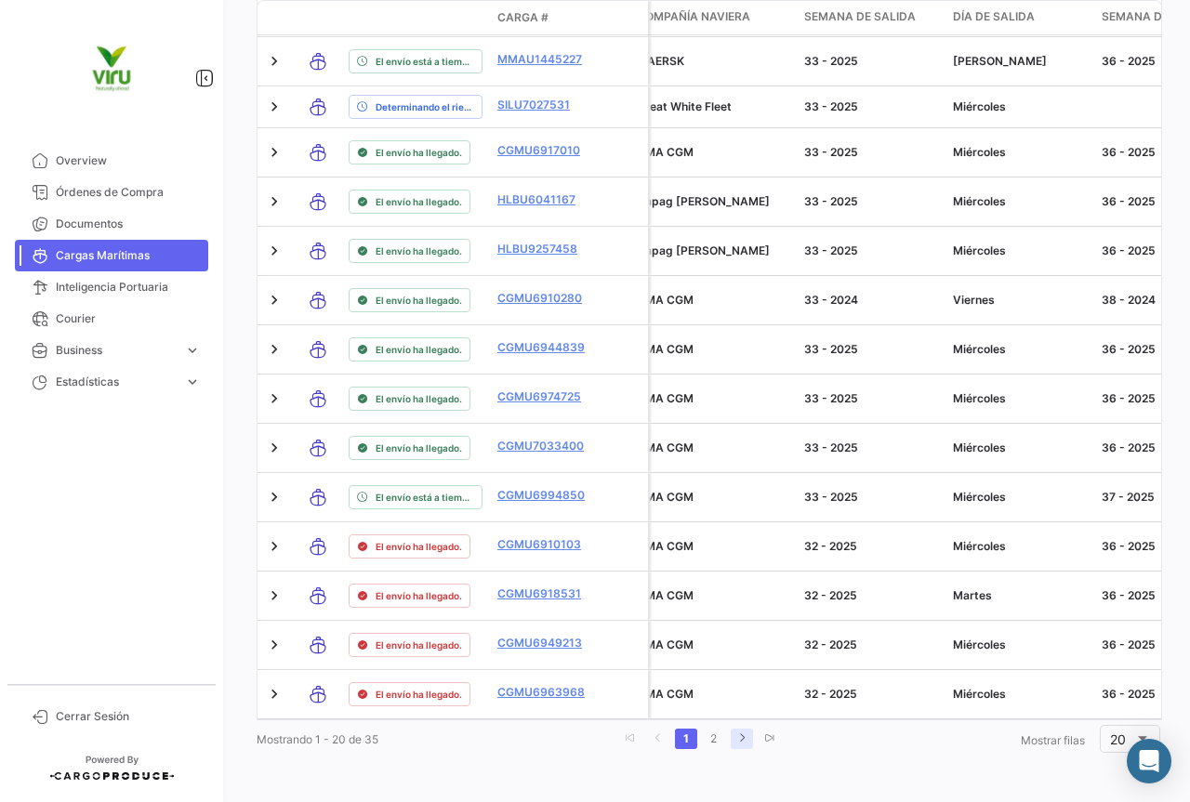
click at [743, 743] on link "go to next page" at bounding box center [742, 739] width 22 height 20
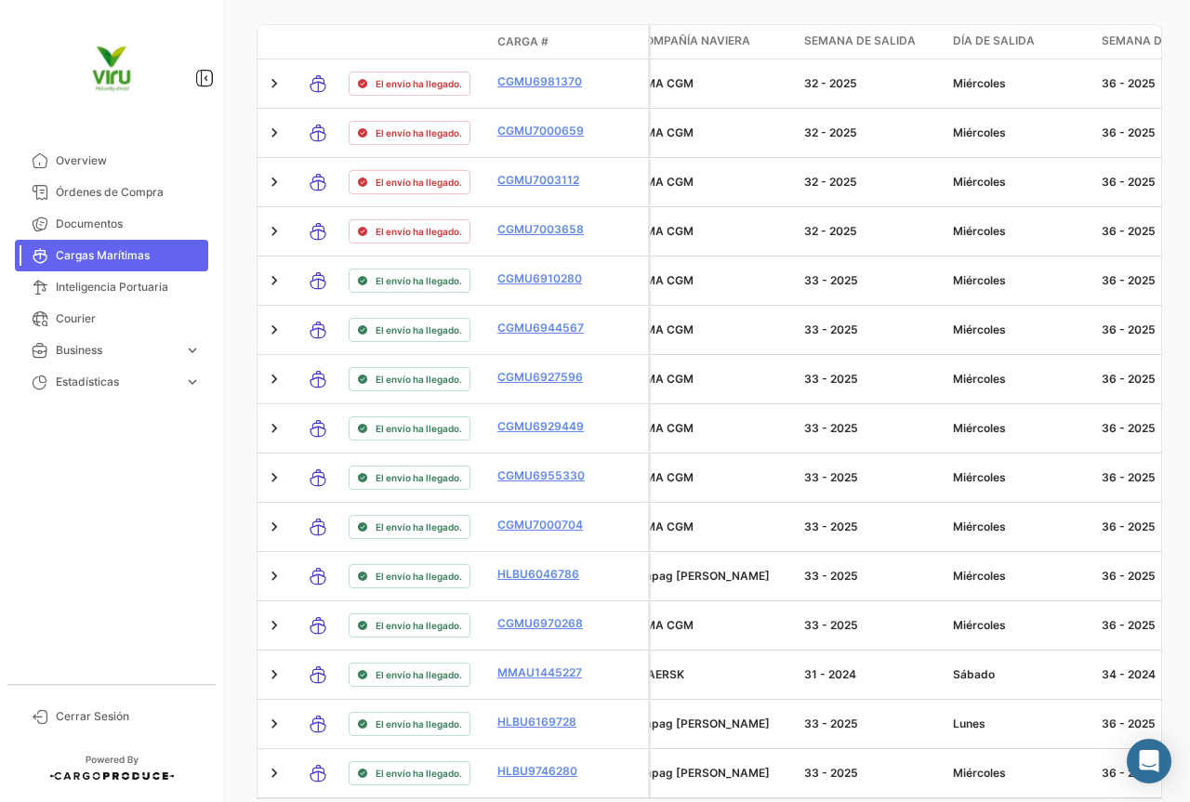
scroll to position [878, 0]
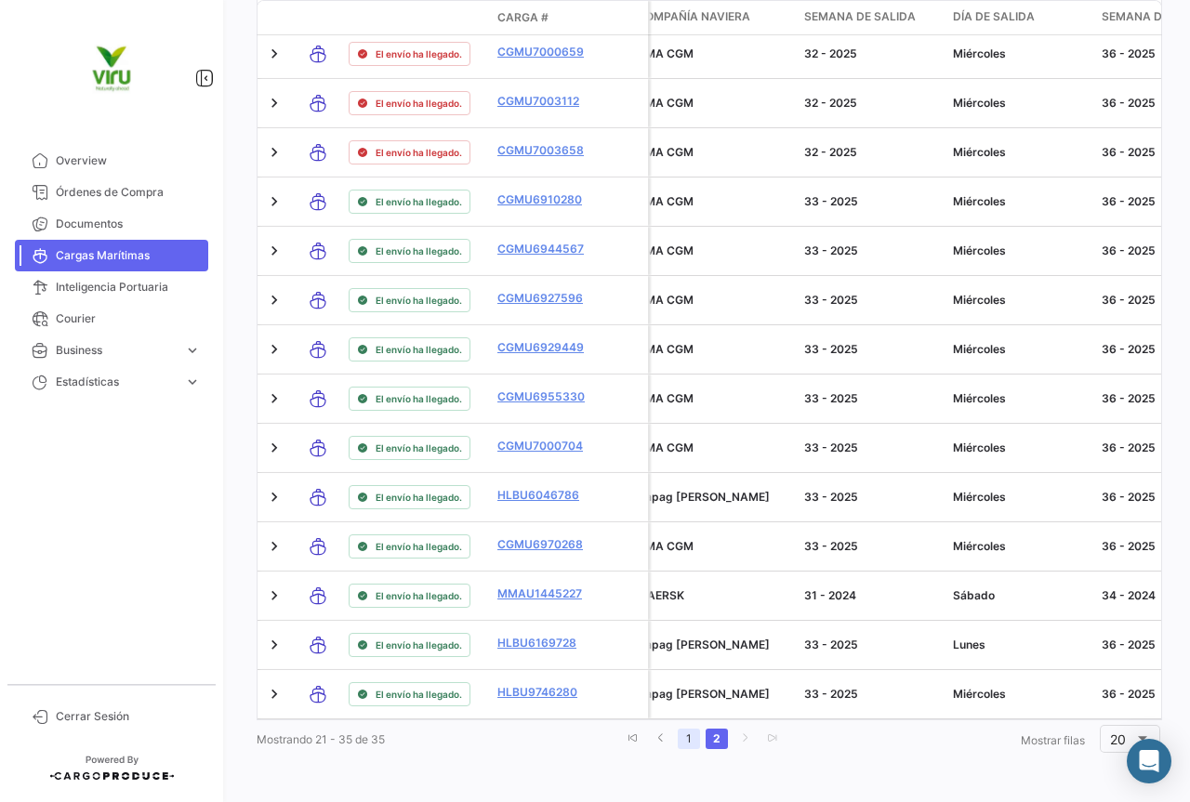
click at [680, 739] on link "1" at bounding box center [689, 739] width 22 height 20
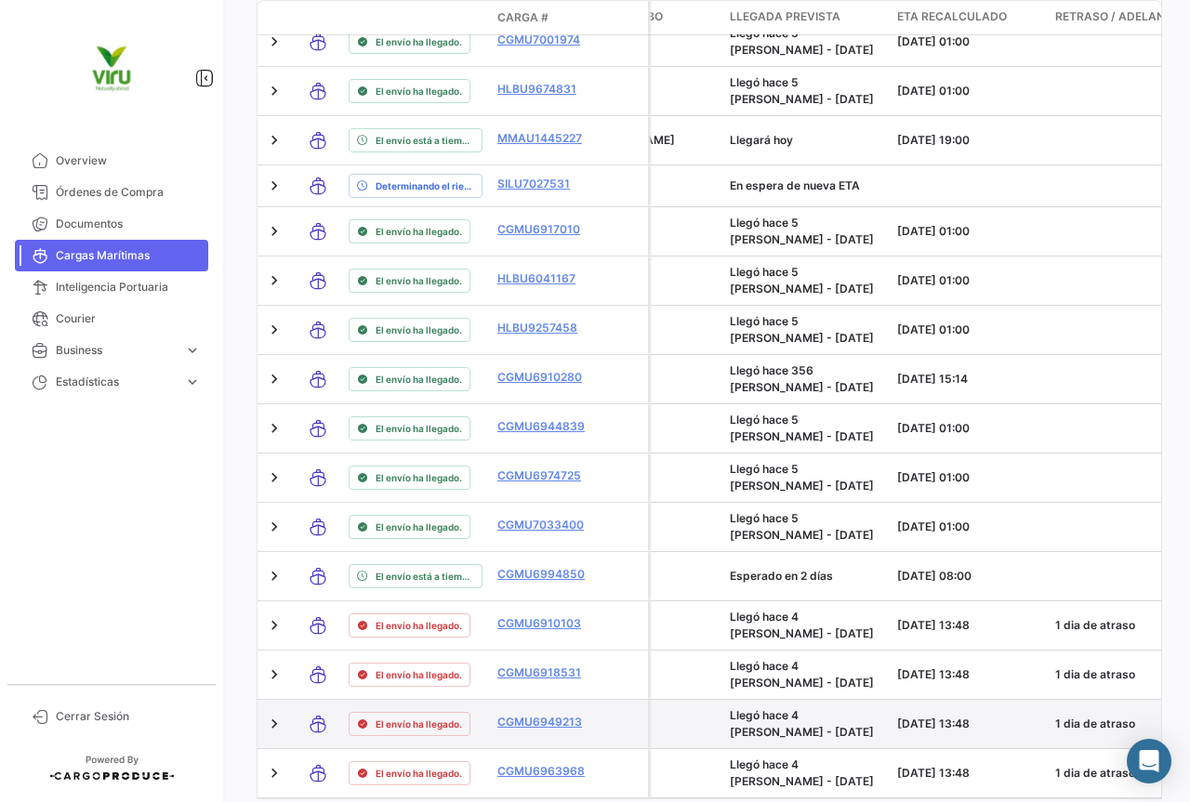
scroll to position [1117, 0]
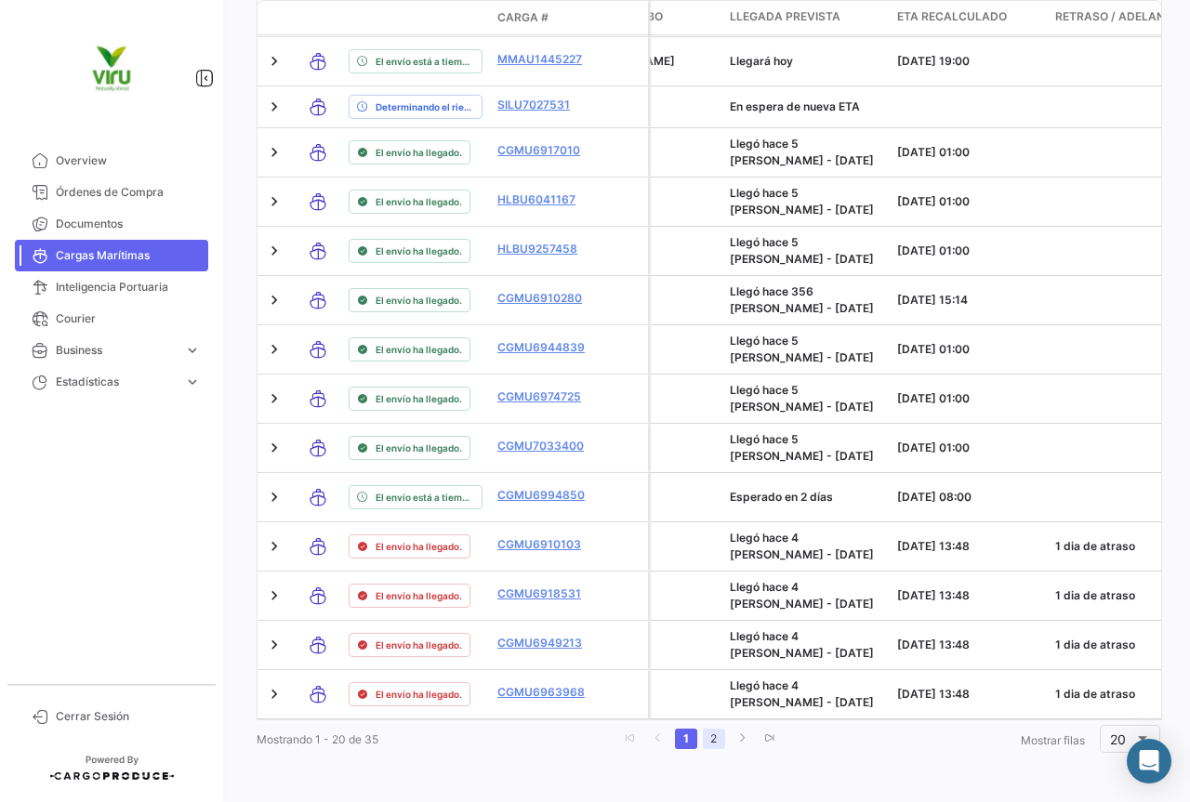
click at [713, 742] on link "2" at bounding box center [714, 739] width 22 height 20
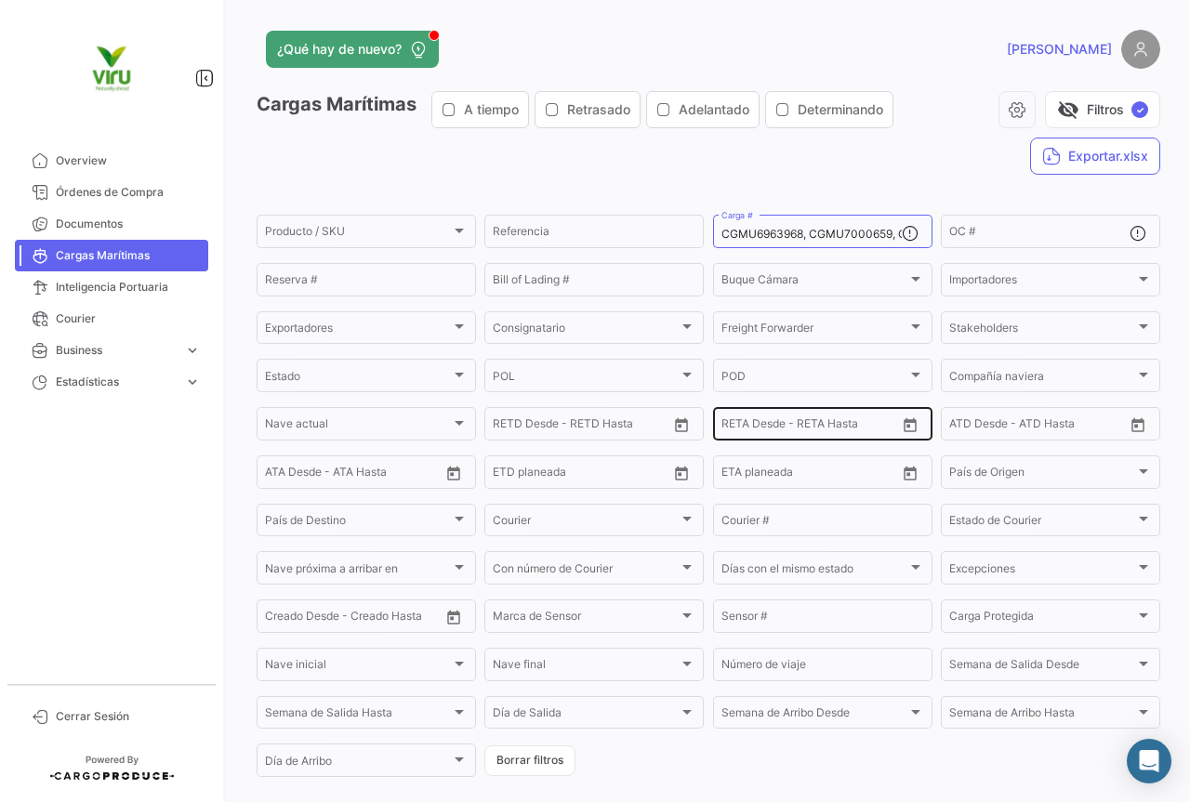
scroll to position [93, 0]
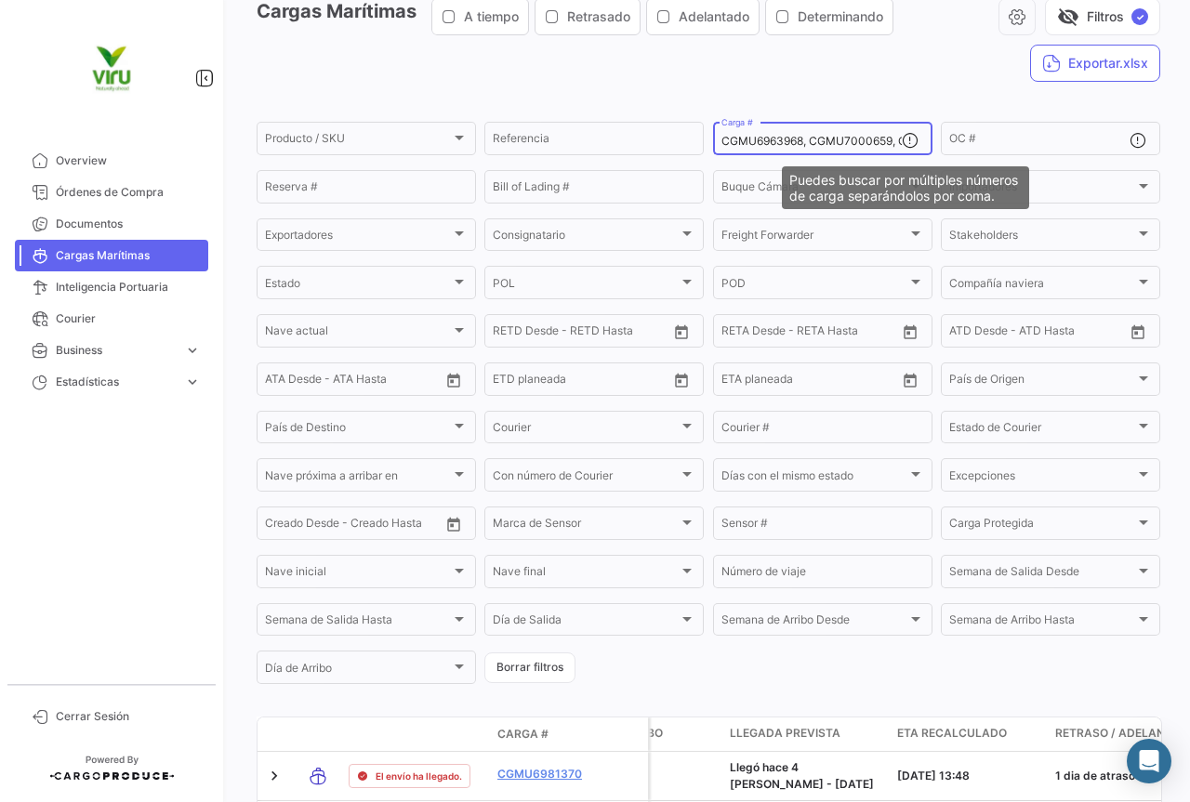
click at [904, 138] on mat-icon at bounding box center [913, 142] width 22 height 22
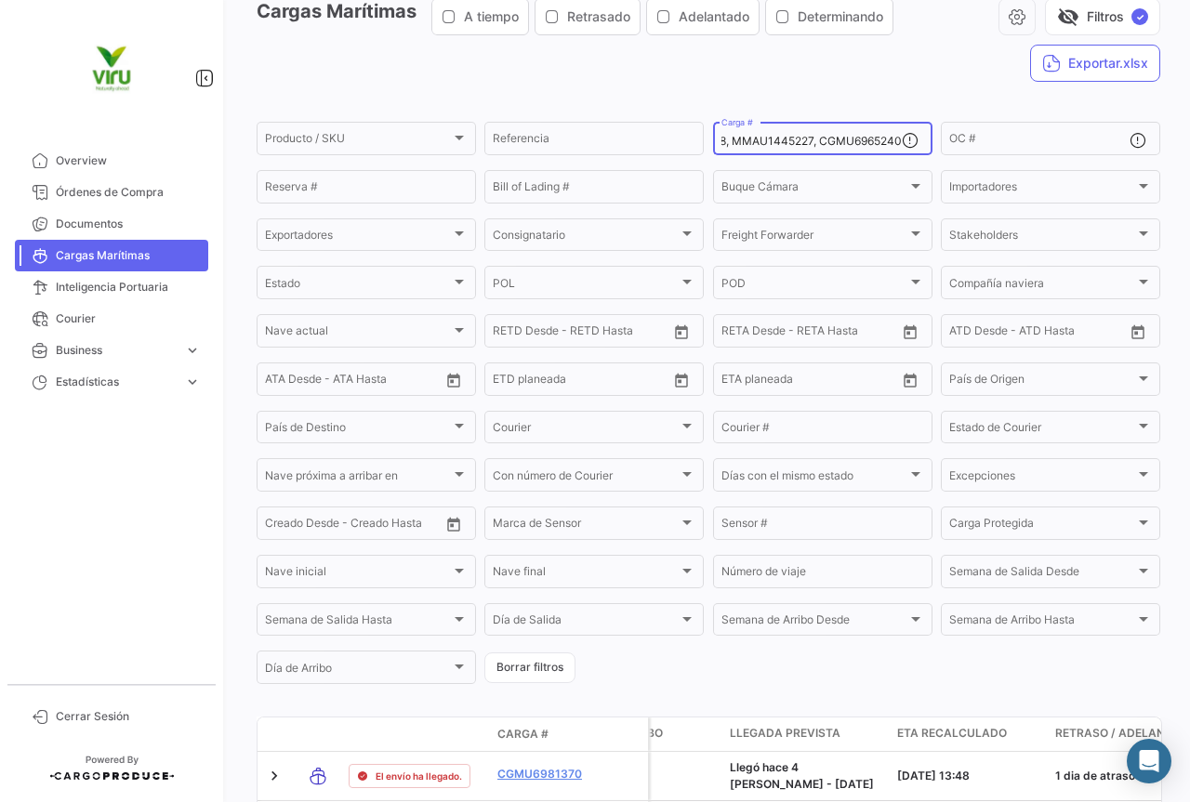
scroll to position [0, 0]
click at [902, 143] on mat-icon at bounding box center [913, 142] width 22 height 22
drag, startPoint x: 893, startPoint y: 140, endPoint x: 232, endPoint y: 164, distance: 661.2
click at [232, 164] on div "¿Qué hay de nuevo? [PERSON_NAME] Marítimas A tiempo Retrasado Adelantado Determ…" at bounding box center [708, 401] width 963 height 802
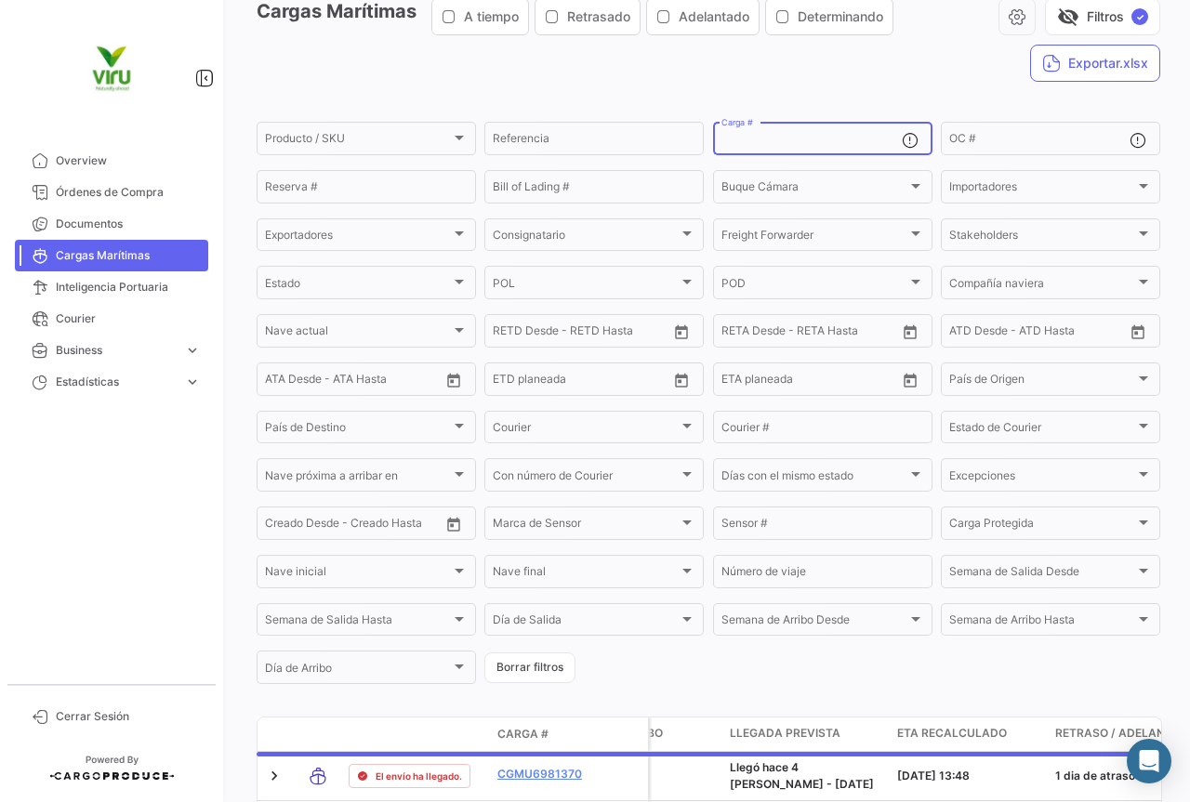
click at [744, 144] on input "Carga #" at bounding box center [811, 141] width 180 height 13
paste input "CGMU6996880 CGMU6978905 CGMU6953574 CGMU6928885 CGMU6977750 CGMU6949851 CGMU697…"
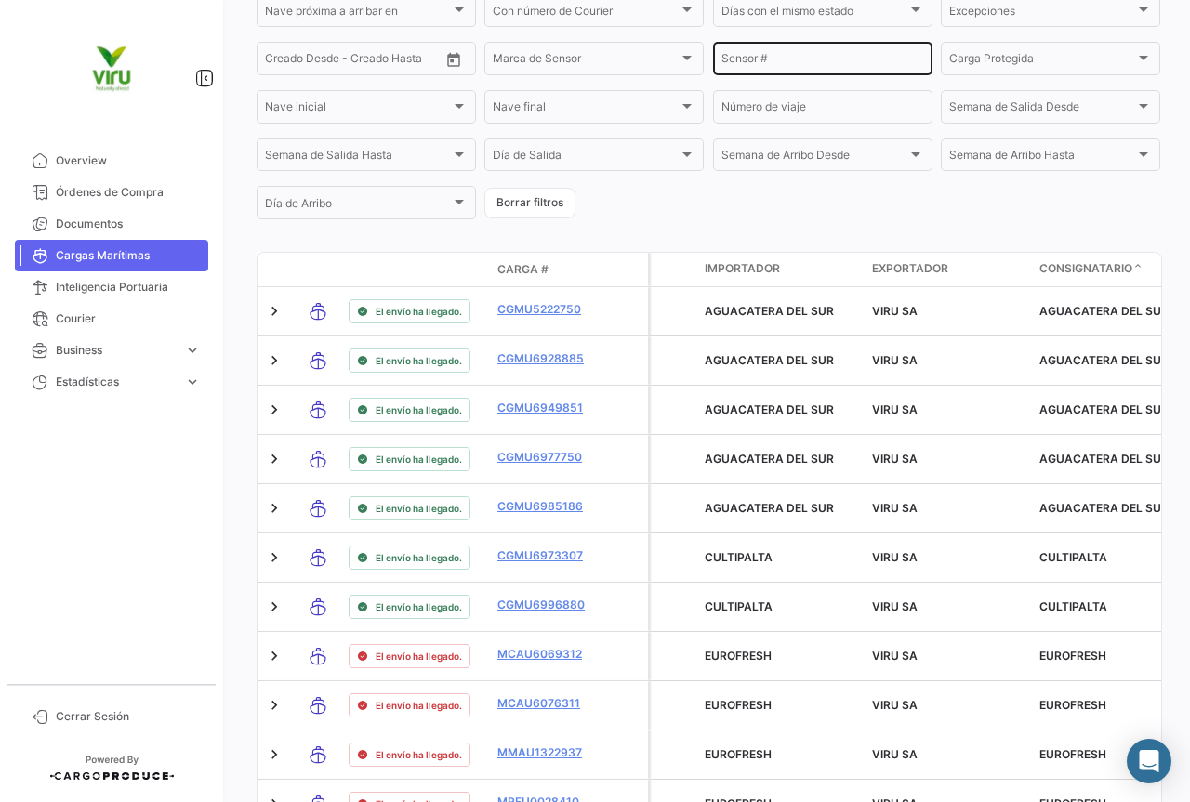
scroll to position [977, 0]
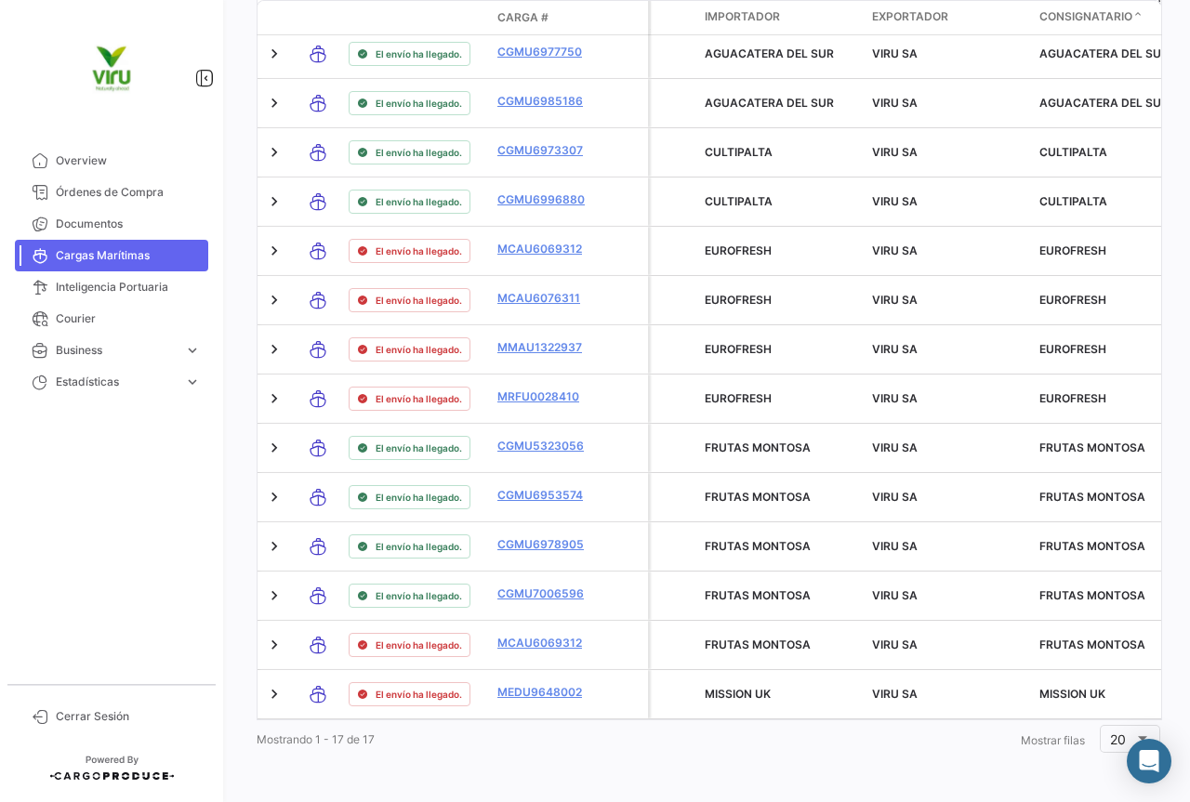
type input "CGMU6996880, CGMU6978905, CGMU6953574, CGMU6928885, CGMU6977750, CGMU6949851, C…"
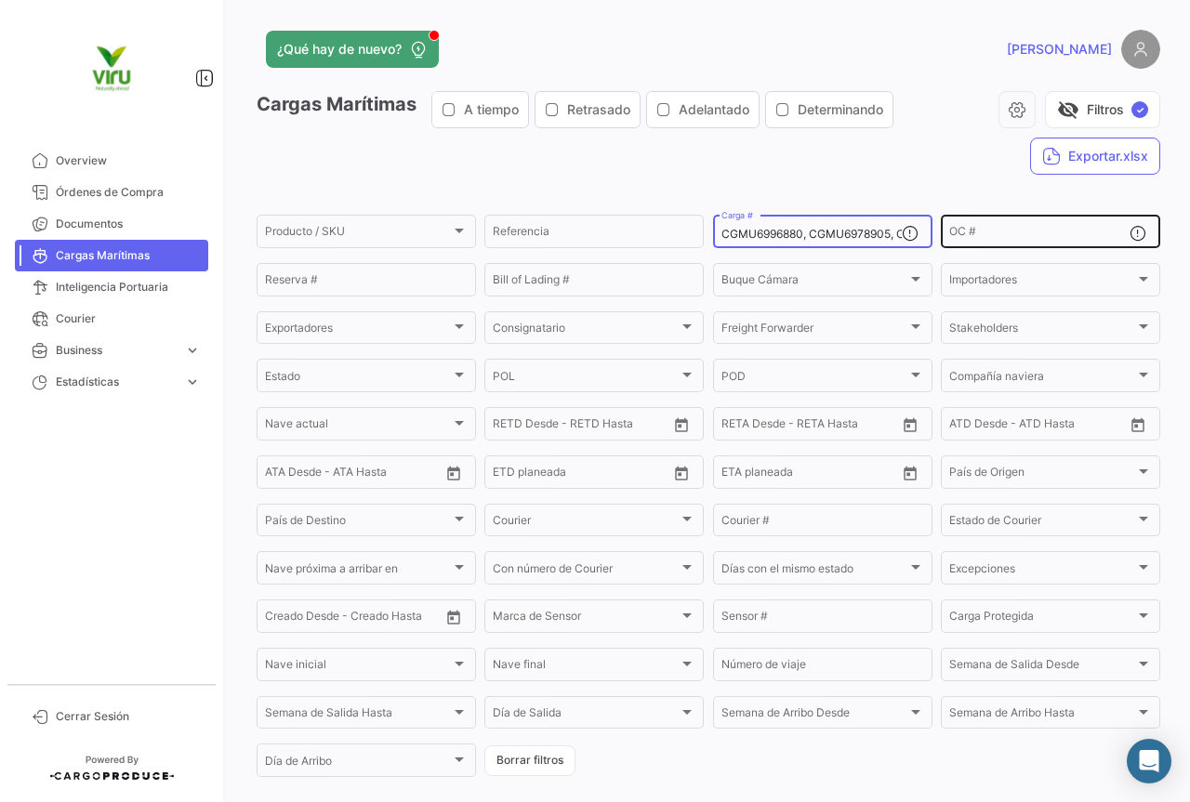
scroll to position [0, 1213]
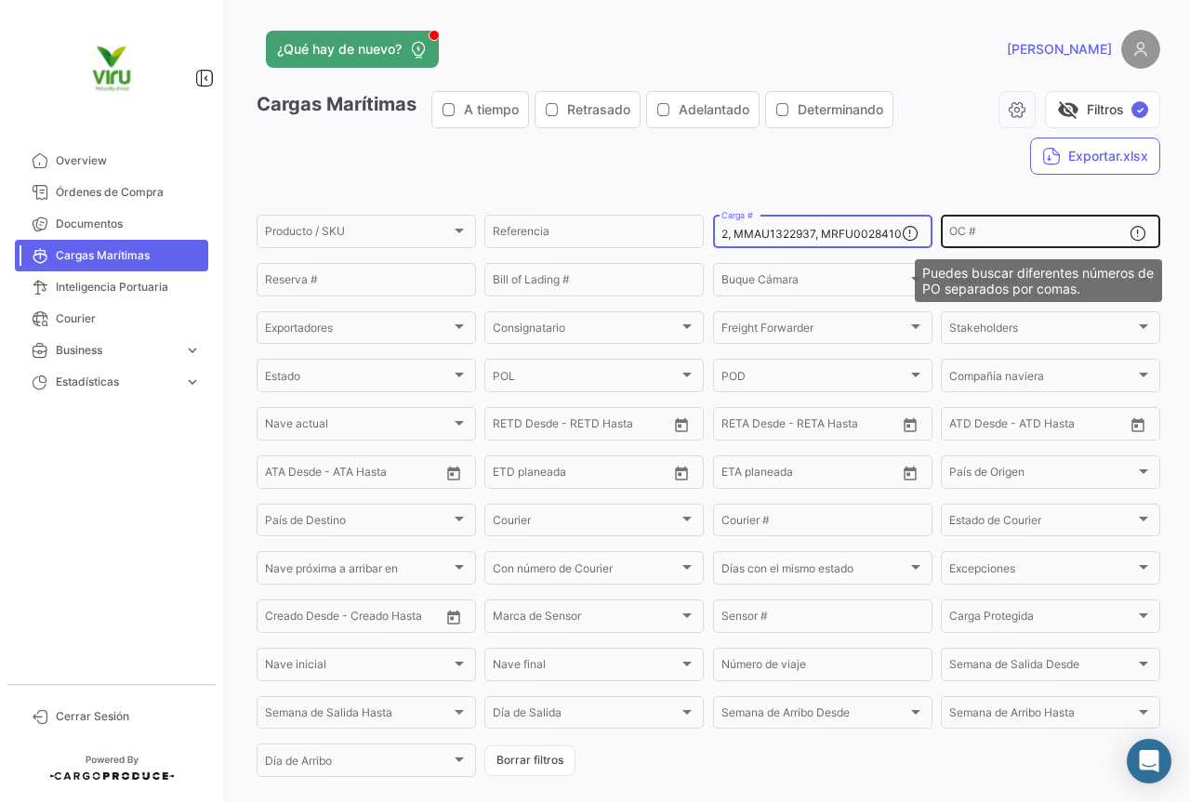
drag, startPoint x: 716, startPoint y: 231, endPoint x: 1127, endPoint y: 243, distance: 411.9
click at [0, 0] on div "Producto / SKU Producto / SKU Referencia CGMU6996880, CGMU6978905, CGMU6953574,…" at bounding box center [0, 0] width 0 height 0
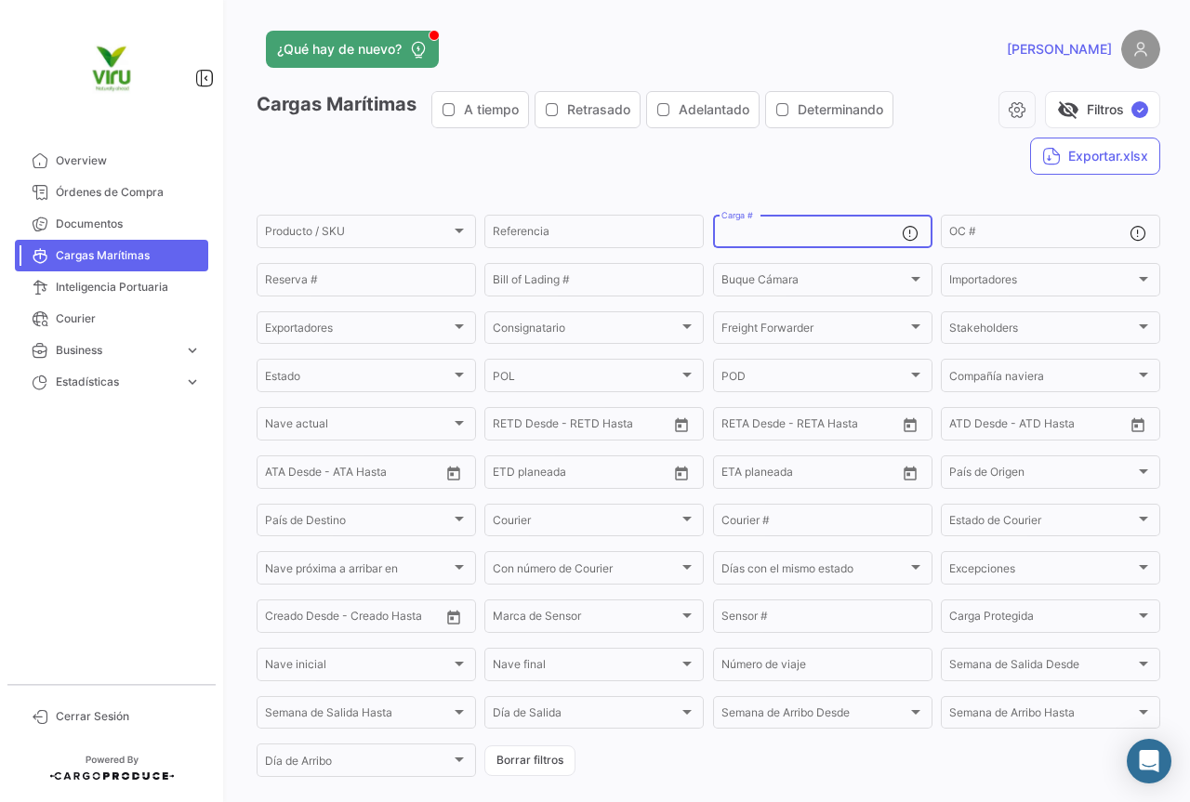
scroll to position [0, 0]
paste input "MEDU9879280"
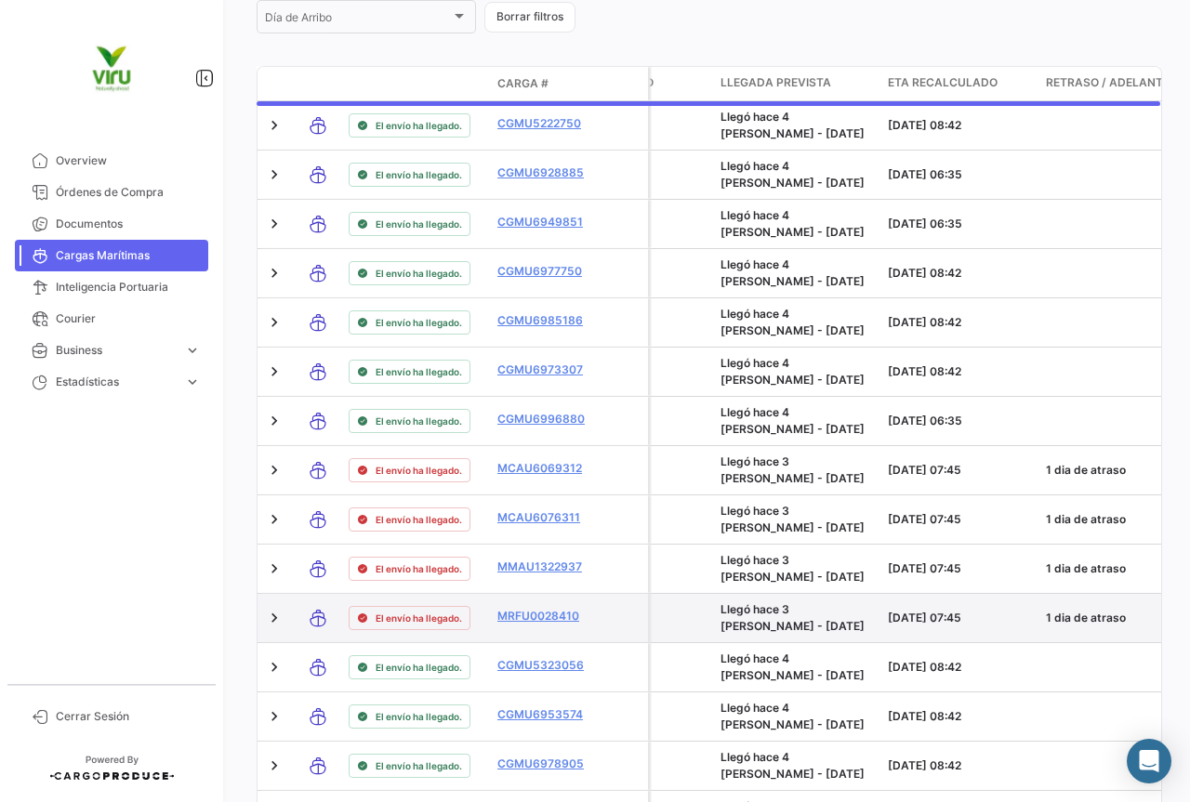
scroll to position [181, 0]
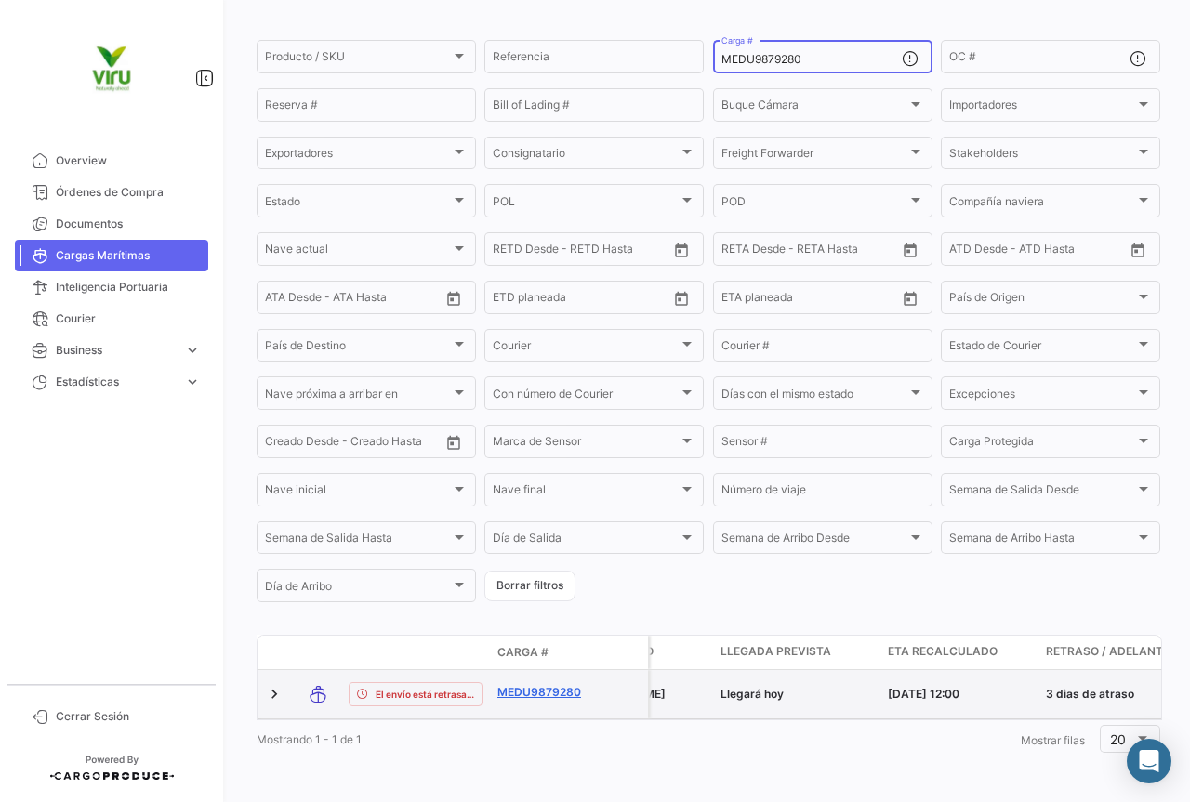
type input "MEDU9879280"
click at [551, 684] on link "MEDU9879280" at bounding box center [545, 692] width 97 height 17
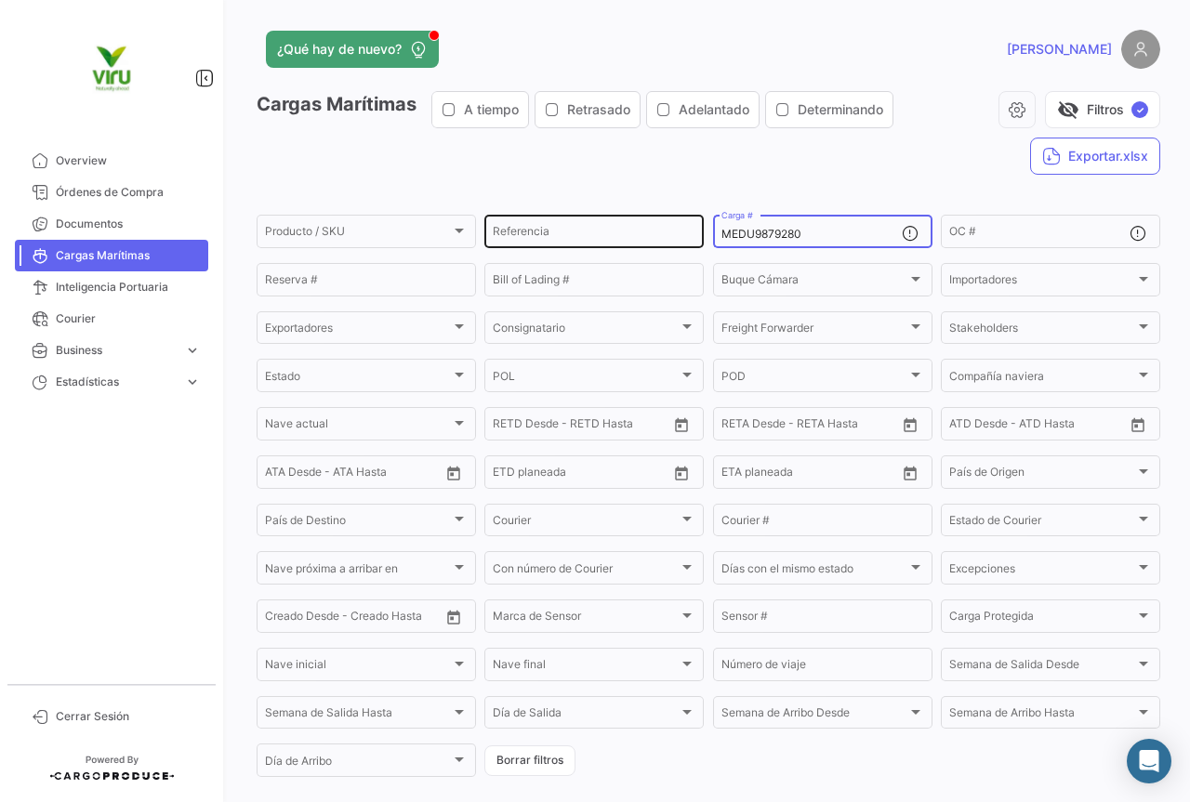
drag, startPoint x: 827, startPoint y: 233, endPoint x: 607, endPoint y: 233, distance: 220.3
click at [0, 0] on div "Producto / SKU Producto / SKU Referencia MEDU9879280 Carga # OC # Reserva # Bil…" at bounding box center [0, 0] width 0 height 0
paste input "HLBU6043895 HLBU9747542 HLBU9743064 HLBU9271230 HLBU9257268 MEDU9632460 HLBU982…"
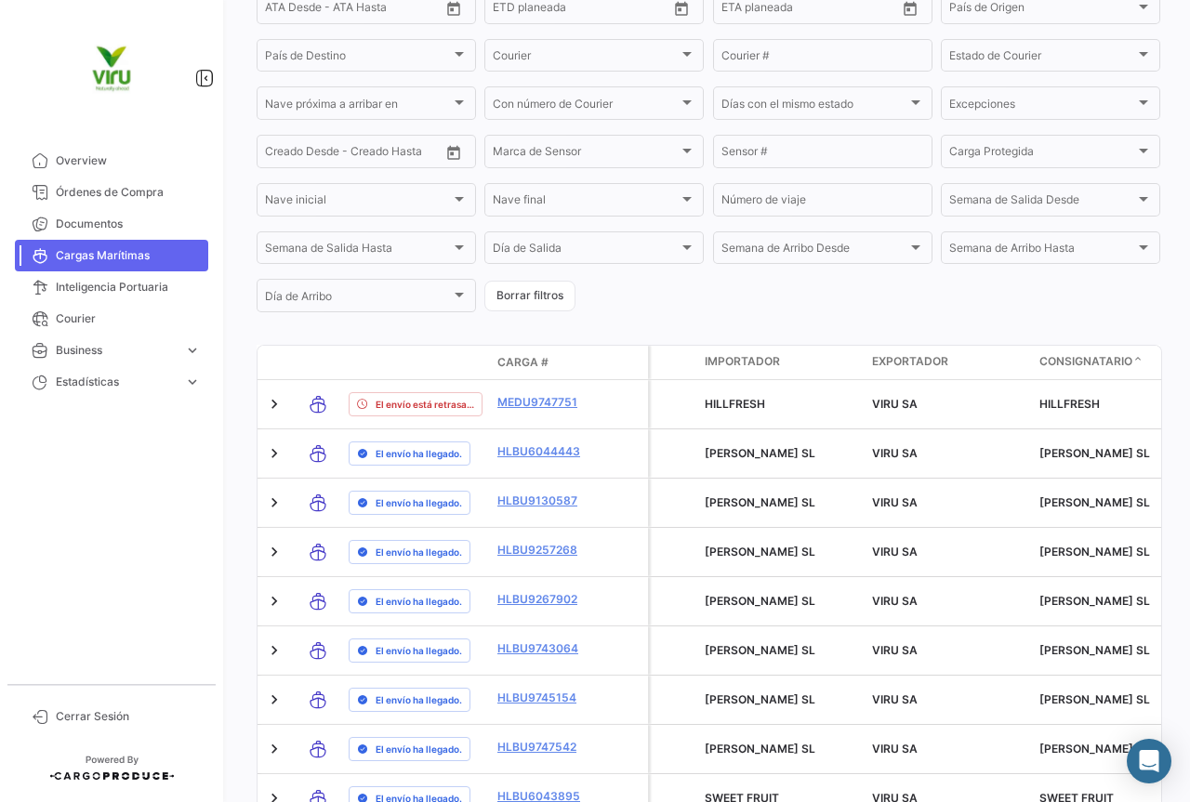
scroll to position [731, 0]
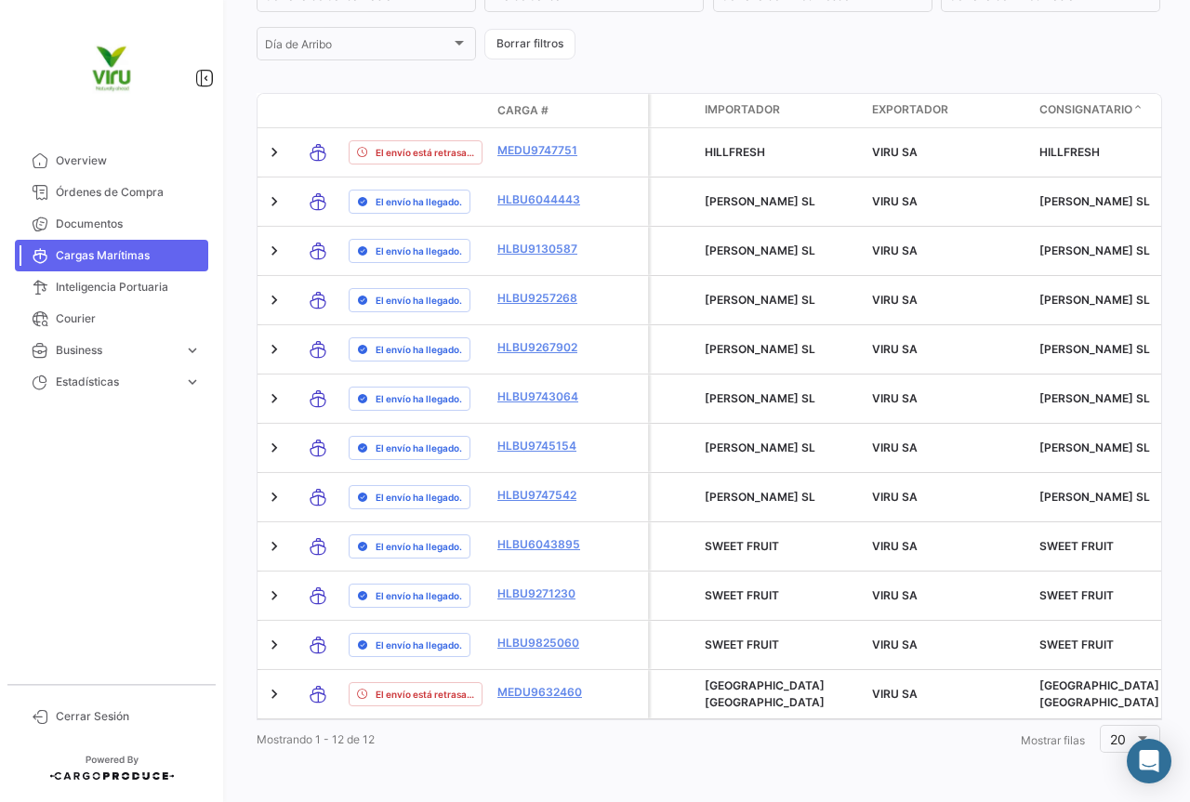
type input "HLBU6043895, HLBU9747542, HLBU9743064, HLBU9271230, HLBU9257268, MEDU9632460, H…"
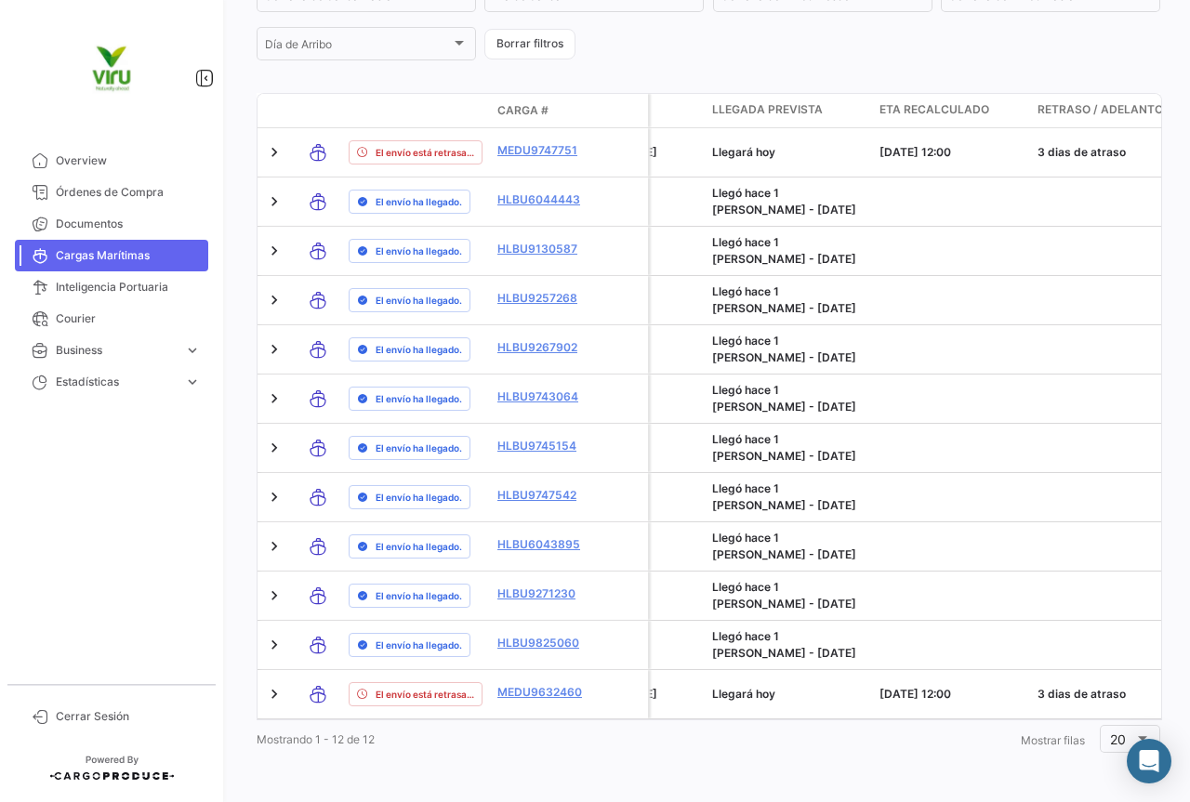
scroll to position [0, 1453]
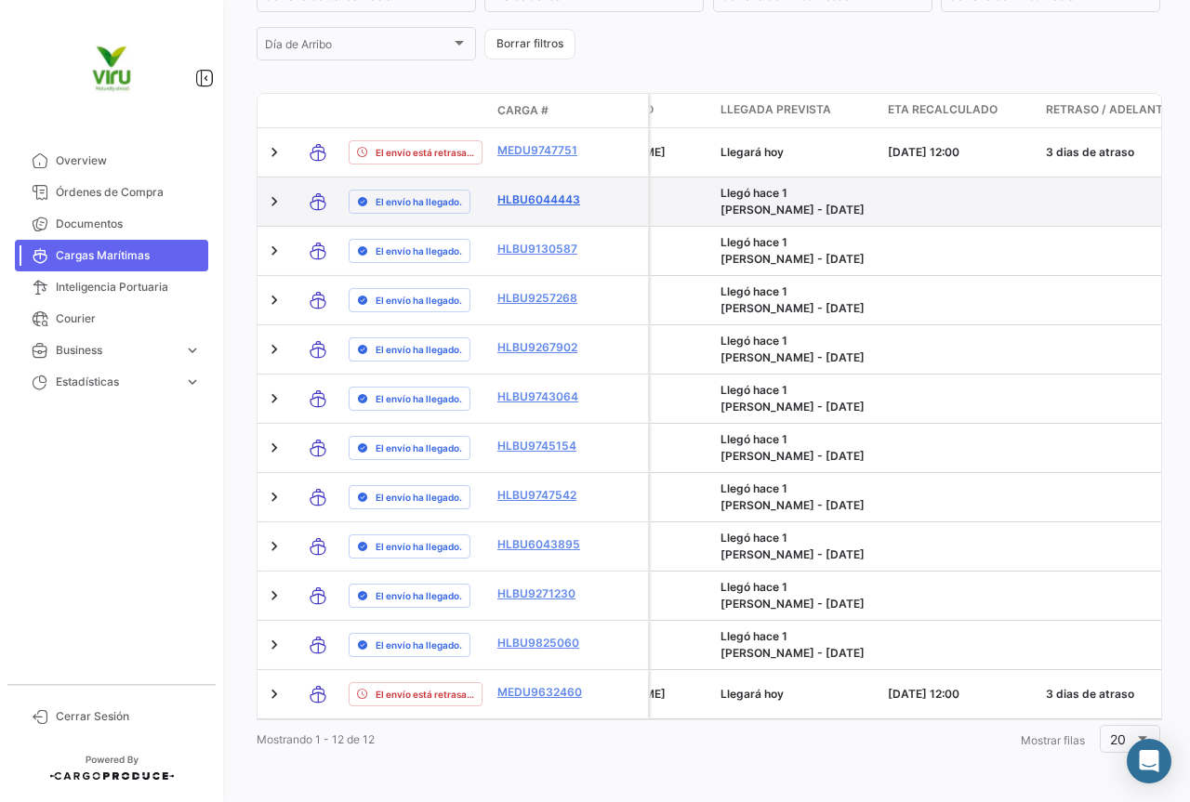
click at [531, 191] on link "HLBU6044443" at bounding box center [545, 199] width 97 height 17
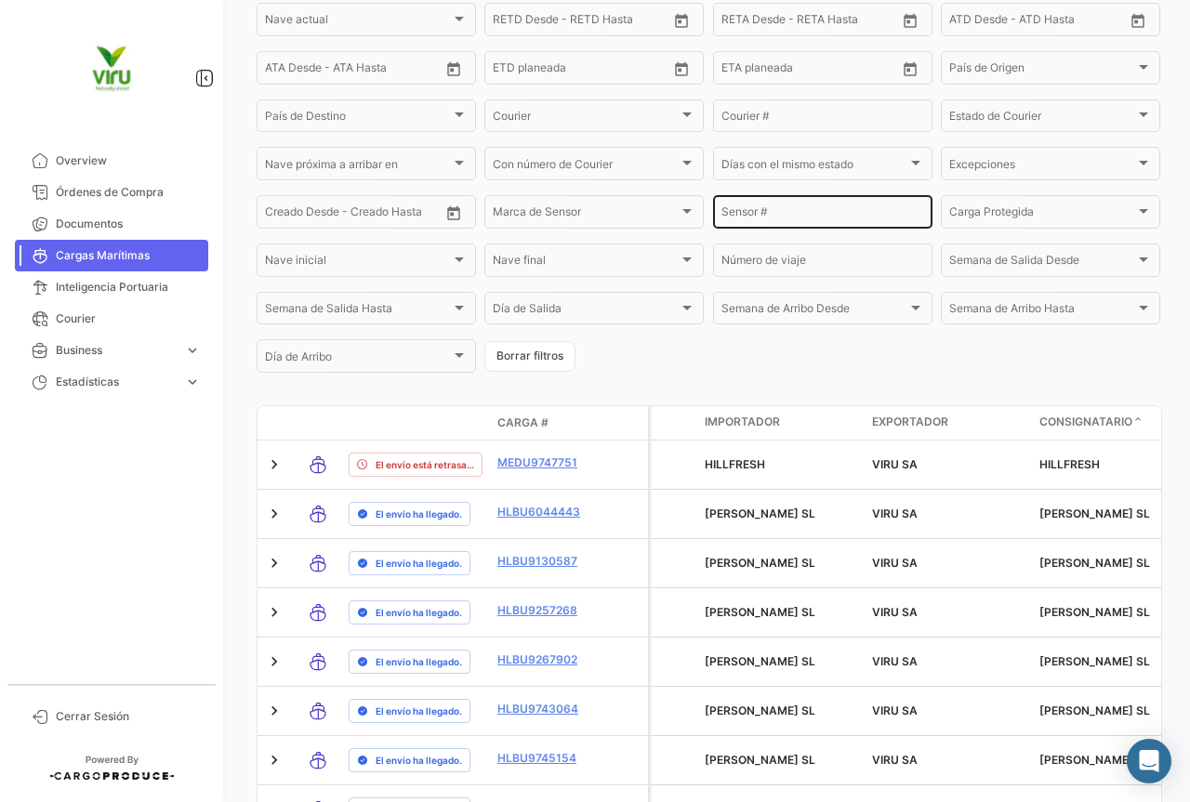
scroll to position [731, 0]
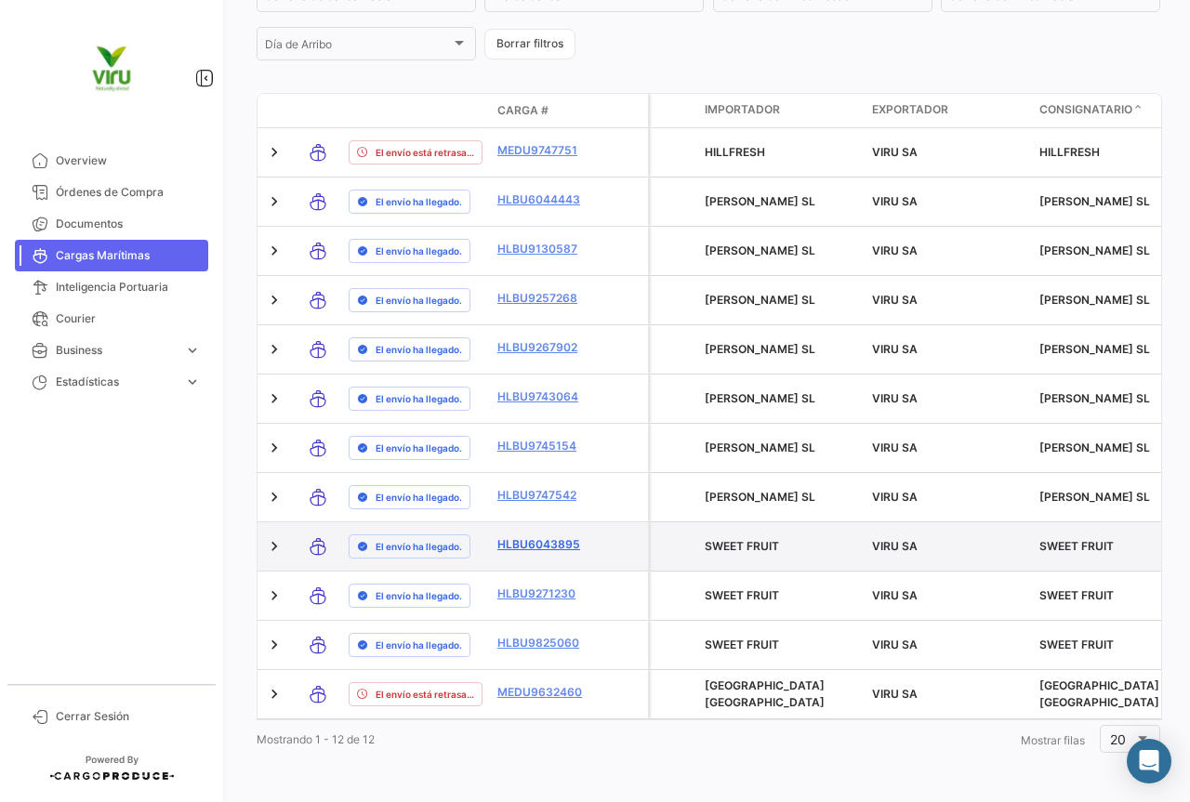
click at [568, 536] on link "HLBU6043895" at bounding box center [545, 544] width 97 height 17
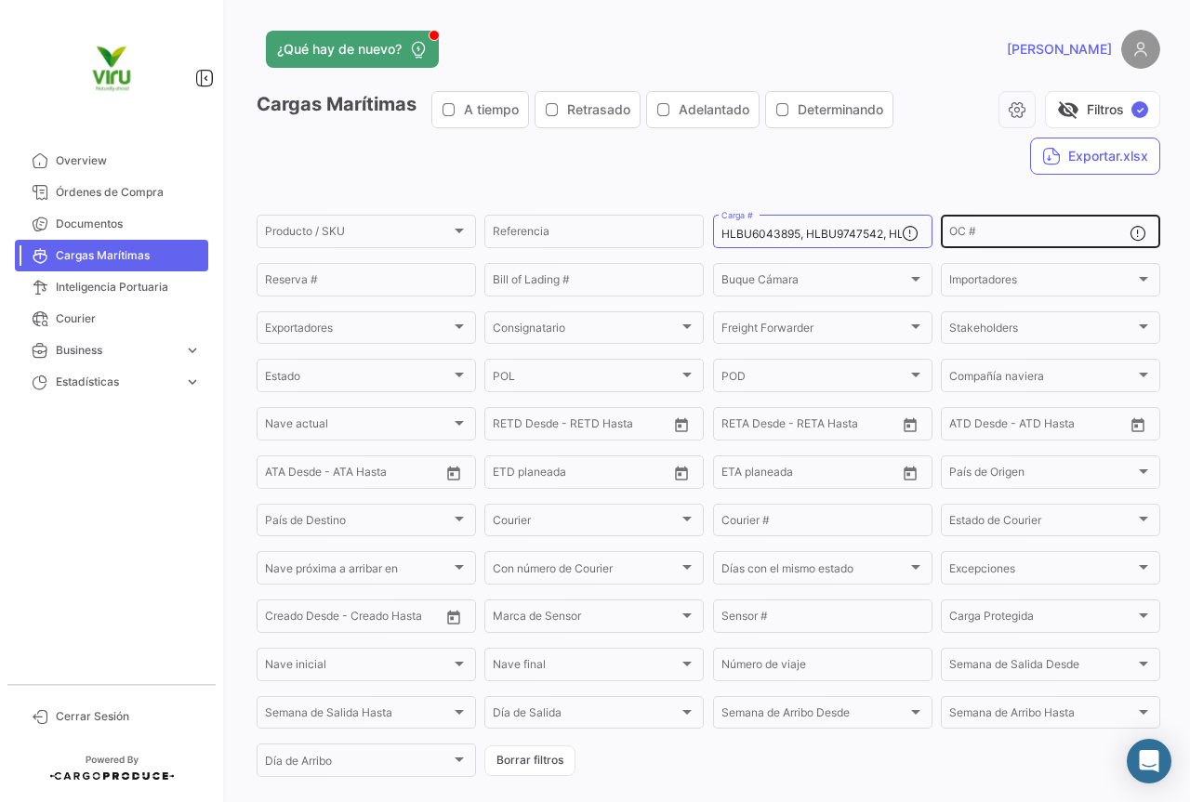
drag, startPoint x: 715, startPoint y: 231, endPoint x: 948, endPoint y: 245, distance: 233.7
click at [0, 0] on div "Producto / SKU Producto / SKU Referencia HLBU6043895, HLBU9747542, HLBU9743064,…" at bounding box center [0, 0] width 0 height 0
click at [726, 234] on input "HLBU6043895, HLBU9747542, HLBU9743064, HLBU9271230, HLBU9257268, MEDU9632460, H…" at bounding box center [811, 234] width 180 height 13
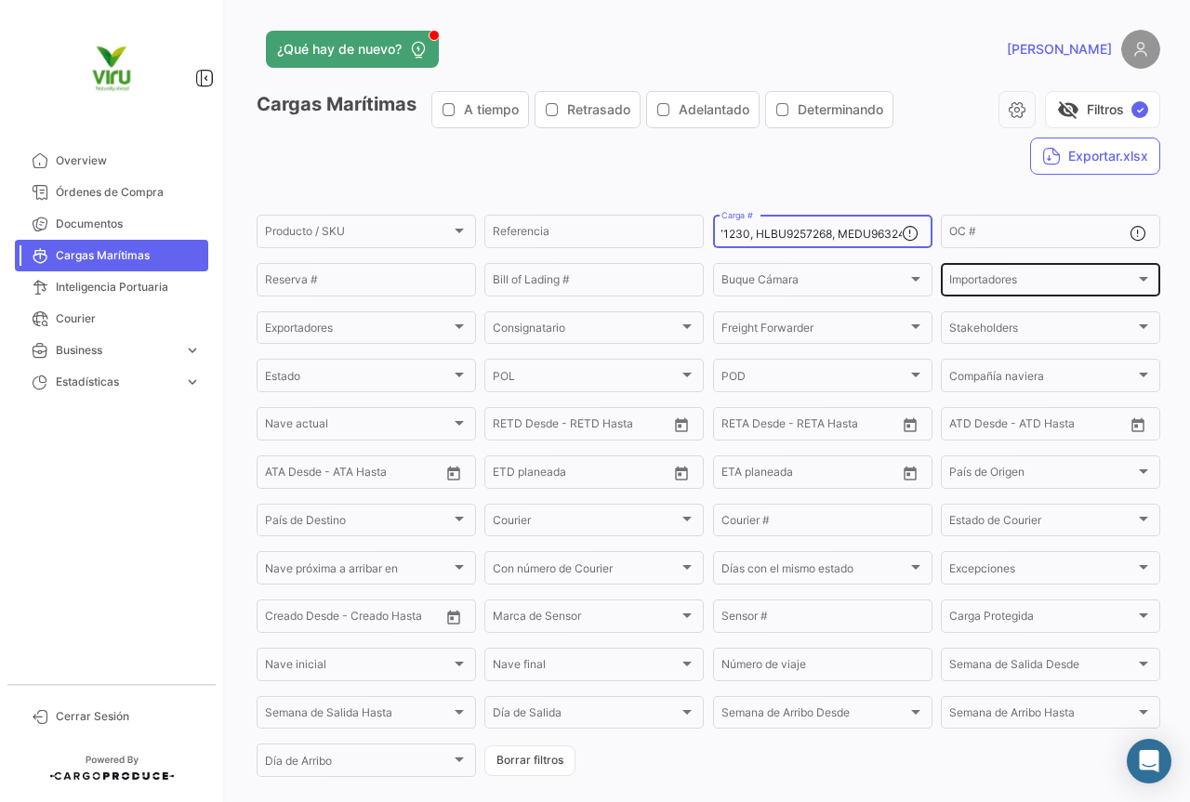
scroll to position [0, 821]
drag, startPoint x: 717, startPoint y: 234, endPoint x: 985, endPoint y: 271, distance: 271.2
click at [0, 0] on div "Producto / SKU Producto / SKU Referencia HLBU6043895, HLBU9747542, HLBU9743064,…" at bounding box center [0, 0] width 0 height 0
click at [769, 233] on input "Carga #" at bounding box center [811, 234] width 180 height 13
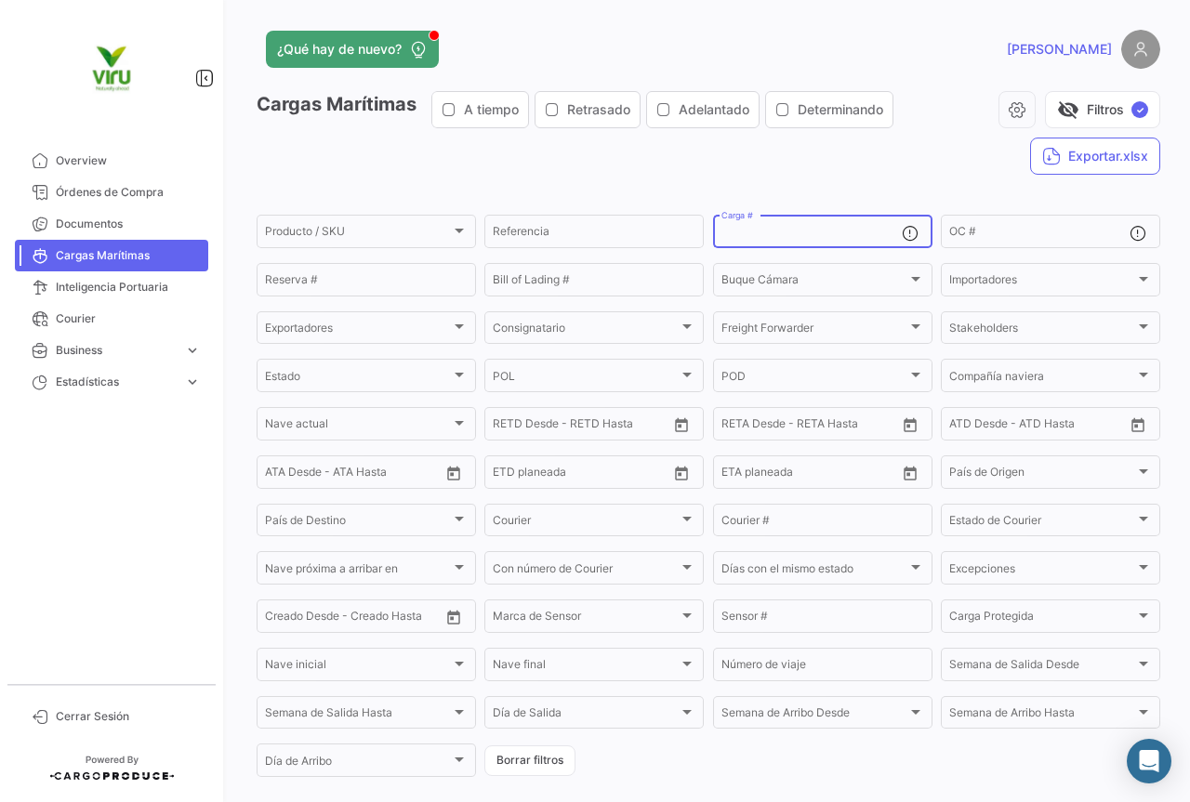
paste input "MEDU9674866 MSDU9783735 CGMU6980414 CGMU6980543 CGMU7020151 CGMU6940957 MEDU962…"
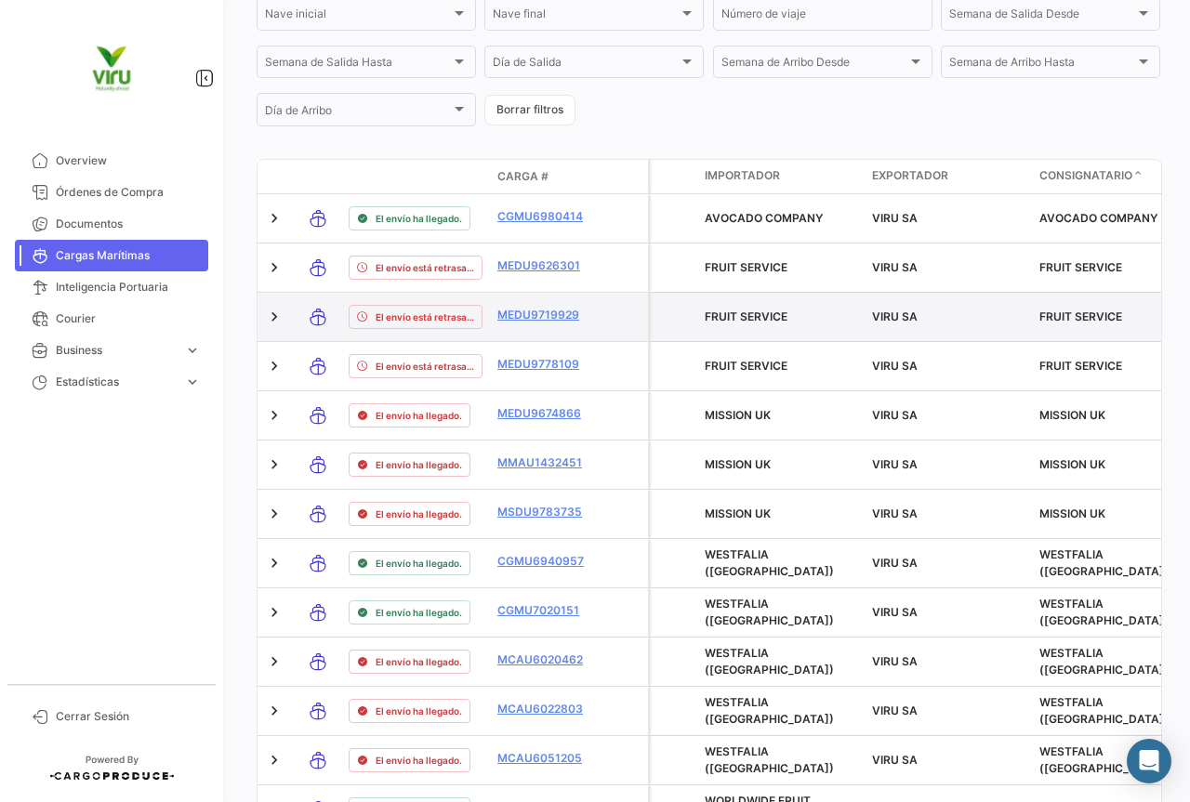
scroll to position [757, 0]
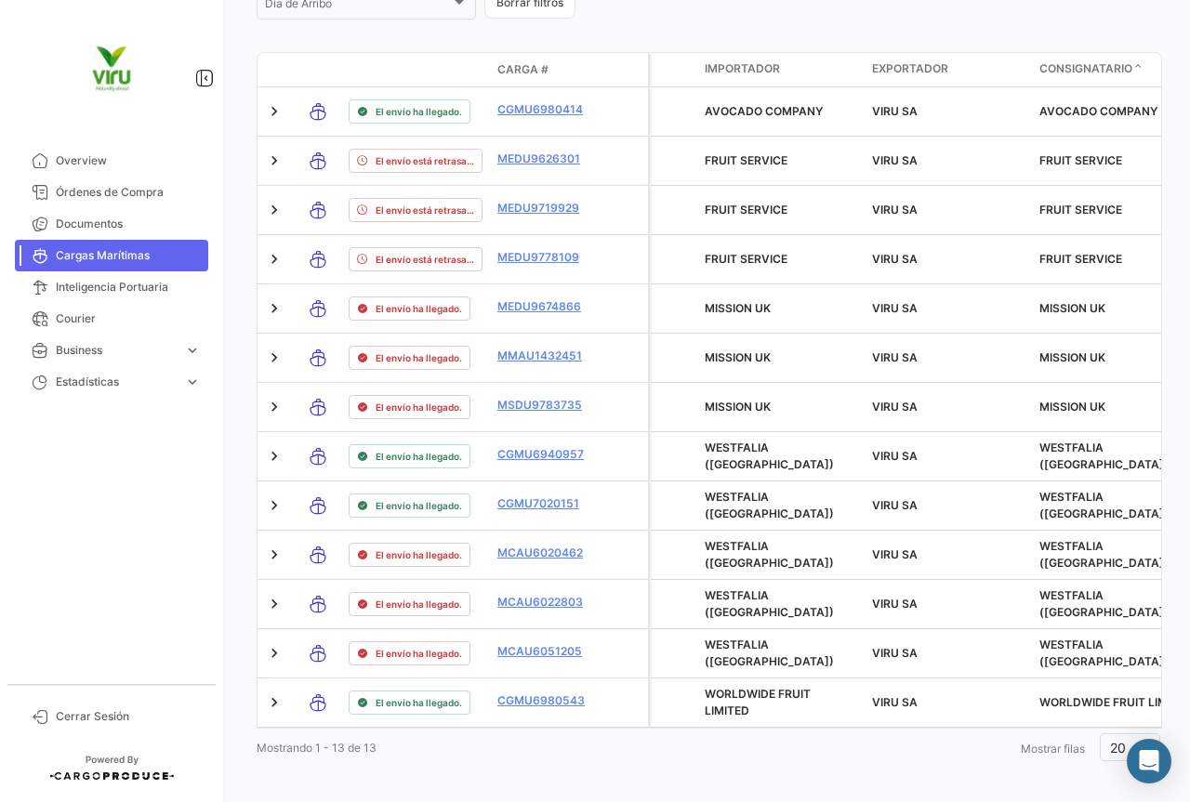
type input "MEDU9674866, MSDU9783735, CGMU6980414, CGMU6980543, CGMU7020151, CGMU6940957, M…"
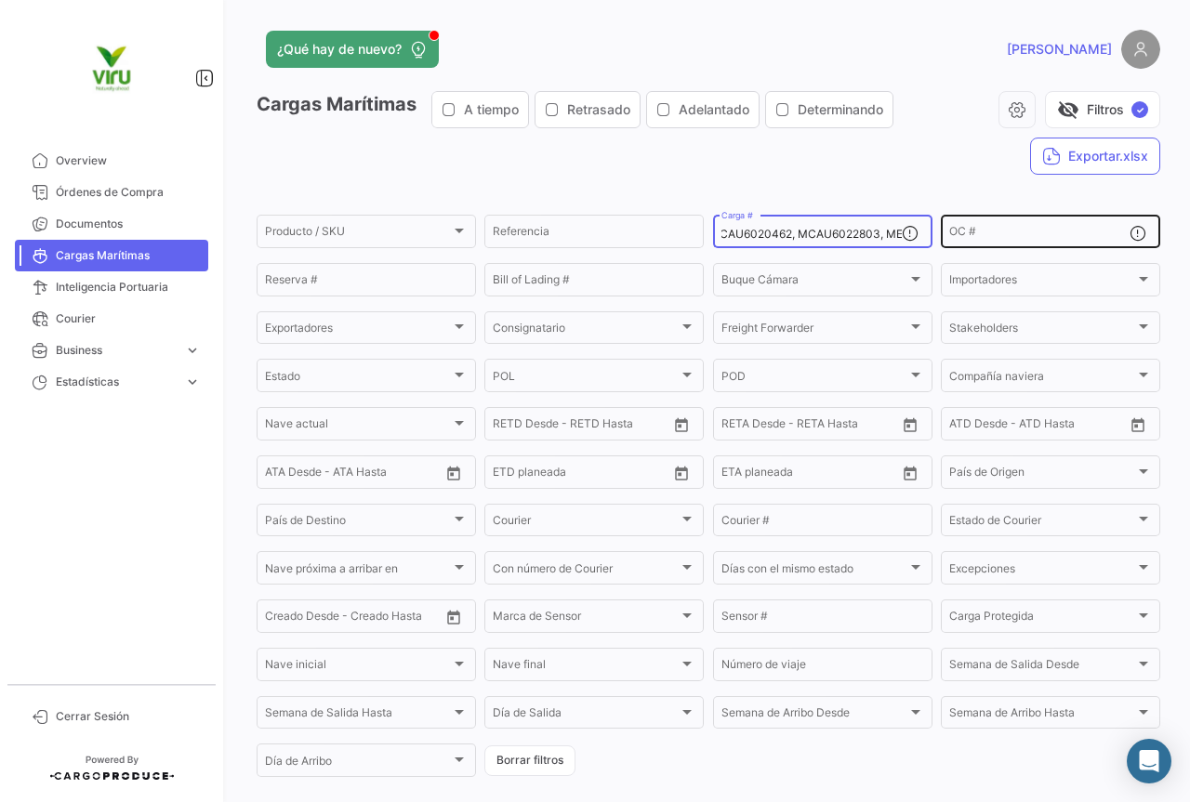
scroll to position [0, 942]
drag, startPoint x: 718, startPoint y: 234, endPoint x: 1008, endPoint y: 232, distance: 290.9
click at [0, 0] on div "Producto / SKU Producto / SKU Referencia MEDU9674866, MSDU9783735, CGMU6980414,…" at bounding box center [0, 0] width 0 height 0
click at [773, 227] on div "Carga #" at bounding box center [811, 230] width 180 height 36
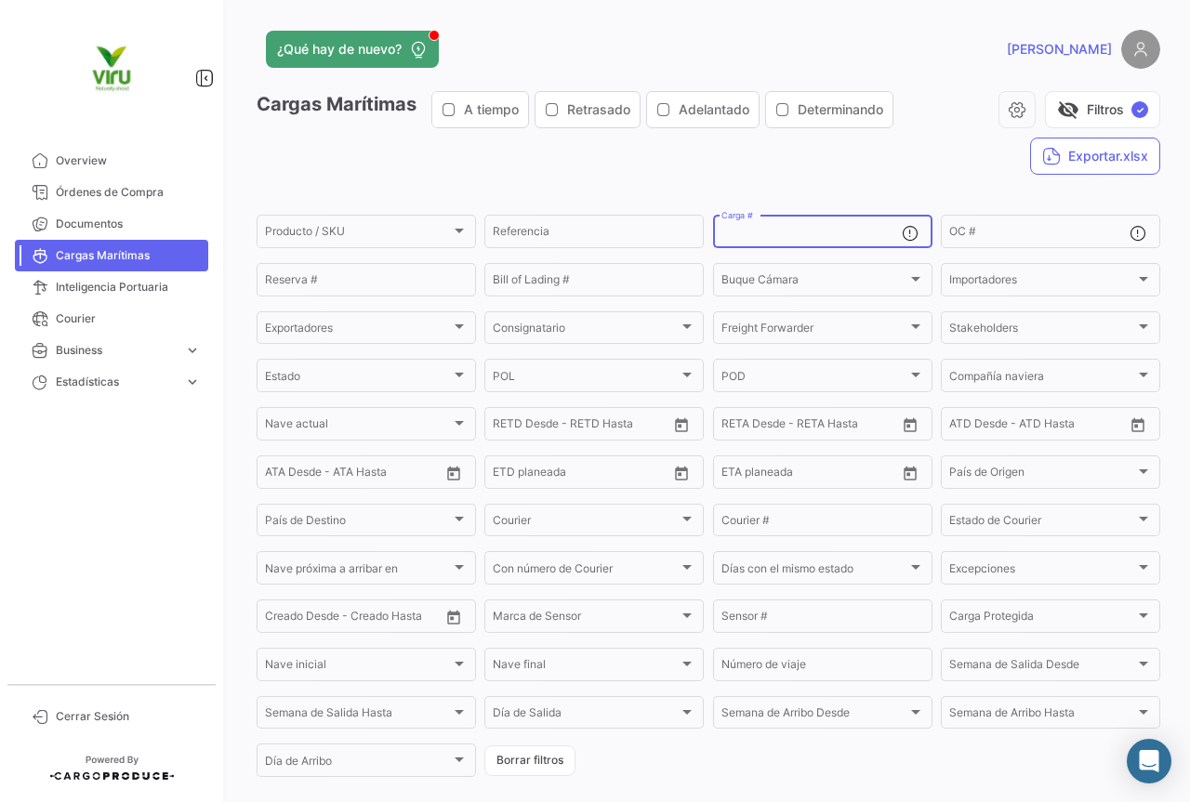
paste input "MMAU1394304"
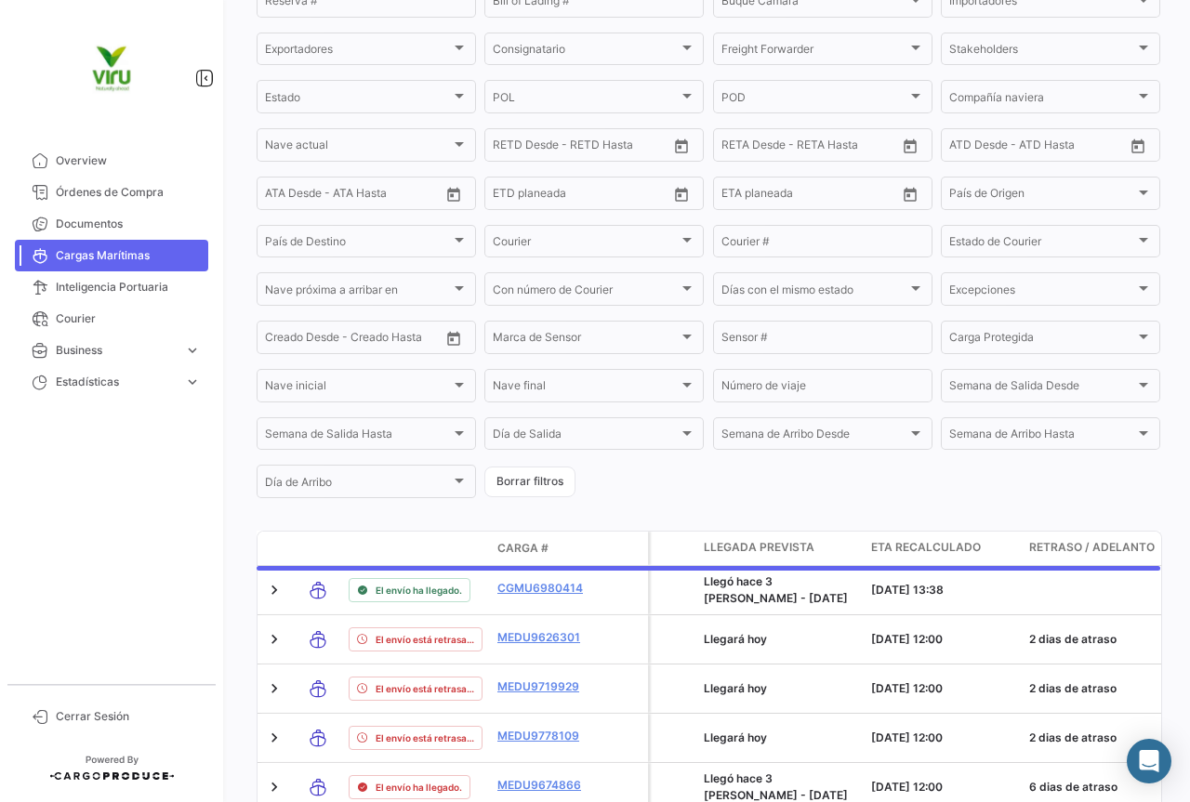
scroll to position [189, 0]
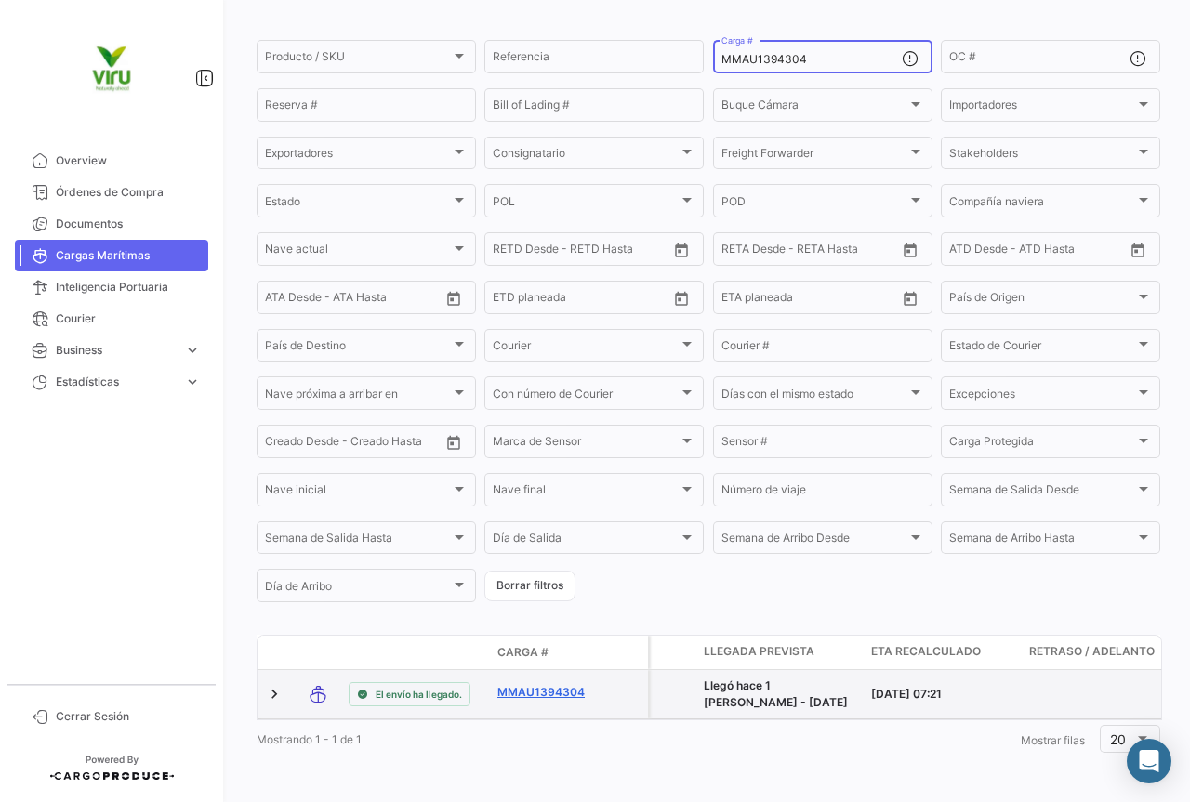
type input "MMAU1394304"
click at [540, 684] on link "MMAU1394304" at bounding box center [545, 692] width 97 height 17
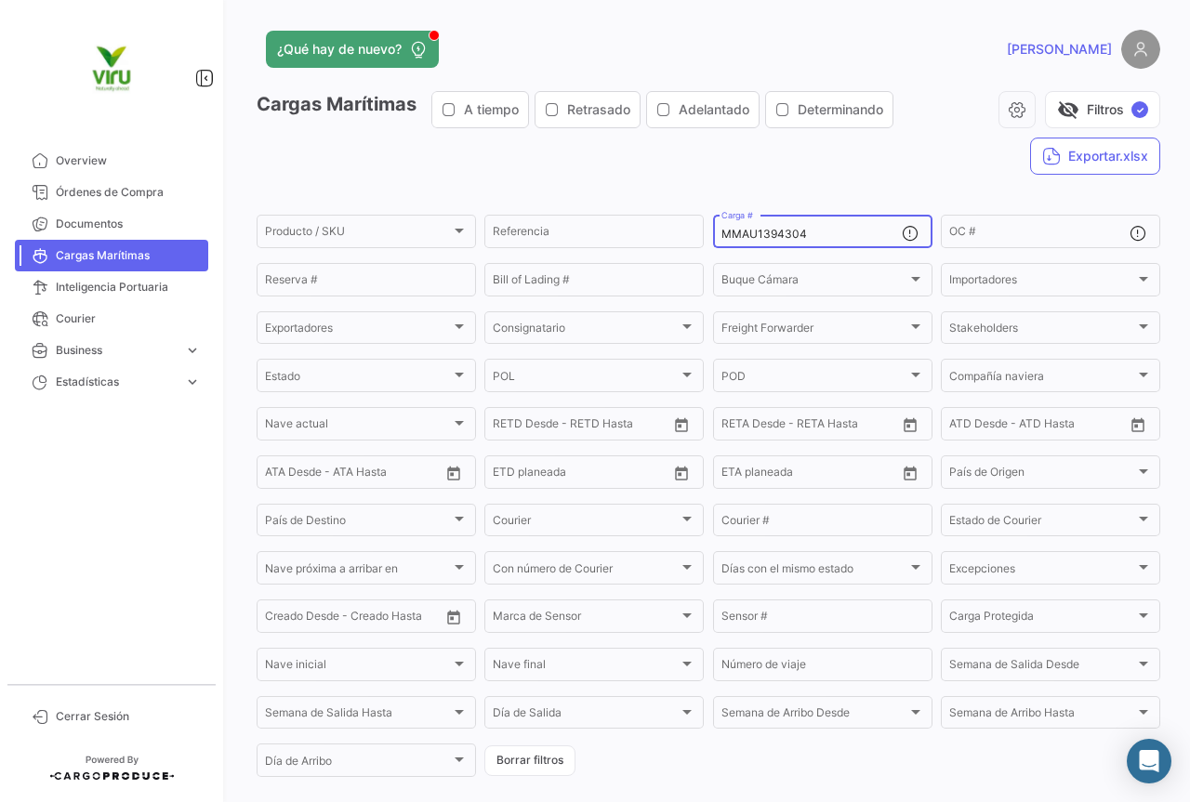
drag, startPoint x: 806, startPoint y: 239, endPoint x: 717, endPoint y: 237, distance: 89.2
click at [721, 237] on input "MMAU1394304" at bounding box center [811, 234] width 180 height 13
paste input "445227"
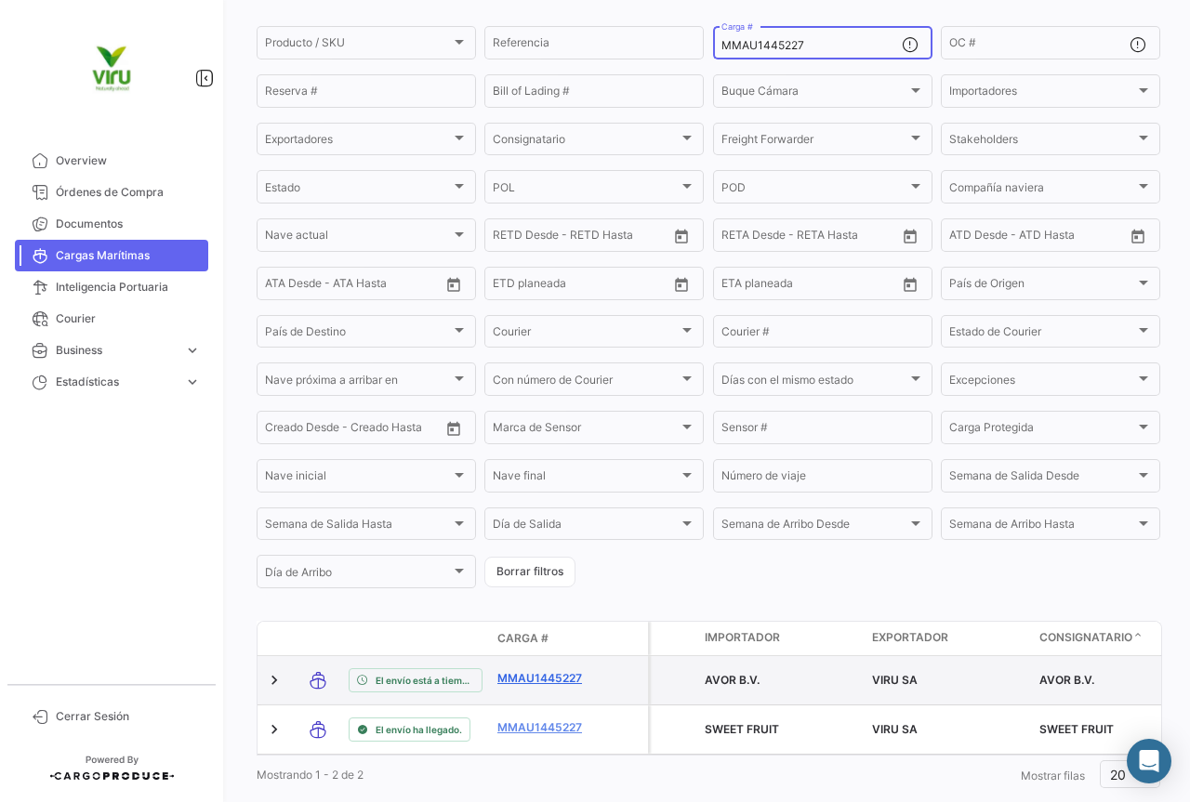
type input "MMAU1445227"
click at [549, 679] on link "MMAU1445227" at bounding box center [545, 678] width 97 height 17
